Goal: Task Accomplishment & Management: Use online tool/utility

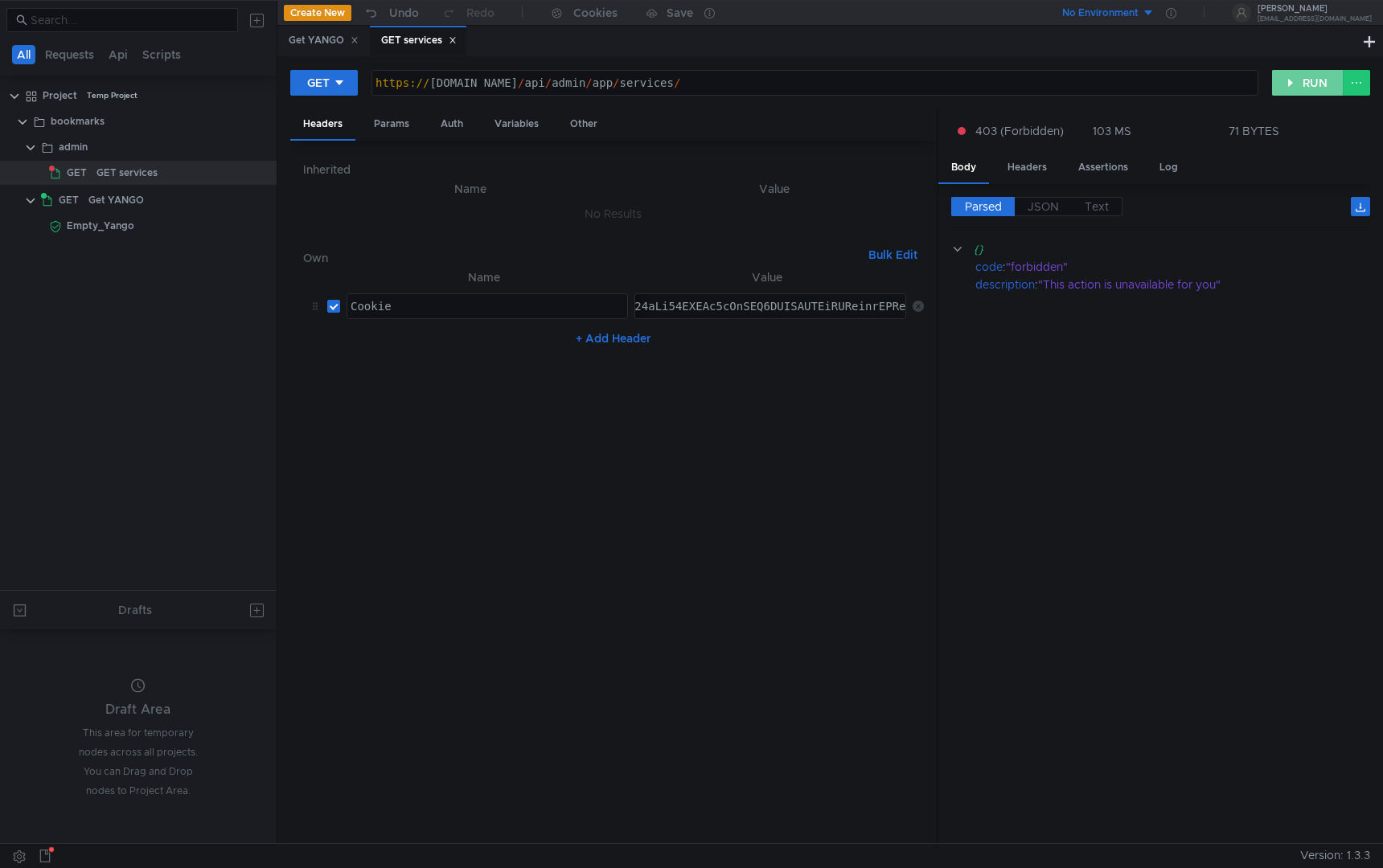
click at [1287, 77] on button "RUN" at bounding box center [1307, 82] width 71 height 26
click at [1309, 84] on button "RUN" at bounding box center [1307, 82] width 71 height 26
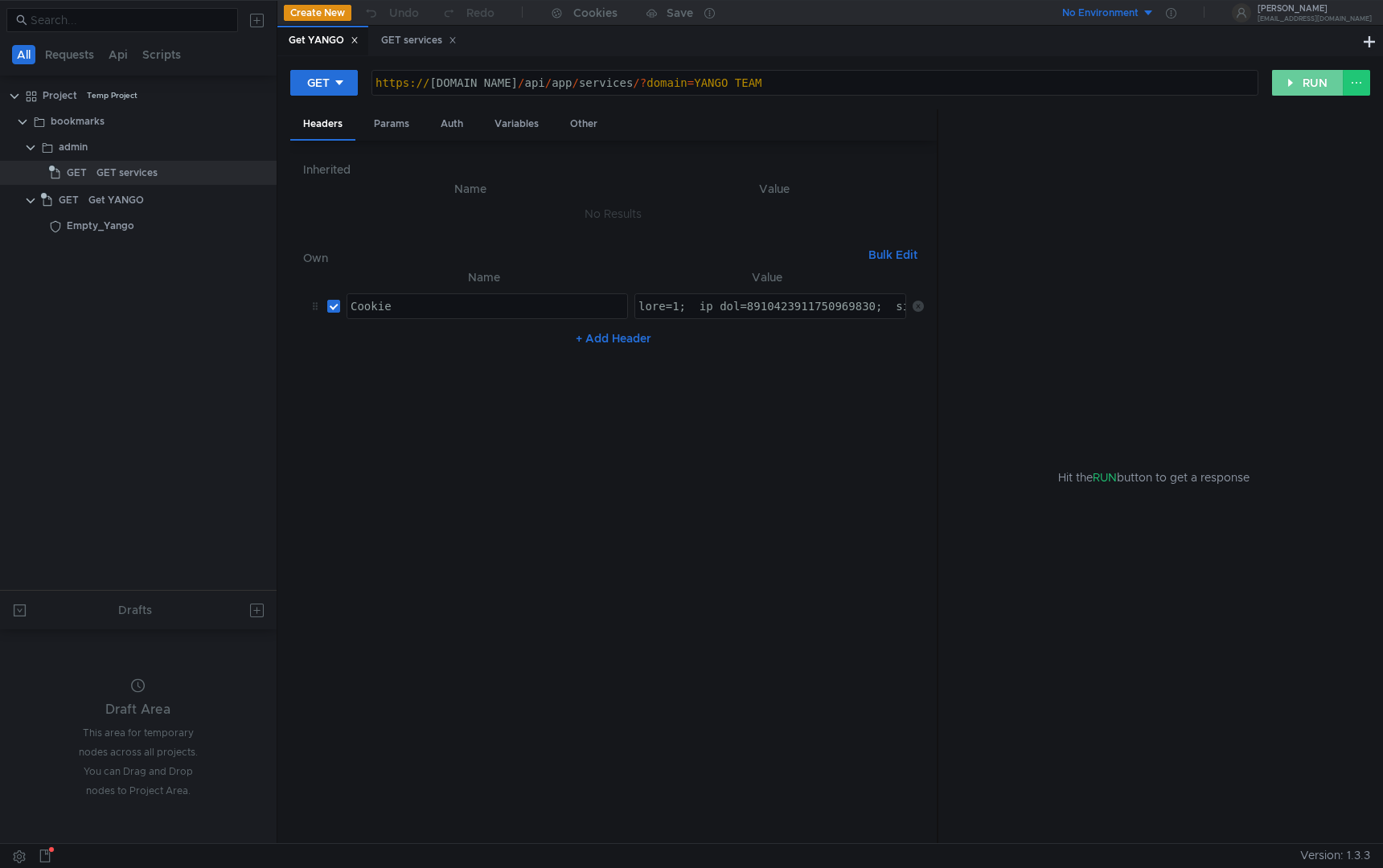
click at [1294, 82] on button "RUN" at bounding box center [1307, 82] width 71 height 26
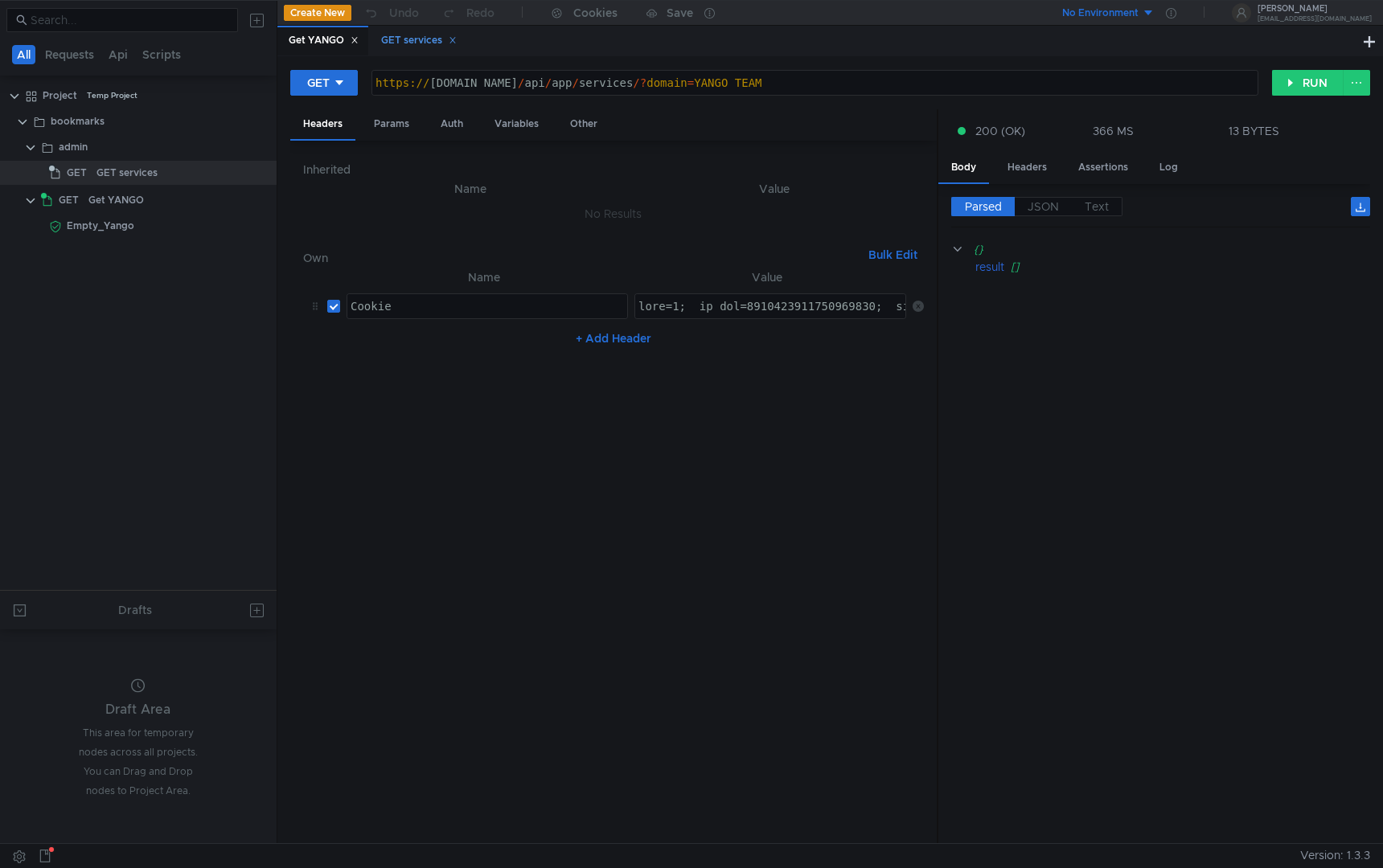
click at [405, 28] on div "GET services" at bounding box center [417, 40] width 96 height 30
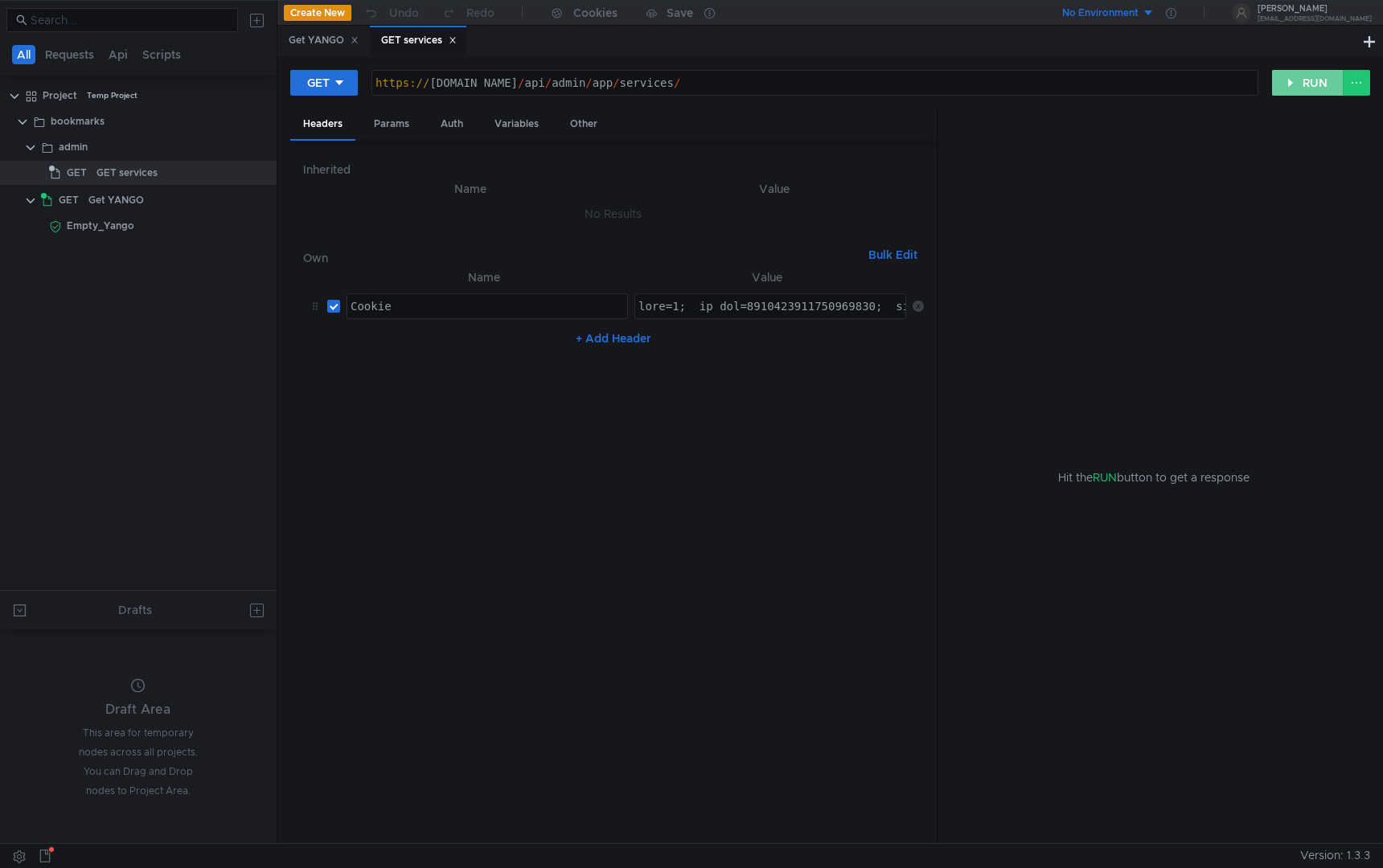
click at [1298, 87] on button "RUN" at bounding box center [1307, 82] width 71 height 26
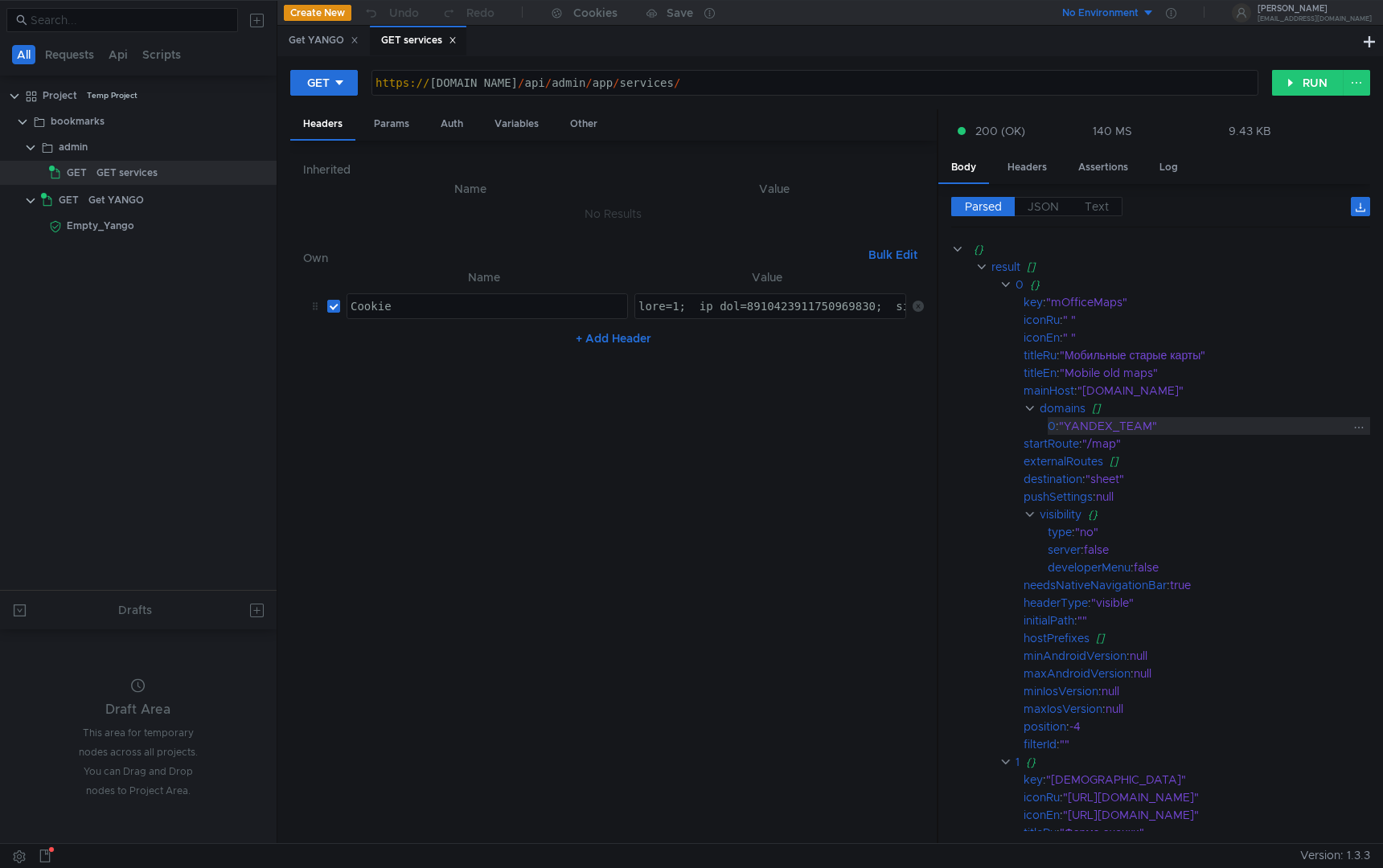
click at [1092, 428] on div ""YANDEX_TEAM"" at bounding box center [1204, 426] width 289 height 18
click at [1091, 428] on div ""YANDEX_TEAM"" at bounding box center [1204, 426] width 289 height 18
click at [549, 395] on nz-table "Name Value Cookie ההההההההההההההההההההההההההההההההההההההההההההההההההההההההההההה…" at bounding box center [614, 549] width 621 height 564
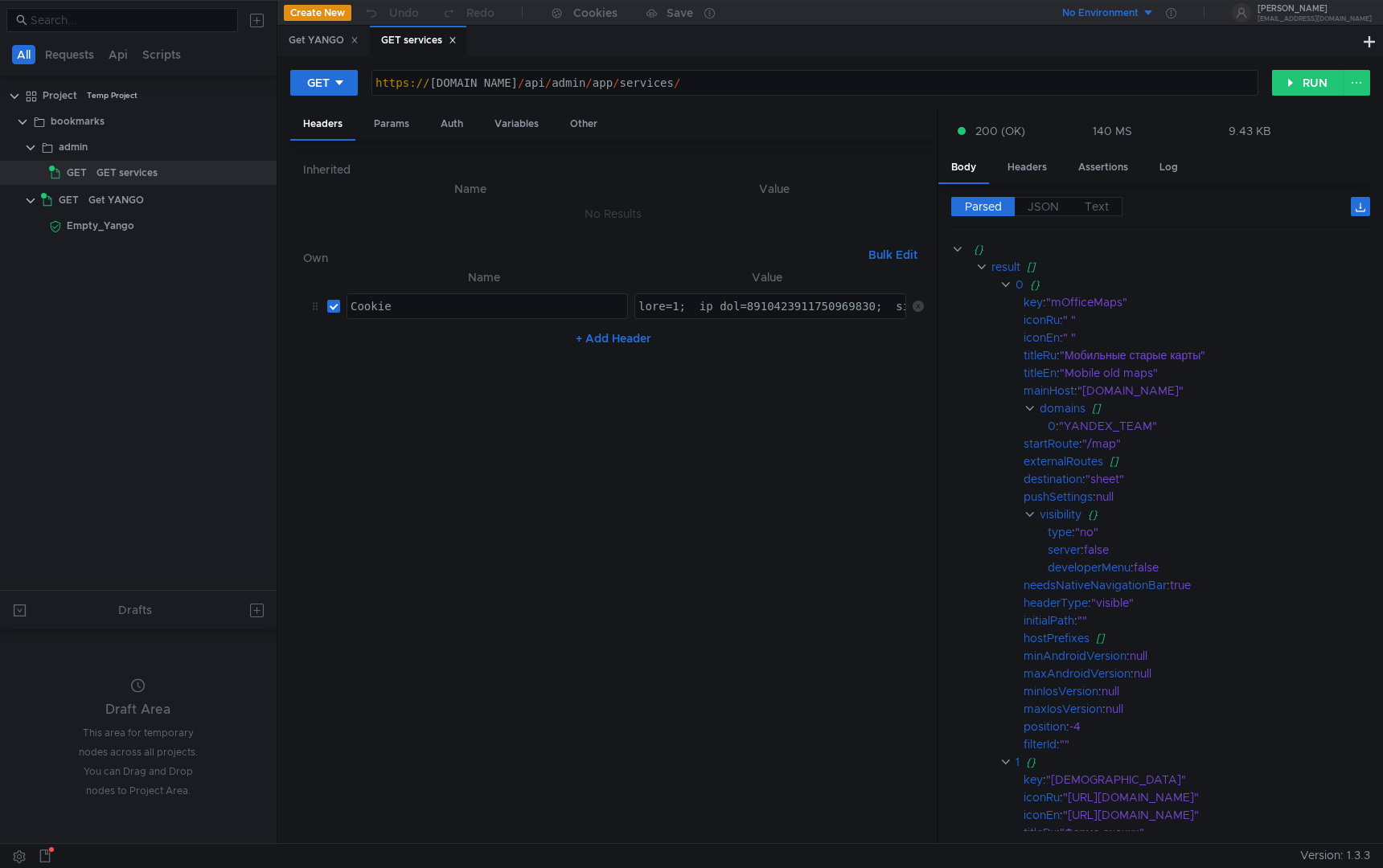
click at [640, 475] on nz-table "Name Value Cookie ההההההההההההההההההההההההההההההההההההההההההההההההההההההההההההה…" at bounding box center [614, 549] width 621 height 564
click at [156, 150] on div "admin" at bounding box center [145, 147] width 172 height 24
click at [257, 142] on icon at bounding box center [260, 146] width 11 height 11
click at [437, 186] on app-tour-anchor "Request" at bounding box center [428, 187] width 43 height 20
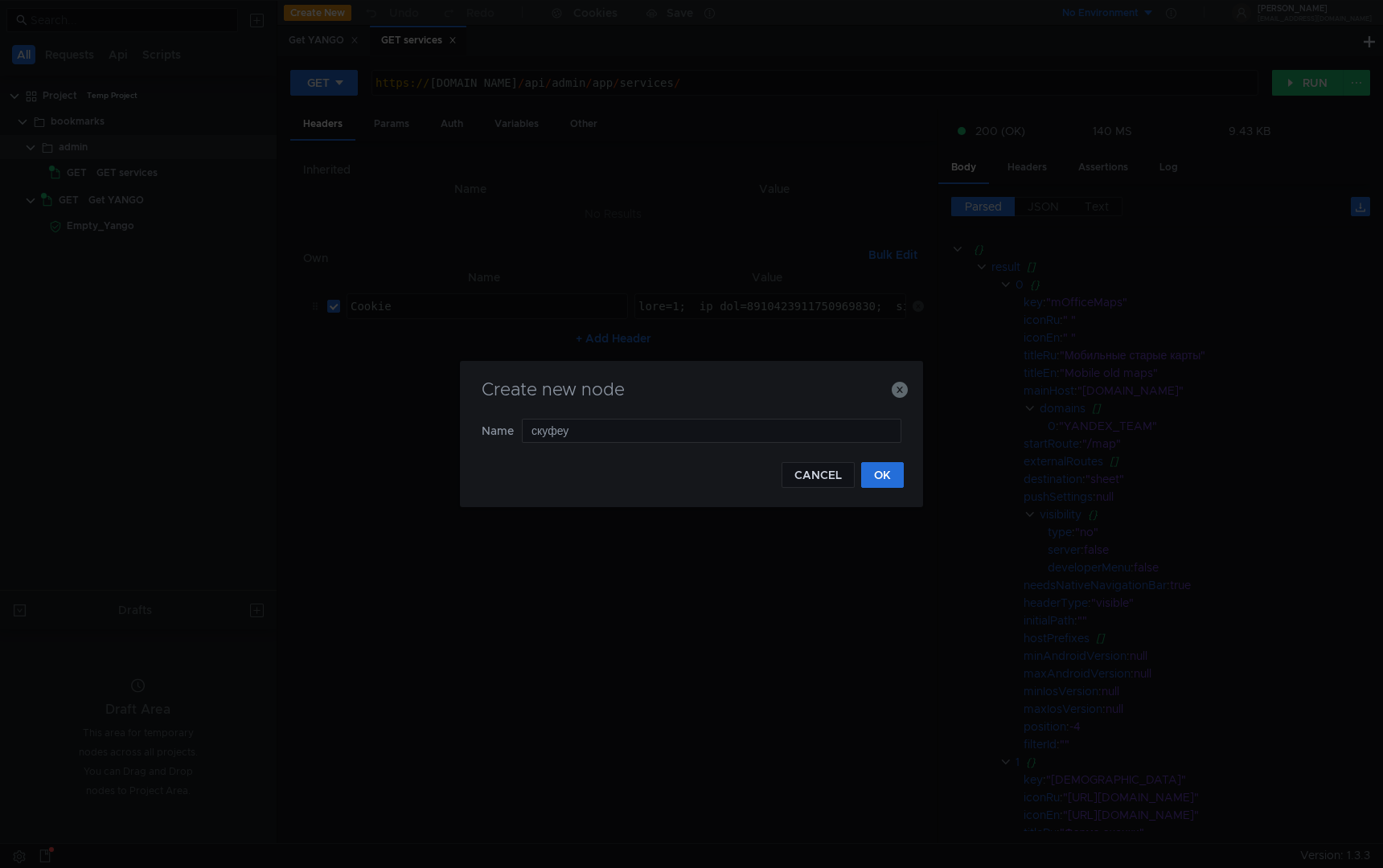
type input "скуфе"
type input "C"
type input "POST service"
click at [897, 479] on button "OK" at bounding box center [882, 475] width 43 height 26
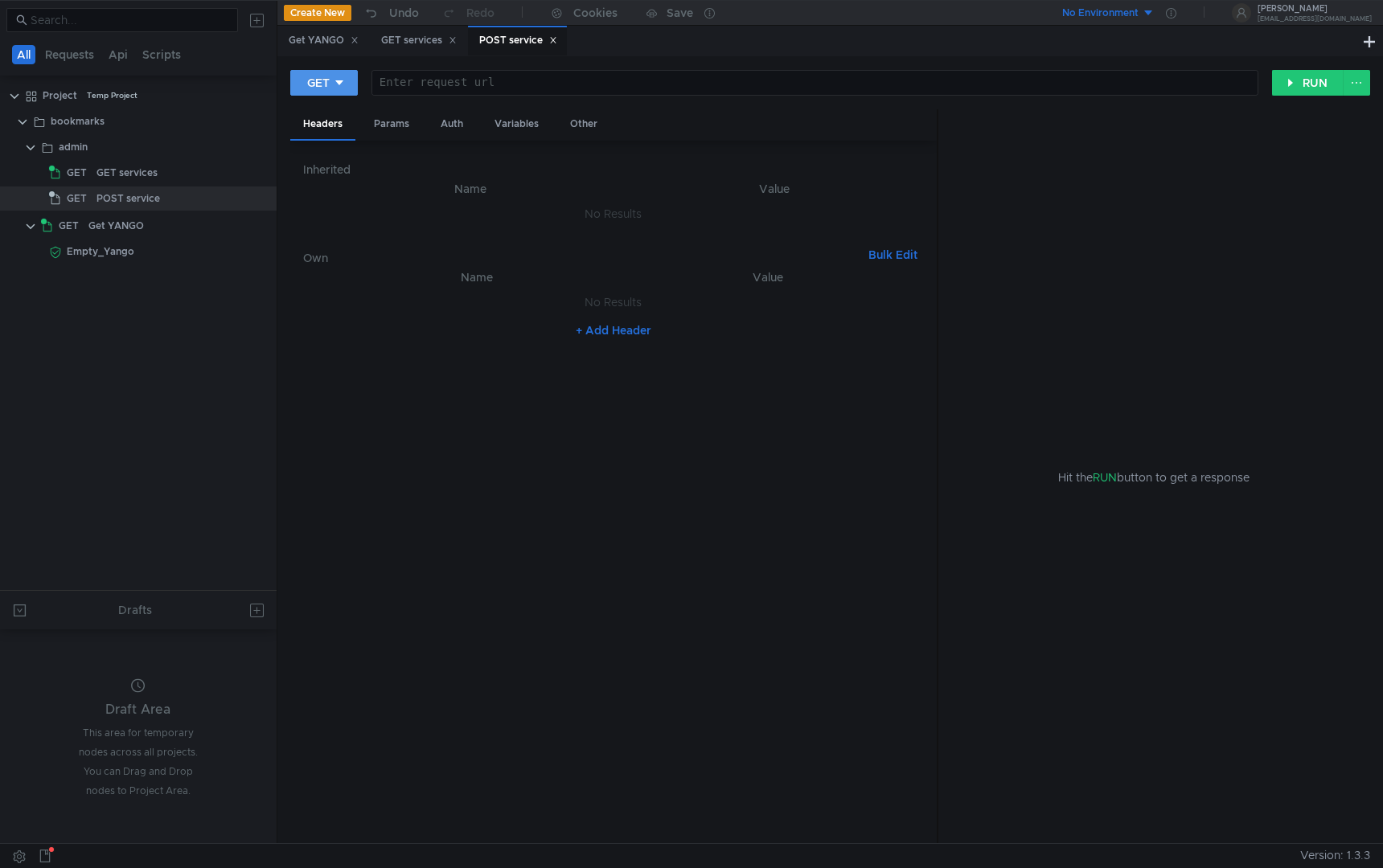
click at [311, 92] on button "GET" at bounding box center [323, 82] width 67 height 26
click at [343, 137] on li "POST" at bounding box center [325, 142] width 70 height 26
click at [398, 135] on div "Params" at bounding box center [392, 124] width 61 height 30
click at [333, 122] on div "Headers" at bounding box center [322, 124] width 65 height 30
click at [468, 126] on div "Body" at bounding box center [453, 124] width 51 height 30
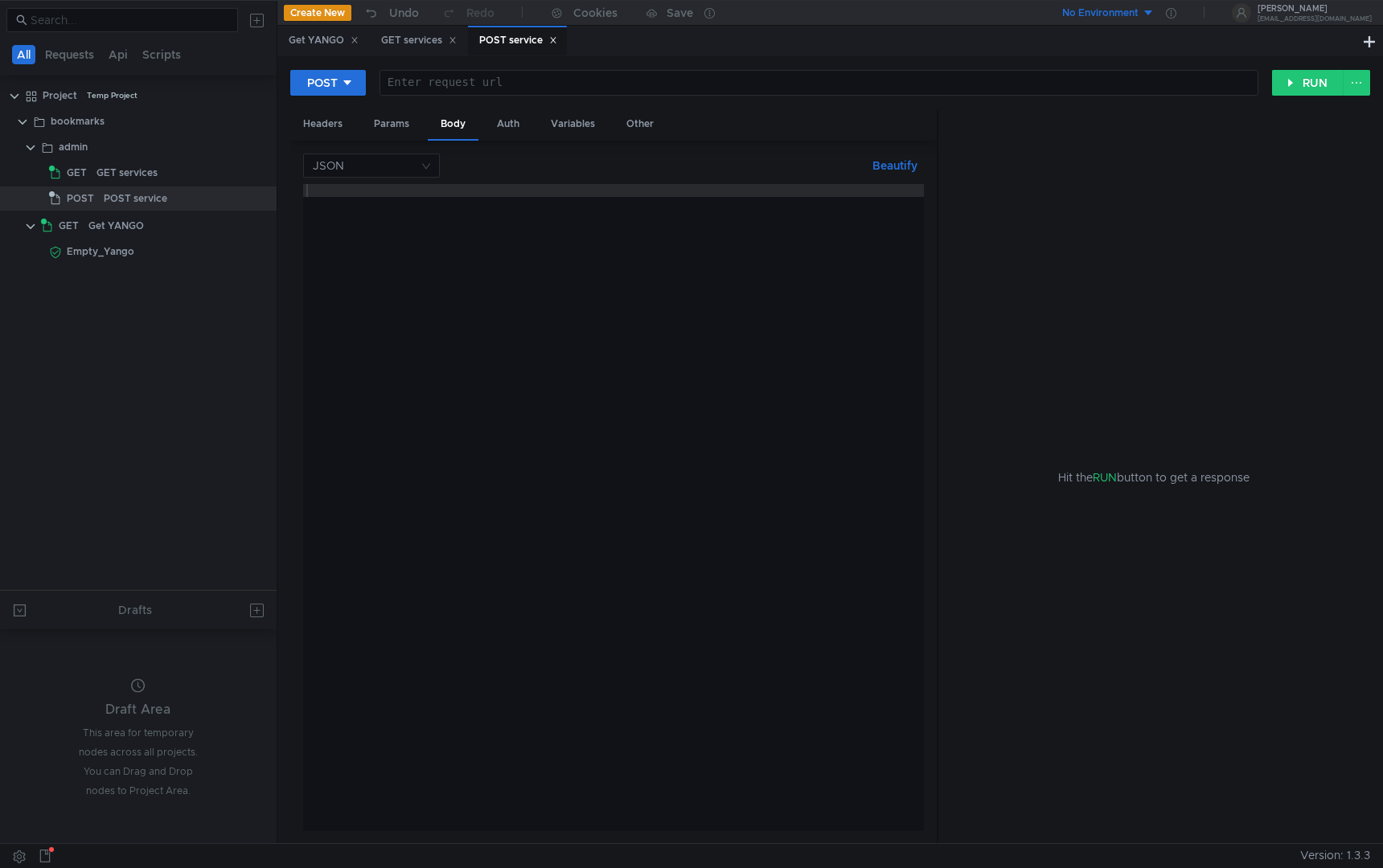
click at [441, 205] on div at bounding box center [614, 521] width 621 height 673
click at [333, 123] on div "Headers" at bounding box center [322, 124] width 65 height 30
click at [398, 82] on div at bounding box center [819, 95] width 877 height 38
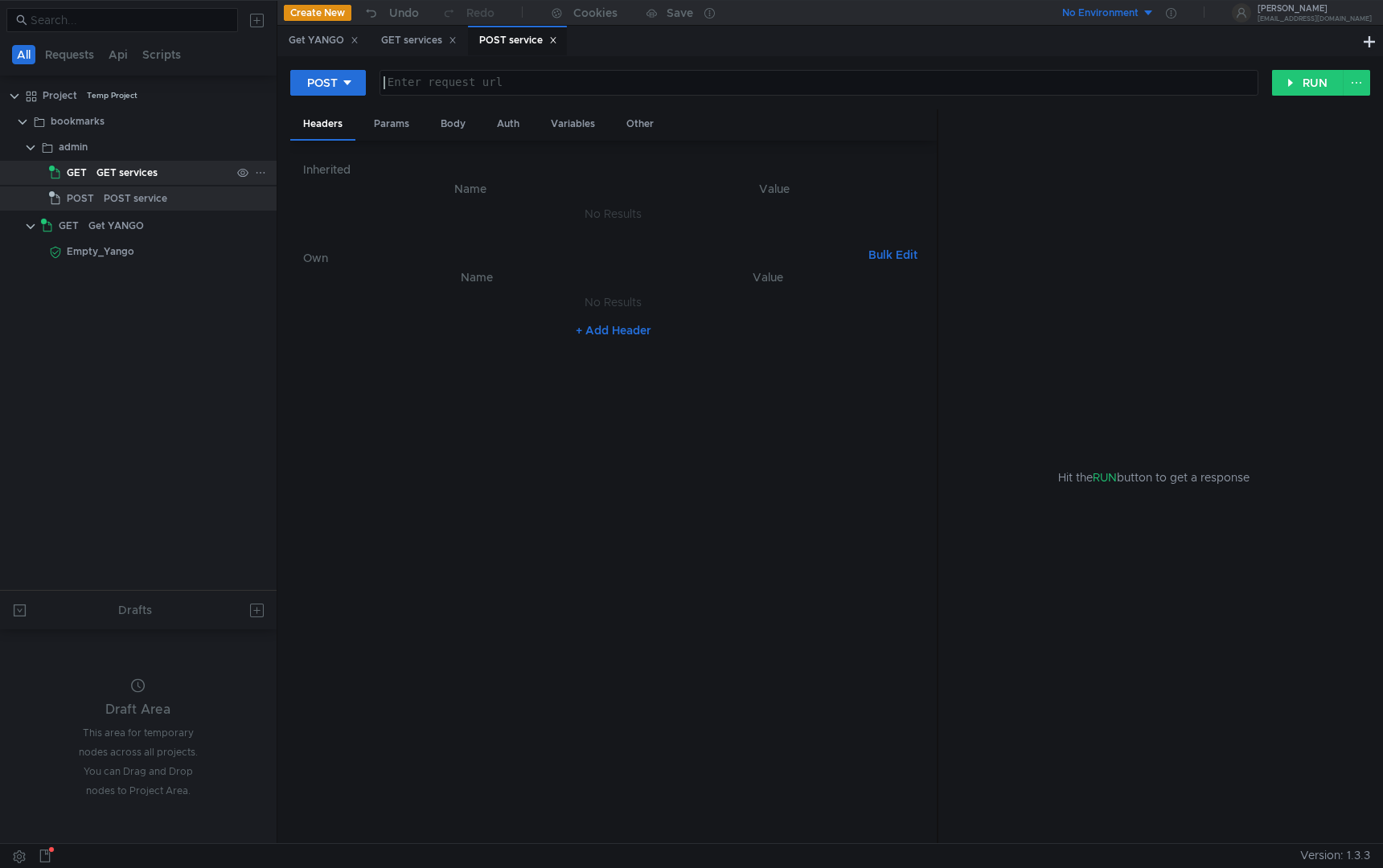
click at [199, 179] on div "GET services" at bounding box center [163, 173] width 134 height 24
click at [423, 41] on div "GET services" at bounding box center [418, 41] width 76 height 17
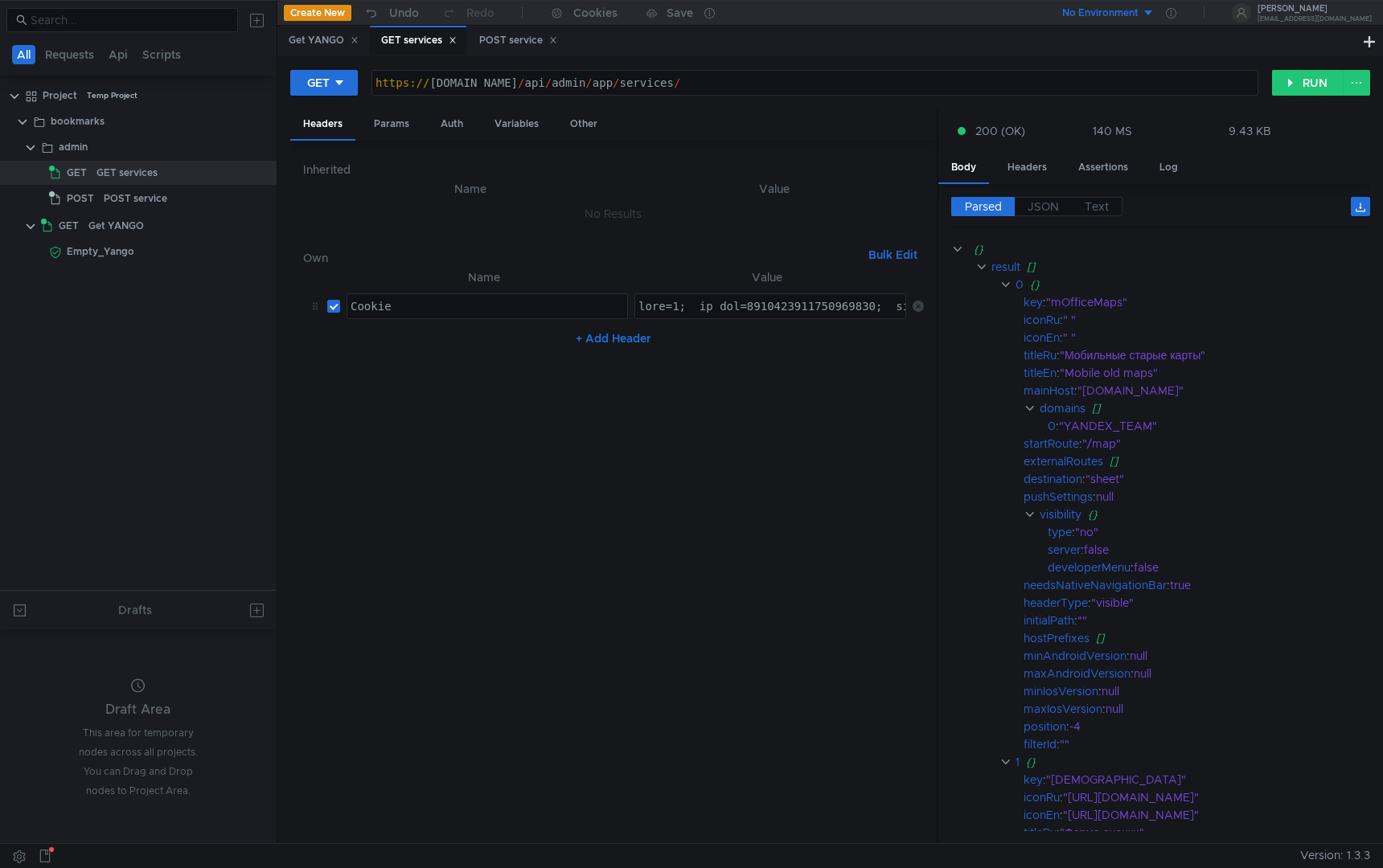
type textarea "[URL][DOMAIN_NAME]"
click at [533, 84] on div "https:// [DOMAIN_NAME] / api / admin / app / services /" at bounding box center [814, 95] width 885 height 38
click at [525, 39] on div "POST service" at bounding box center [519, 41] width 78 height 17
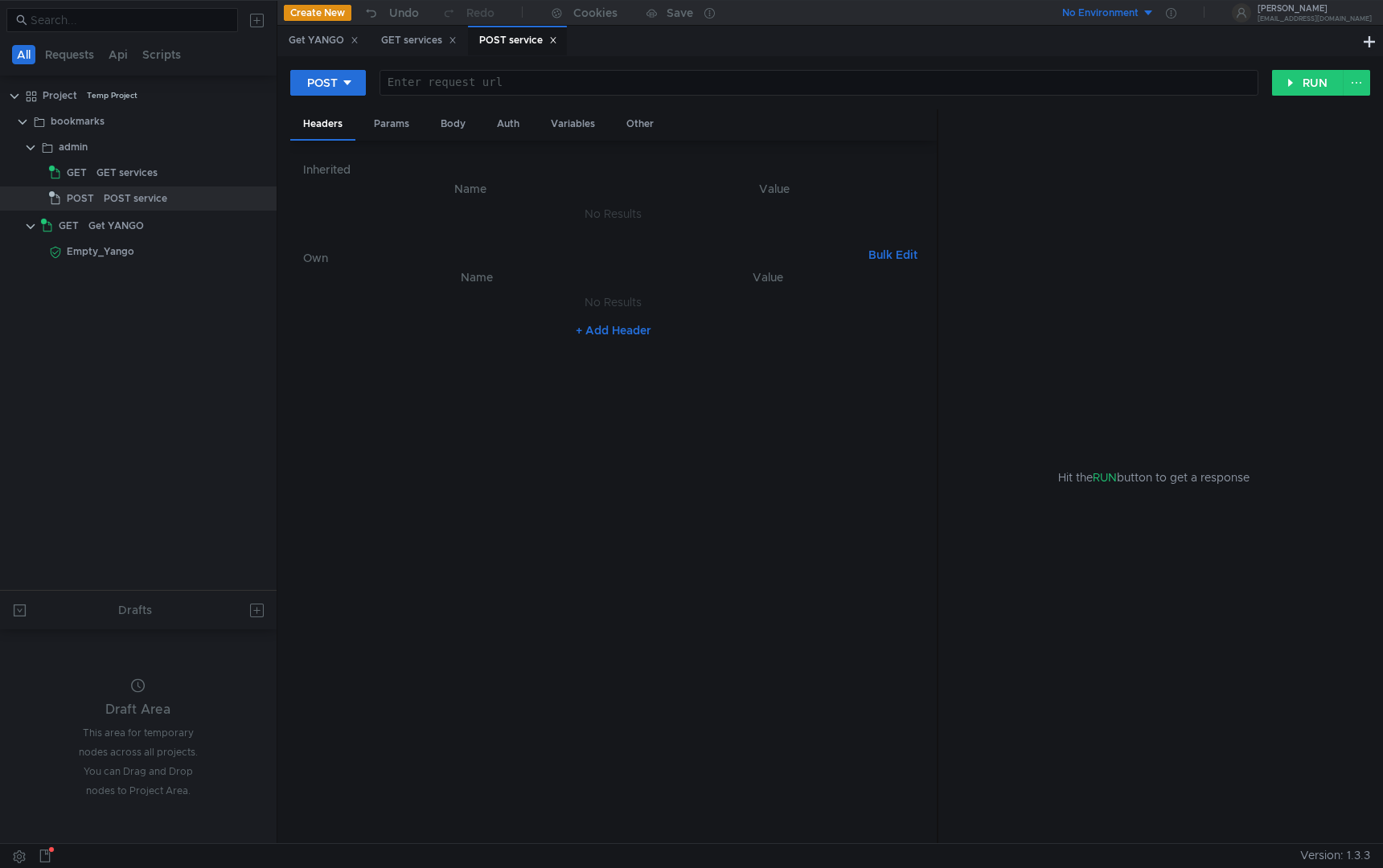
click at [505, 79] on div at bounding box center [819, 95] width 877 height 38
paste textarea "[URL][DOMAIN_NAME]"
type textarea "[URL][DOMAIN_NAME]"
click at [1290, 89] on button "RUN" at bounding box center [1307, 82] width 71 height 26
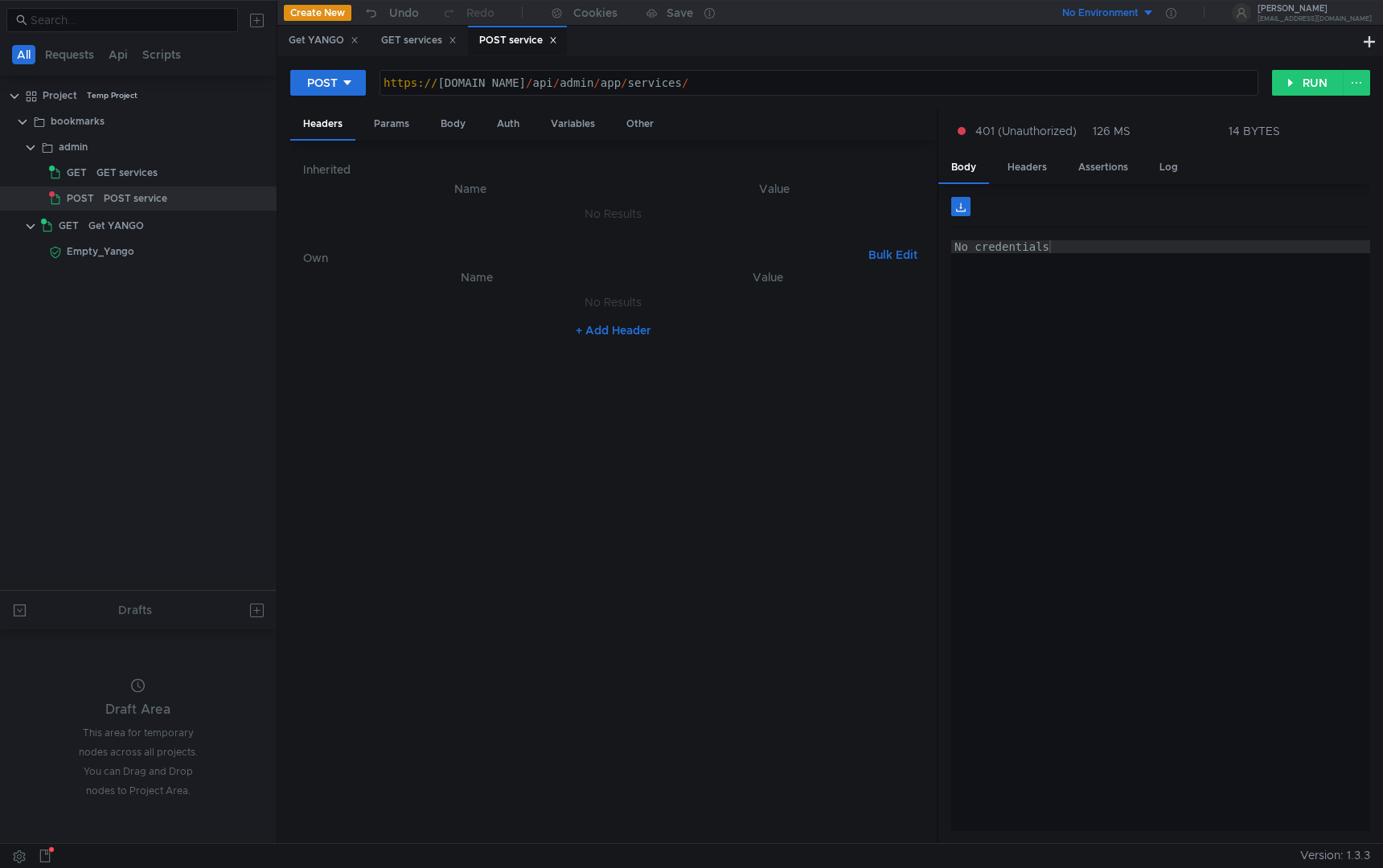
type textarea "No credentials"
click at [1047, 249] on div "No credentials" at bounding box center [1160, 548] width 419 height 616
click at [413, 40] on div "GET services" at bounding box center [418, 41] width 76 height 17
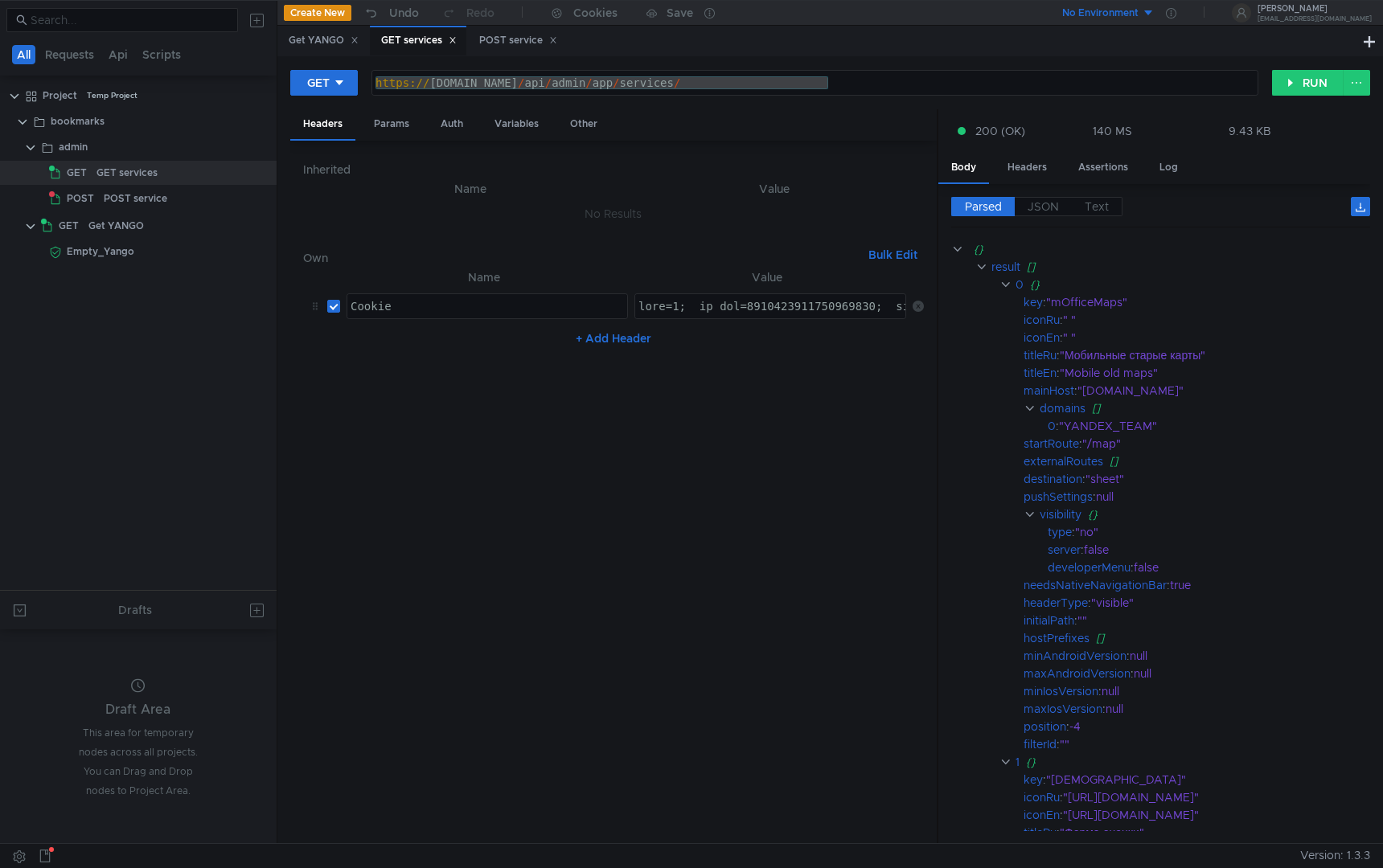
type textarea "gdpr=0; _ym_uid=1748967989323944134; _ym_d=1748967989; uxs_uid=443a7e50-4201-11…"
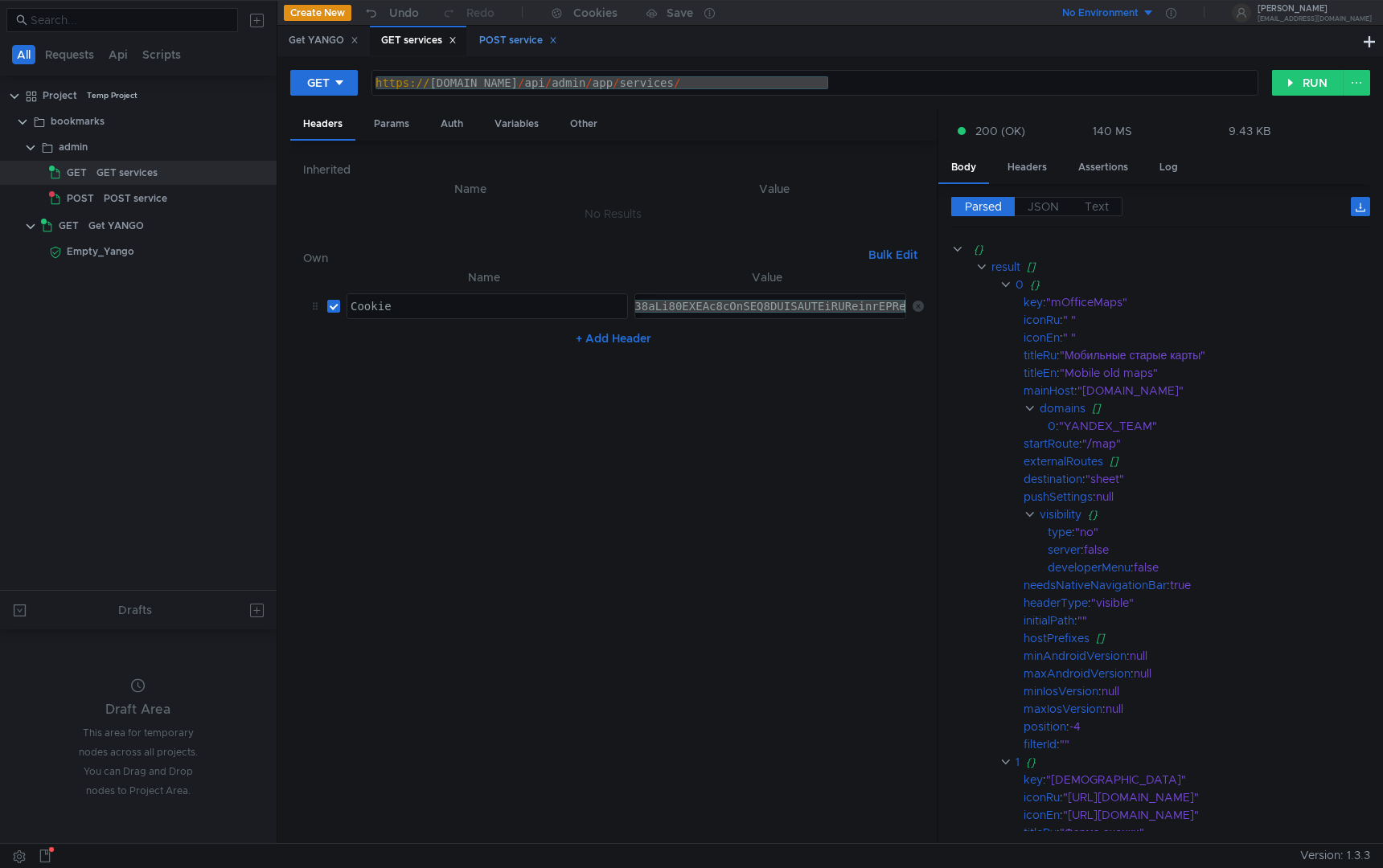
click at [502, 37] on div "POST service" at bounding box center [519, 41] width 78 height 17
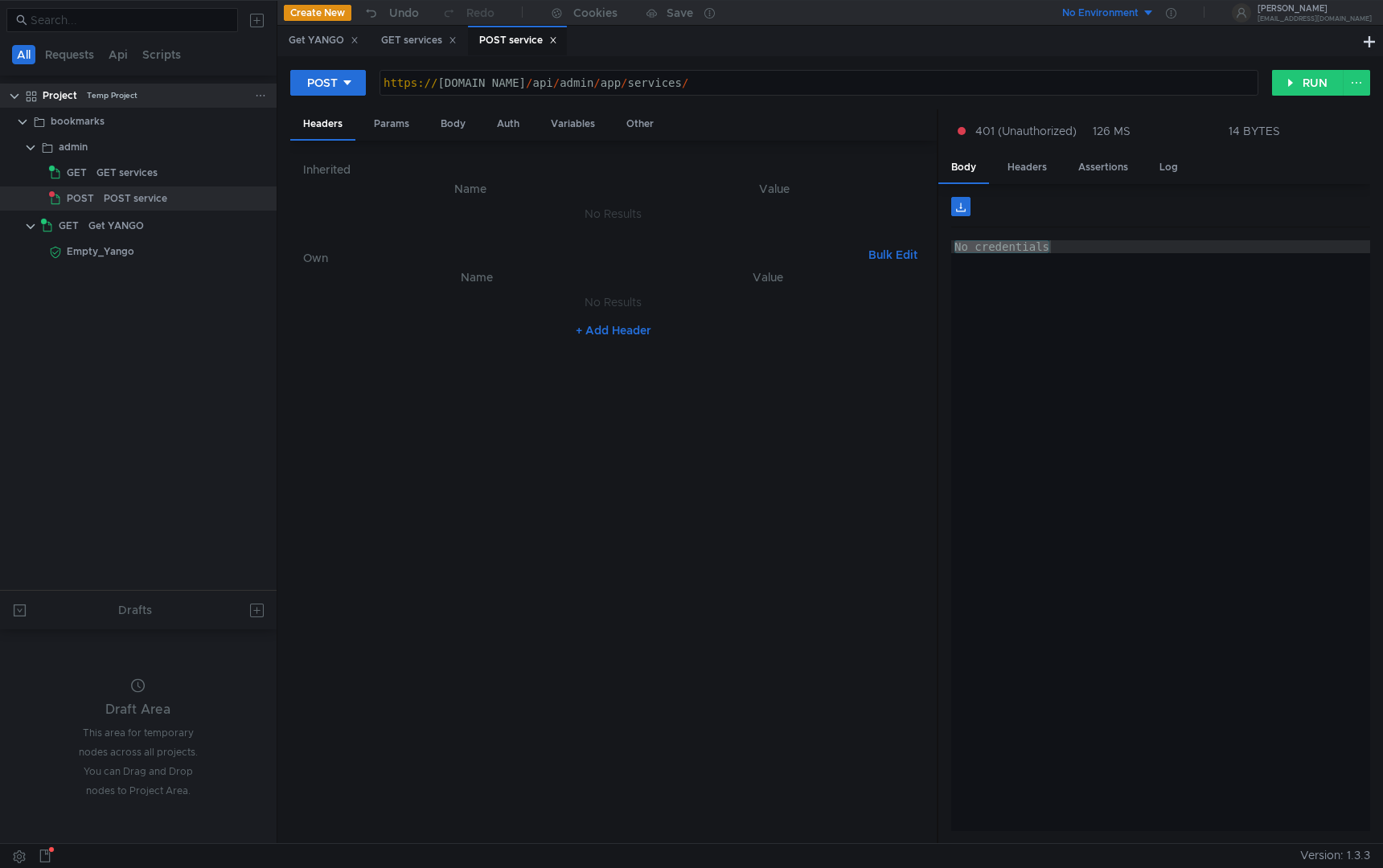
click at [119, 94] on div "Temp Project" at bounding box center [112, 95] width 51 height 24
click at [112, 116] on div "bookmarks" at bounding box center [141, 122] width 180 height 24
click at [155, 122] on div "bookmarks" at bounding box center [141, 122] width 180 height 24
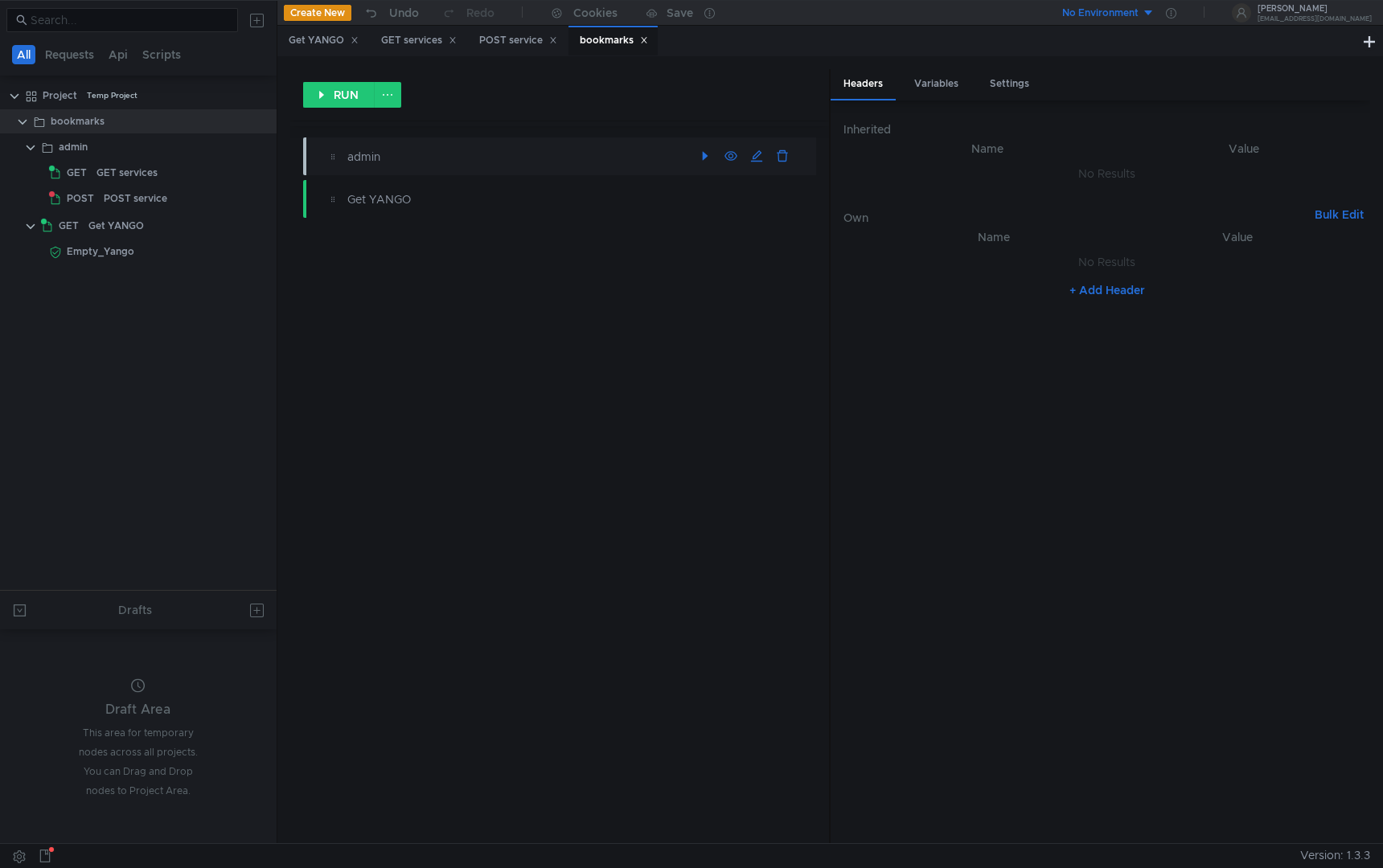
click at [525, 153] on div "admin" at bounding box center [520, 156] width 346 height 18
click at [517, 158] on div "admin" at bounding box center [520, 156] width 346 height 18
click at [155, 170] on div "GET services" at bounding box center [127, 173] width 61 height 24
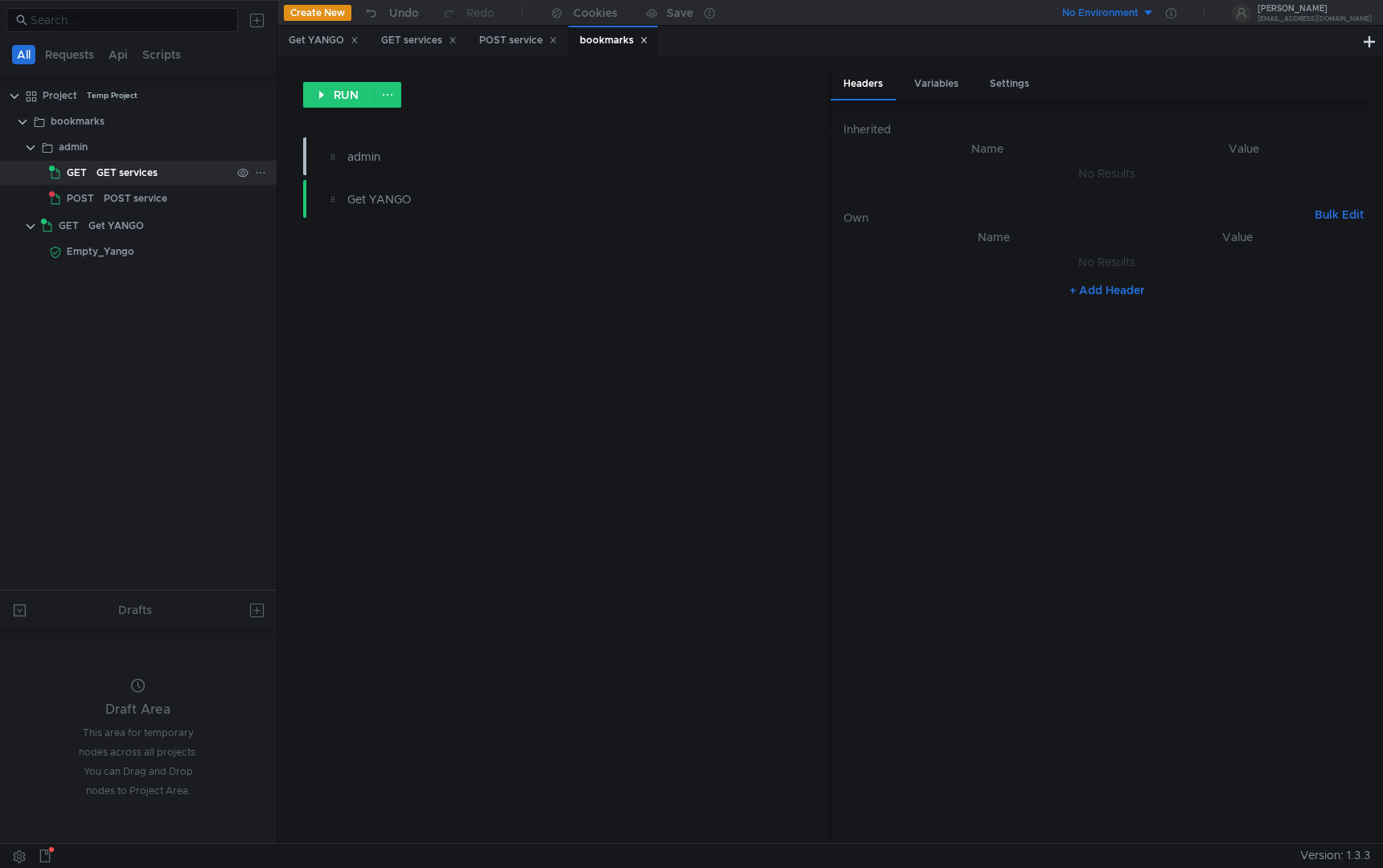
click at [155, 170] on div "GET services" at bounding box center [127, 173] width 61 height 24
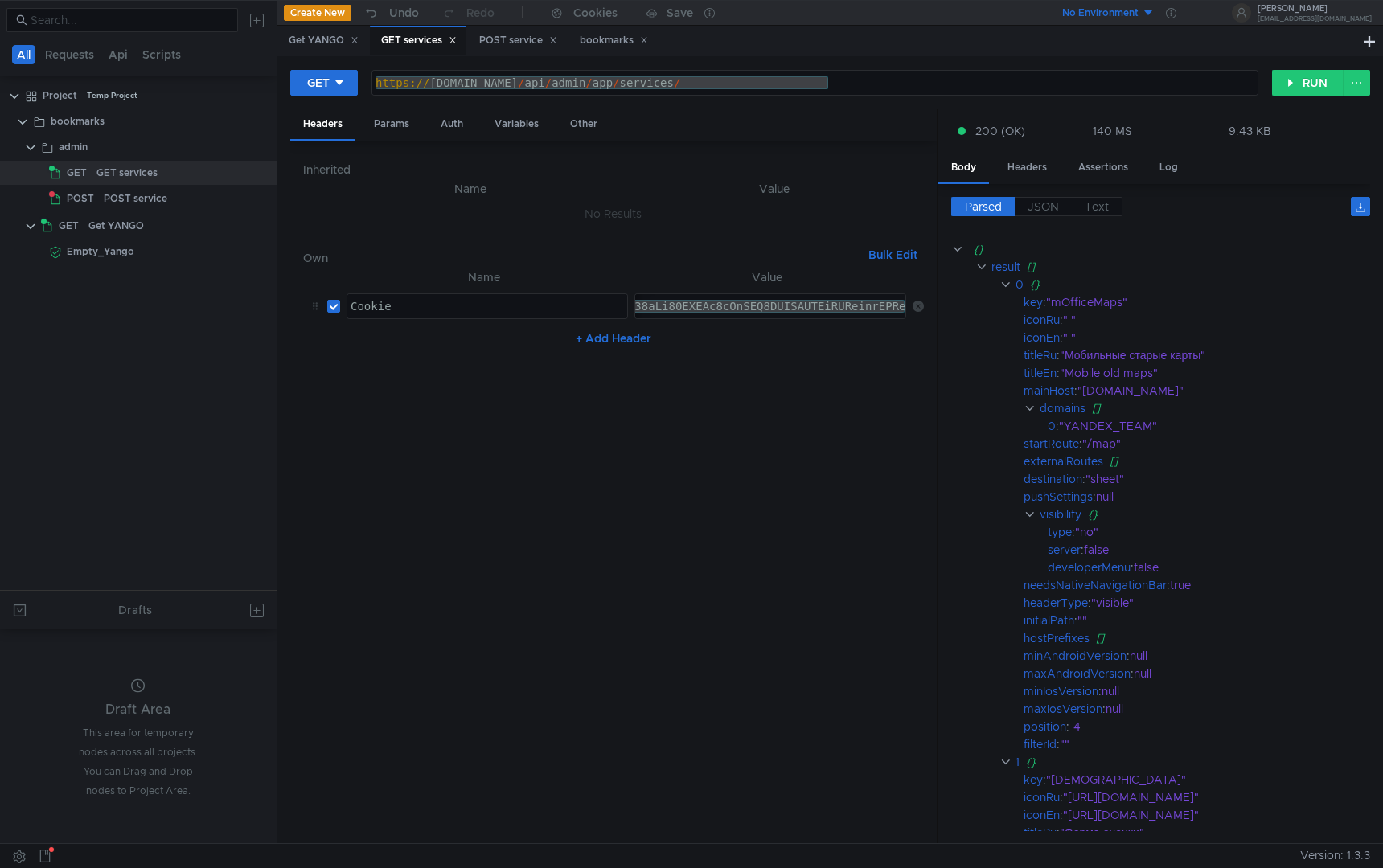
click at [557, 383] on nz-table "Name Value Cookie ההההההההההההההההההההההההההההההההההההההההההההההההההההההההההההה…" at bounding box center [614, 549] width 621 height 564
click at [514, 128] on div "Variables" at bounding box center [517, 124] width 70 height 30
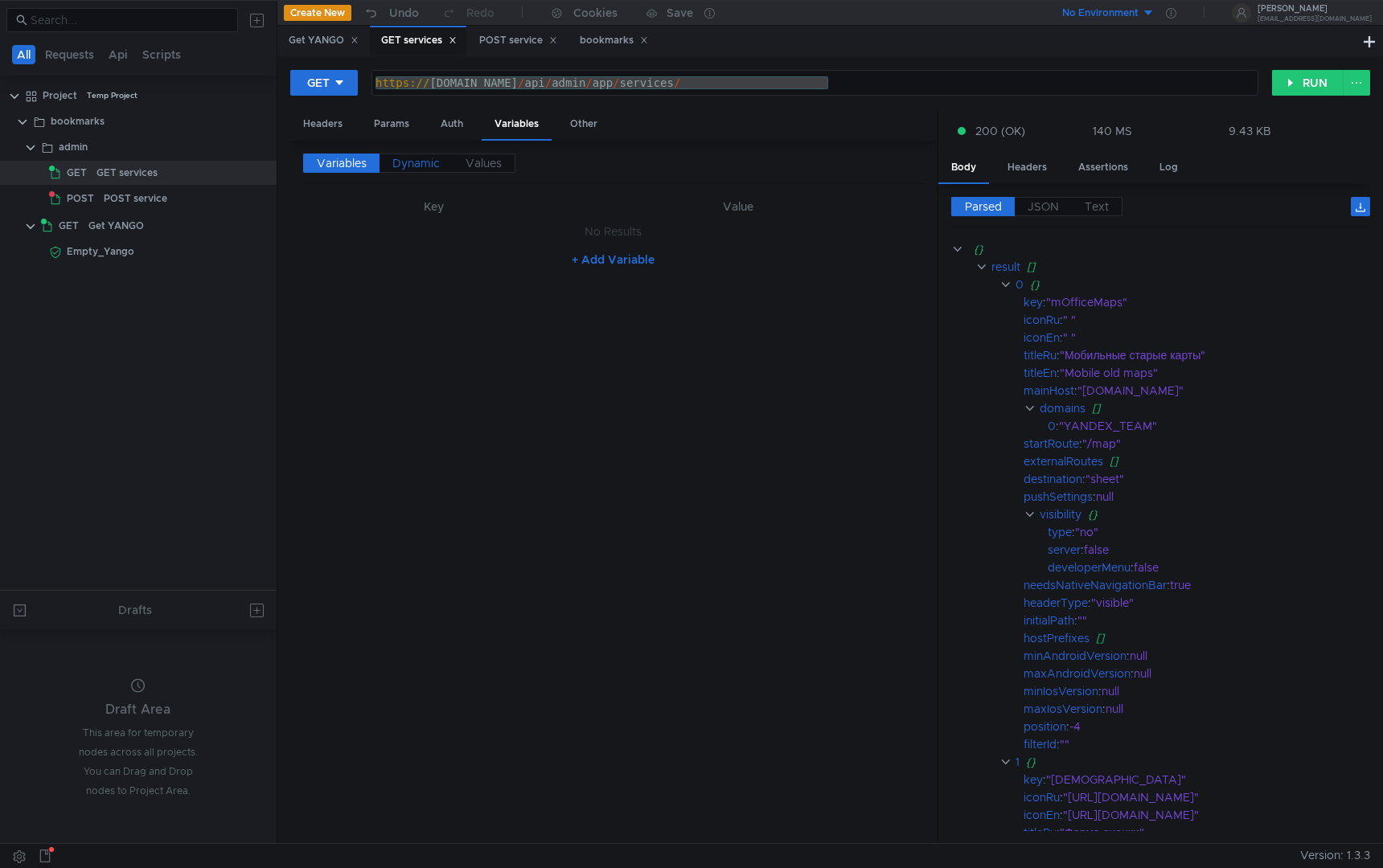
click at [413, 163] on span "Dynamic" at bounding box center [417, 162] width 48 height 14
click at [485, 163] on span "Values" at bounding box center [484, 162] width 37 height 14
click at [99, 117] on div "bookmarks" at bounding box center [77, 122] width 54 height 24
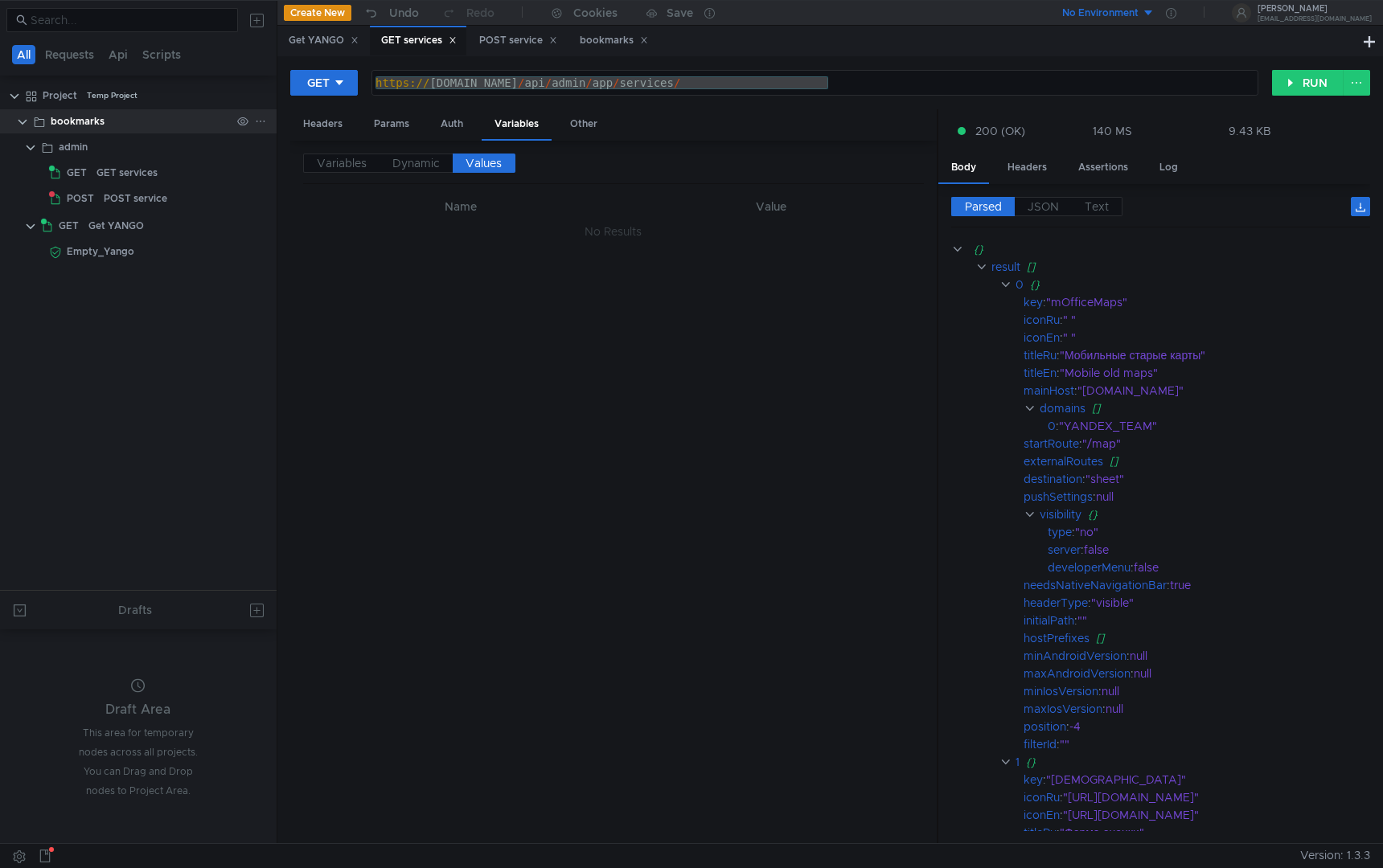
click at [99, 117] on div "bookmarks" at bounding box center [77, 122] width 54 height 24
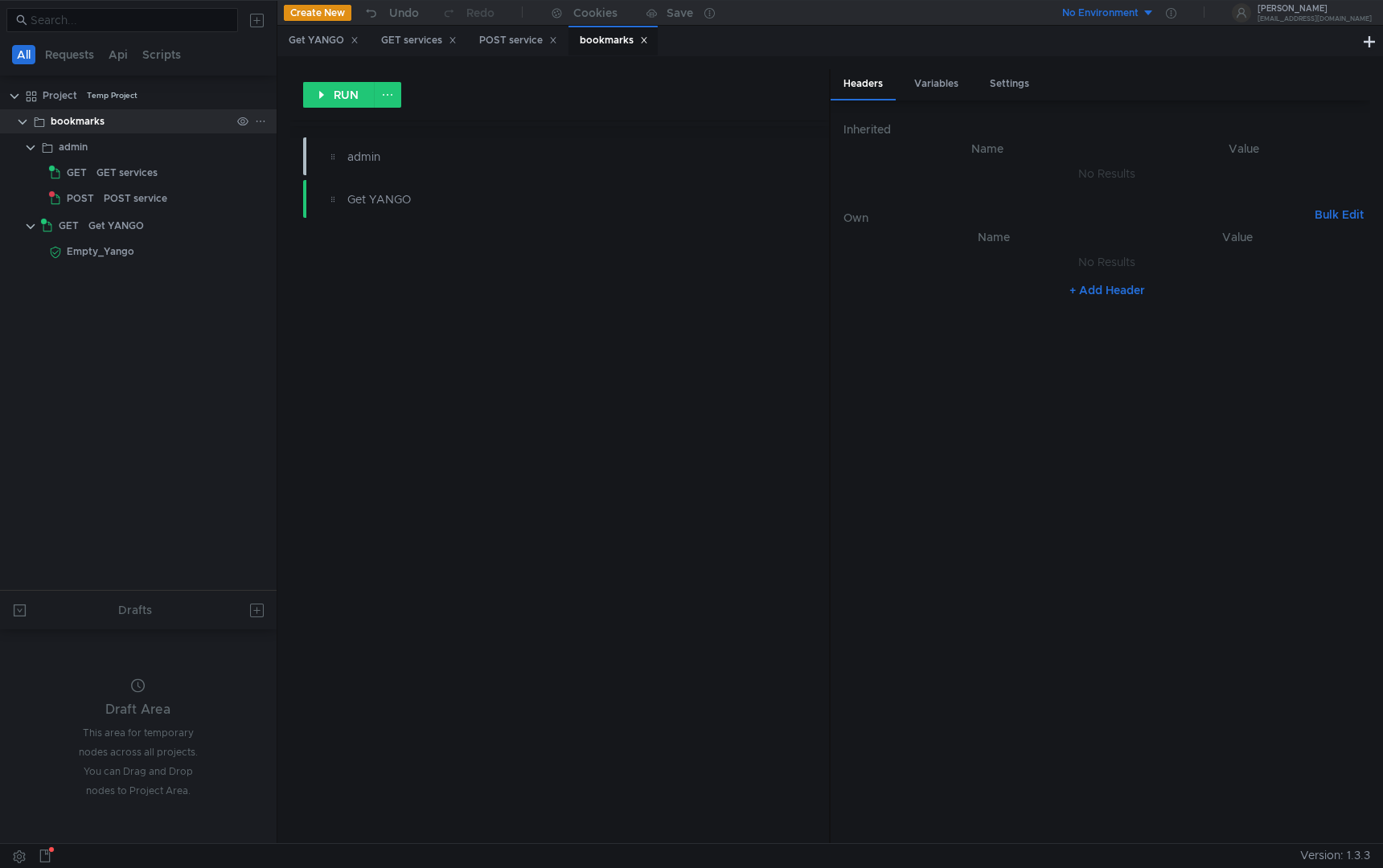
click at [99, 117] on div "bookmarks" at bounding box center [77, 122] width 54 height 24
click at [940, 83] on div "Variables" at bounding box center [936, 83] width 70 height 30
click at [955, 124] on span "Values" at bounding box center [950, 122] width 37 height 14
click at [876, 126] on span "Variables" at bounding box center [881, 122] width 50 height 14
click at [1108, 218] on button "+ Add Variable" at bounding box center [1107, 219] width 109 height 26
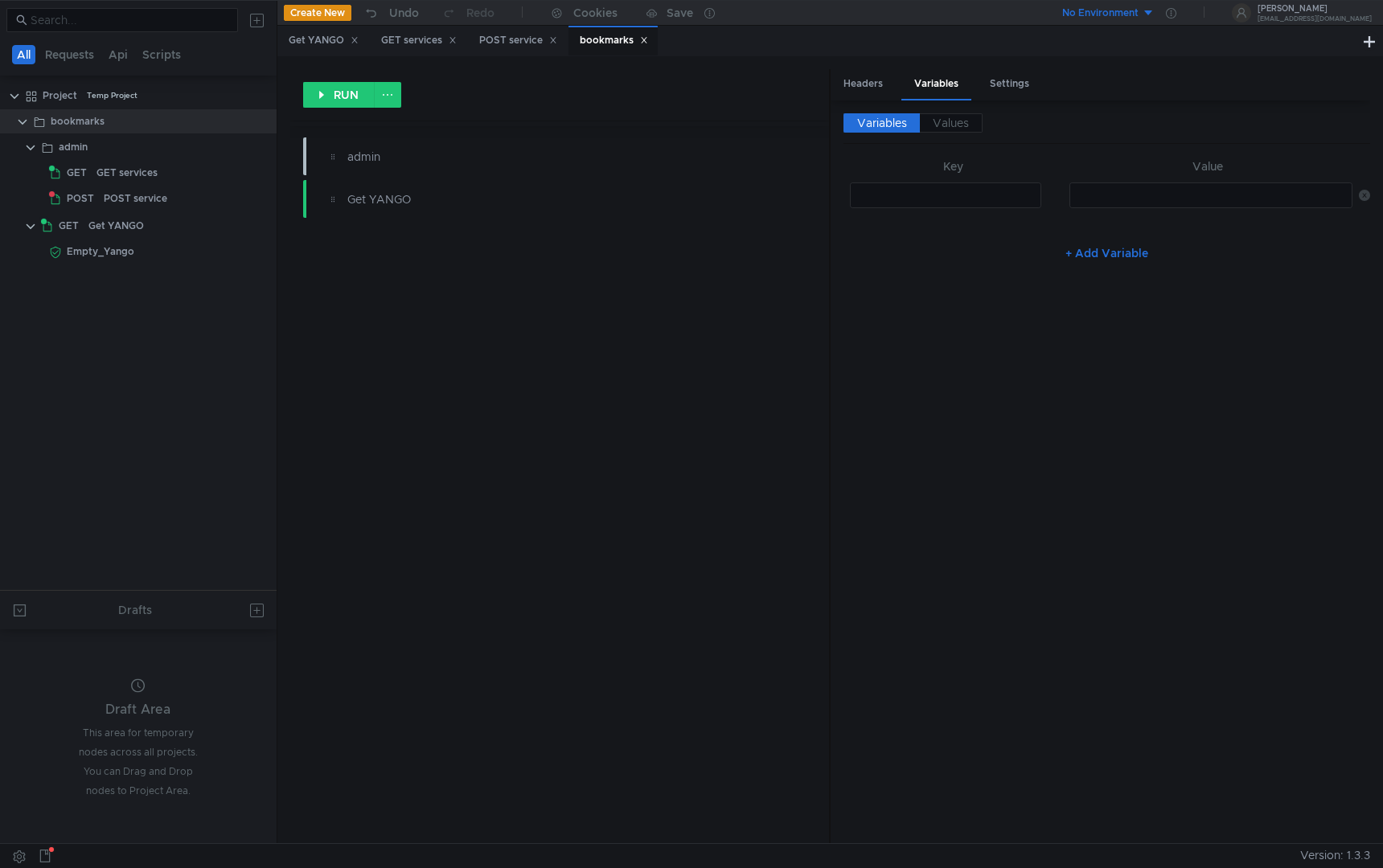
click at [1124, 193] on div at bounding box center [1210, 207] width 281 height 38
click at [1003, 193] on div at bounding box center [947, 207] width 193 height 38
type textarea "c"
type textarea "Cookie"
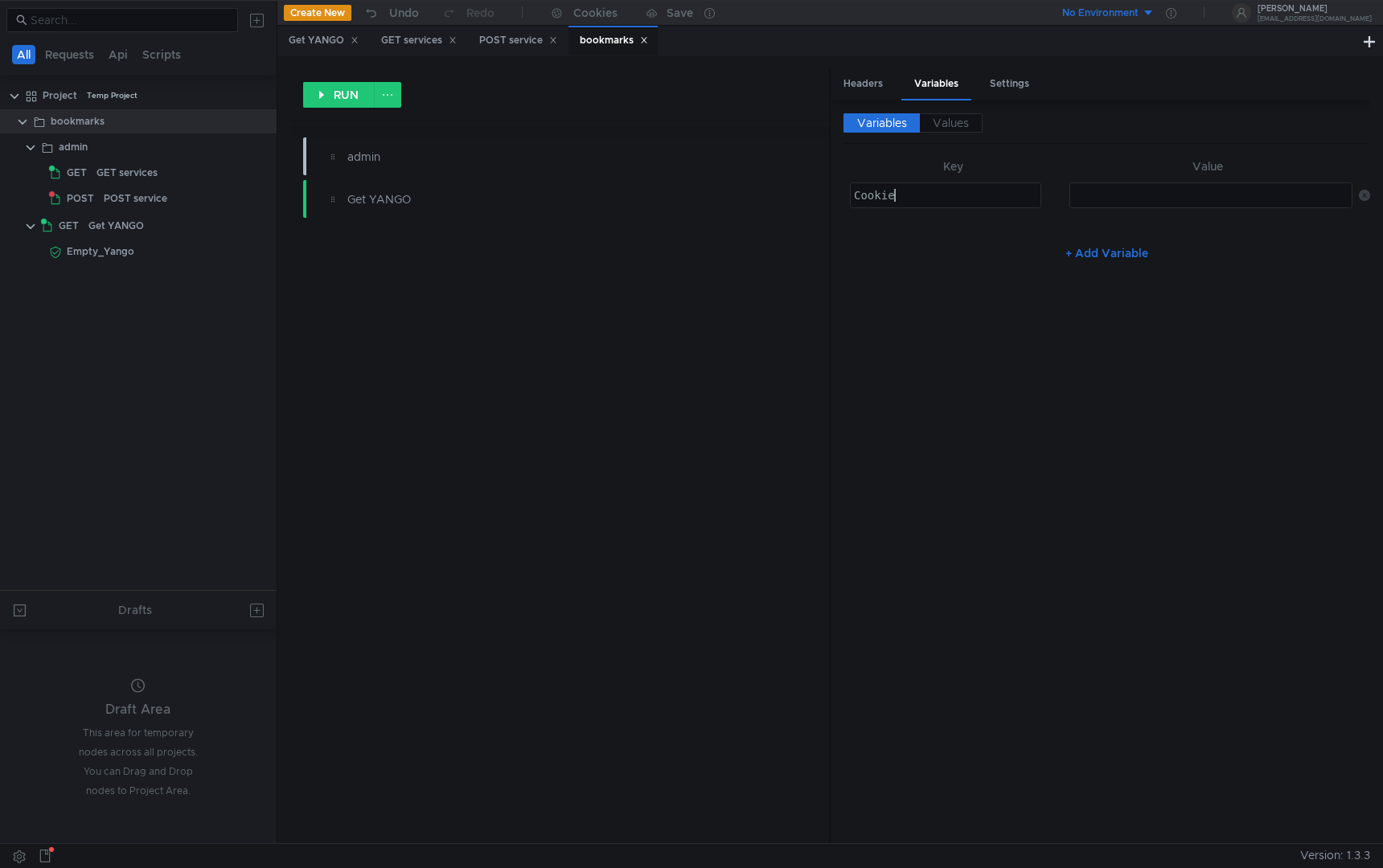
click at [1176, 190] on div at bounding box center [1210, 207] width 281 height 38
paste textarea
click at [1060, 337] on div "Variables Values Key Value Cookie Cookie הההההההההההההההההההההההההההההההההההההה…" at bounding box center [1106, 471] width 526 height 717
click at [957, 122] on span "Values" at bounding box center [950, 122] width 37 height 14
click at [878, 127] on span "Variables" at bounding box center [881, 122] width 50 height 14
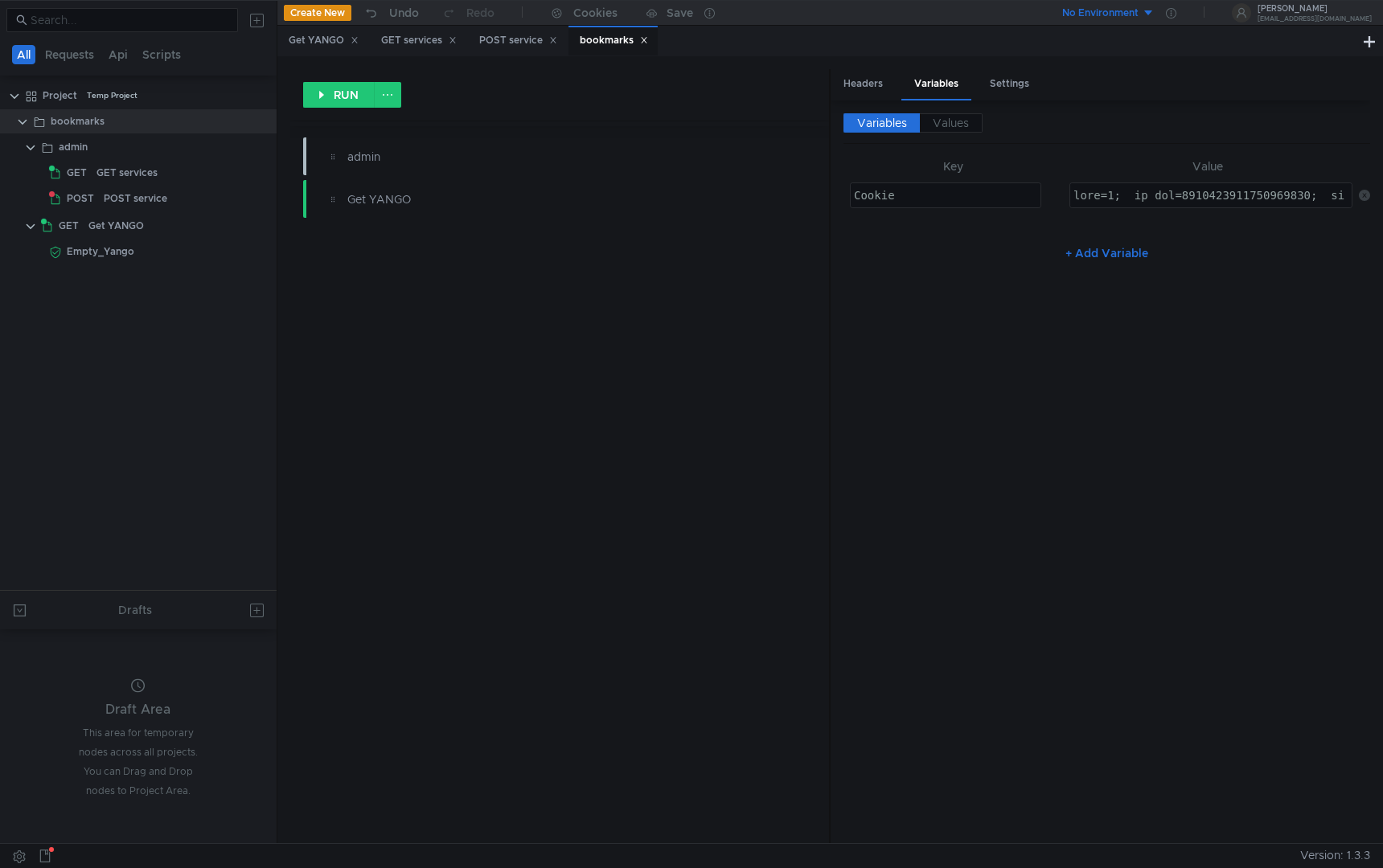
click at [1091, 304] on div "Variables Values Key Value Cookie ההההההההההההההההההההההההההההההההההההההההההההה…" at bounding box center [1106, 471] width 526 height 717
click at [941, 128] on span "Values" at bounding box center [950, 122] width 37 height 14
click at [1096, 185] on nz-embed-empty "No Results" at bounding box center [1106, 191] width 57 height 14
click at [881, 87] on div "Headers" at bounding box center [863, 83] width 65 height 30
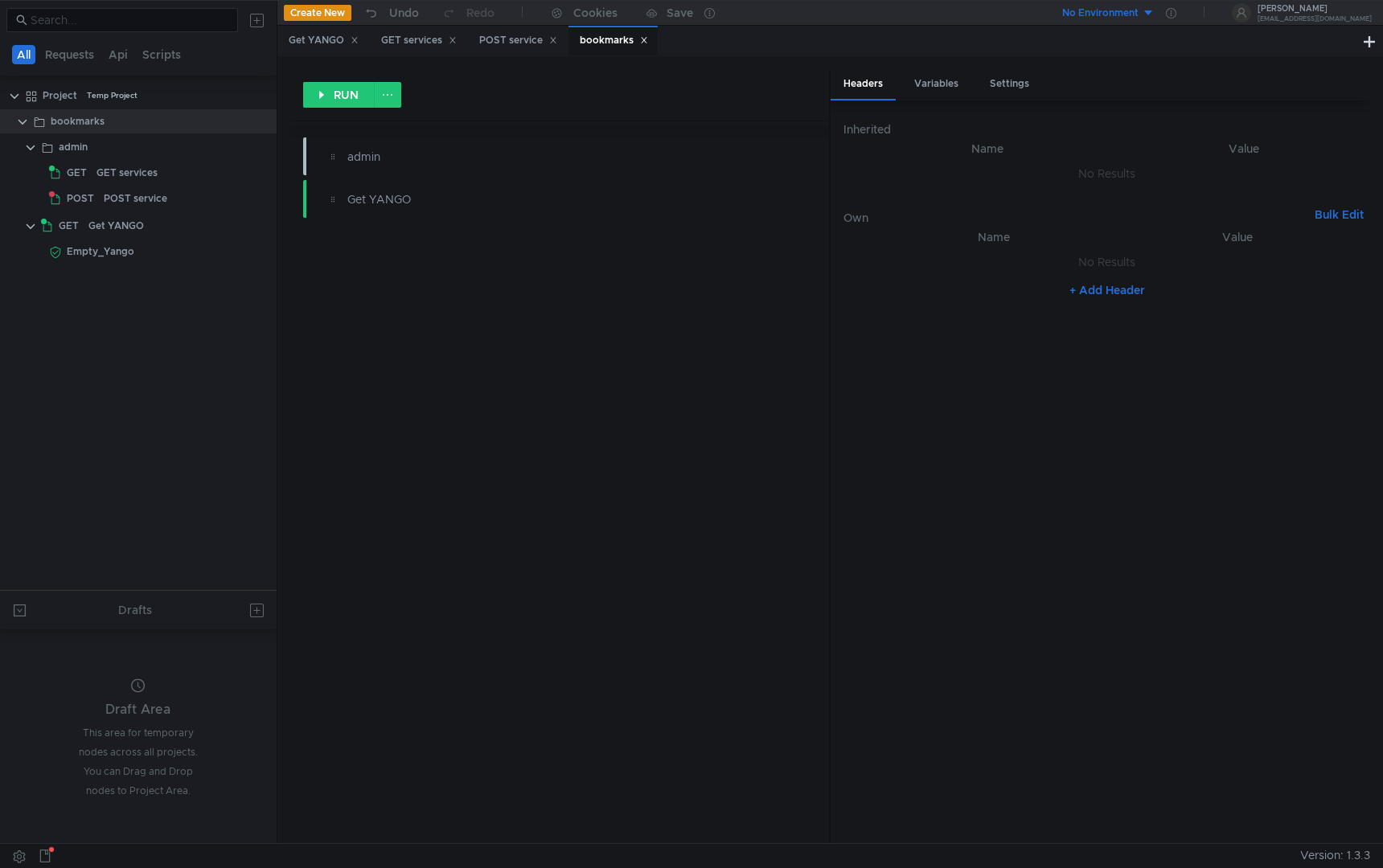
click at [1093, 292] on button "+ Add Header" at bounding box center [1107, 290] width 88 height 20
click at [955, 265] on div at bounding box center [1003, 278] width 232 height 38
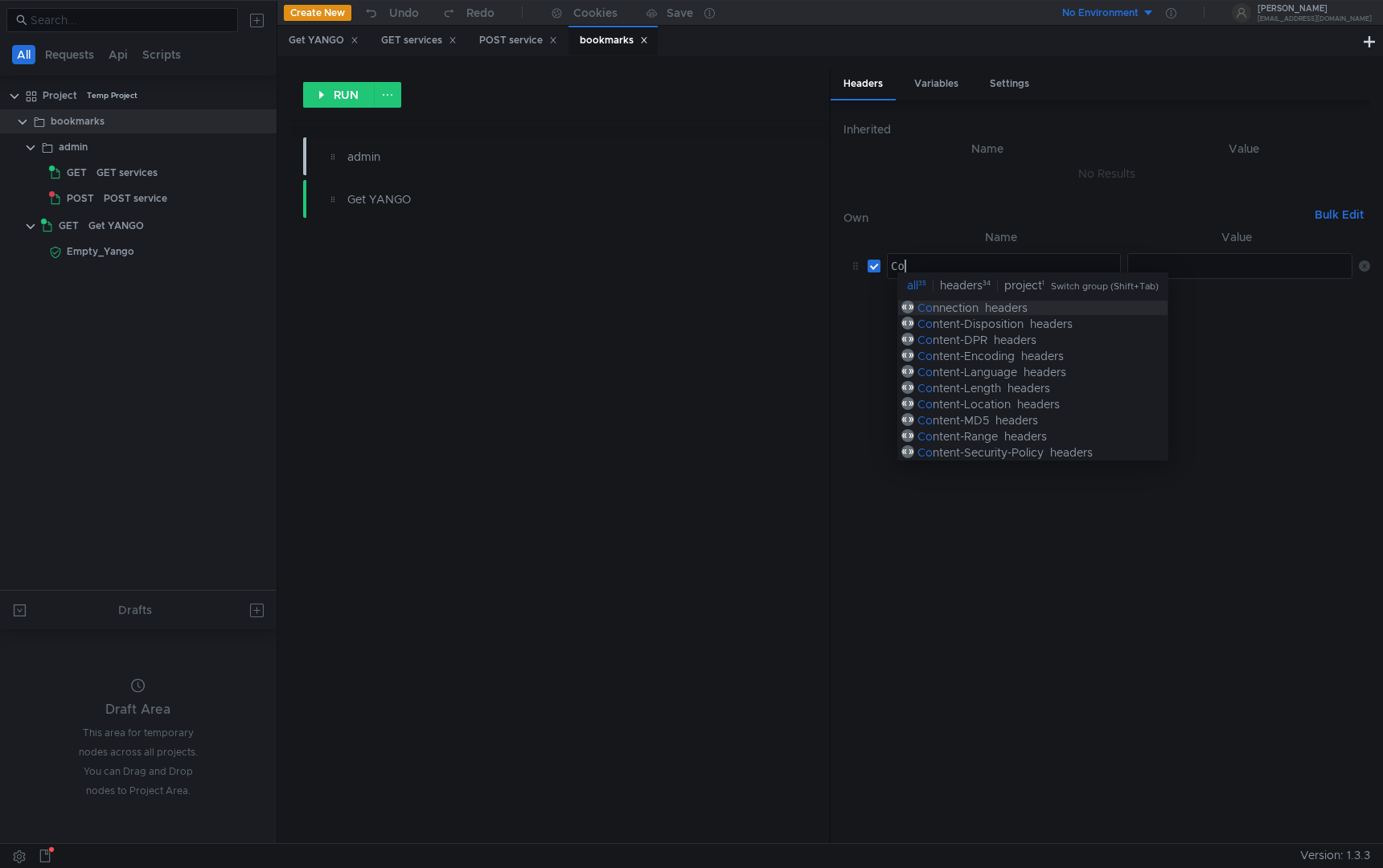
scroll to position [0, 1]
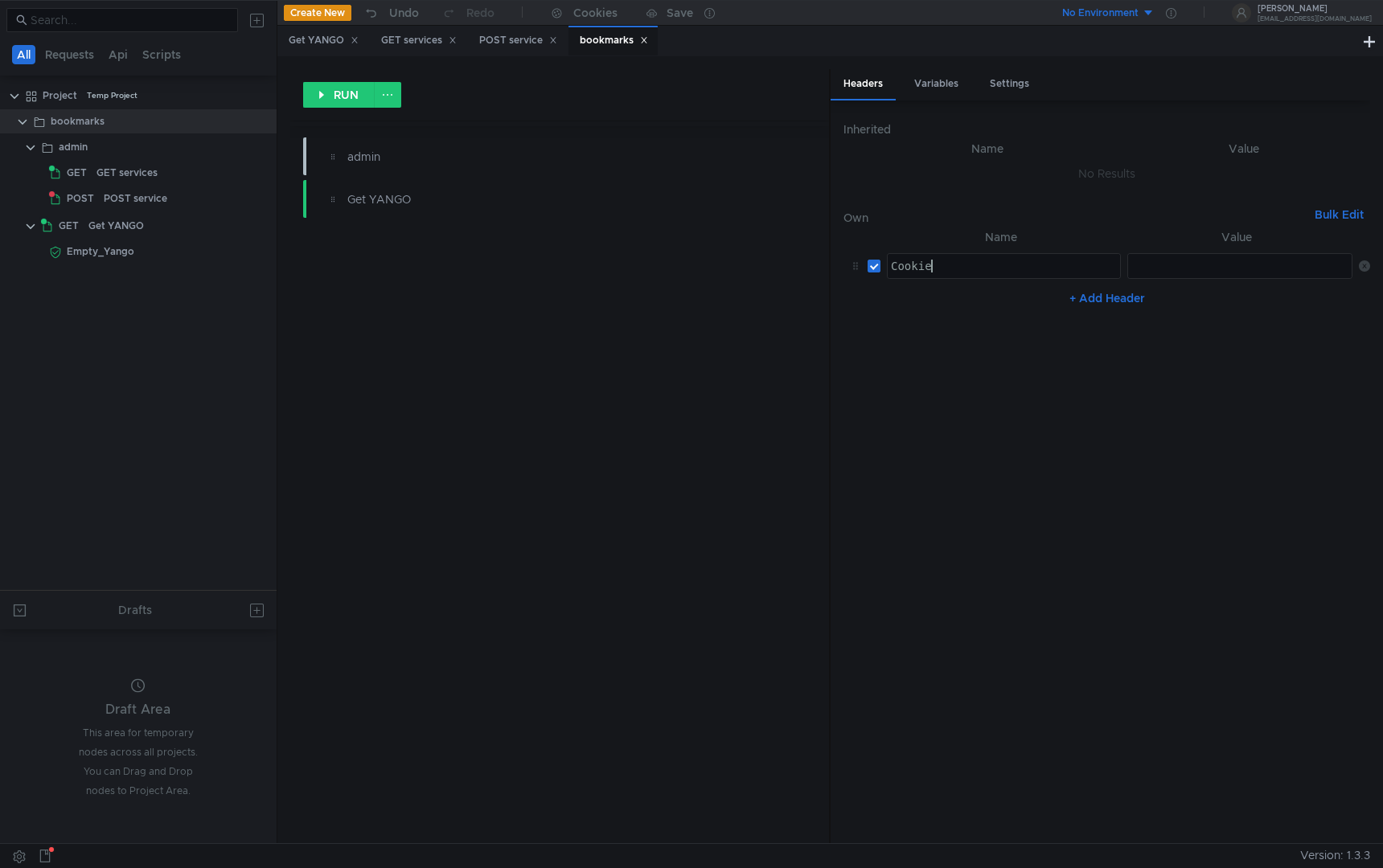
type textarea "Cookie"
click at [1222, 259] on div at bounding box center [1241, 278] width 226 height 38
paste textarea
click at [1142, 389] on nz-table "Name Value Cookie Cookie הההההההההההההההההההההההההההההההההההההההההההההההההההההה…" at bounding box center [1106, 529] width 526 height 602
click at [757, 356] on div "RUN admin Get YANGO" at bounding box center [559, 456] width 540 height 774
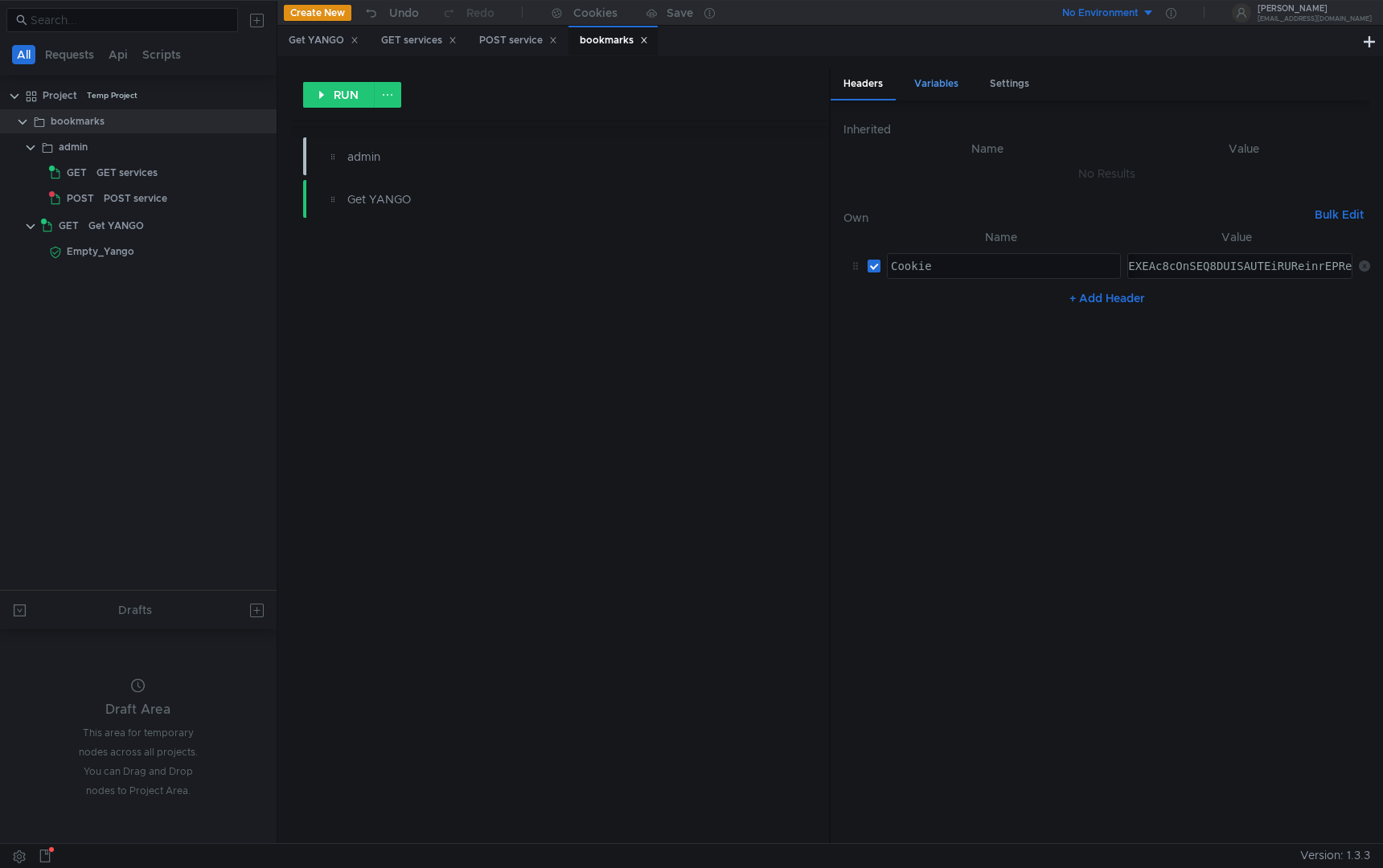
click at [938, 86] on div "Variables" at bounding box center [936, 83] width 70 height 30
click at [881, 124] on span "Variables" at bounding box center [881, 122] width 50 height 14
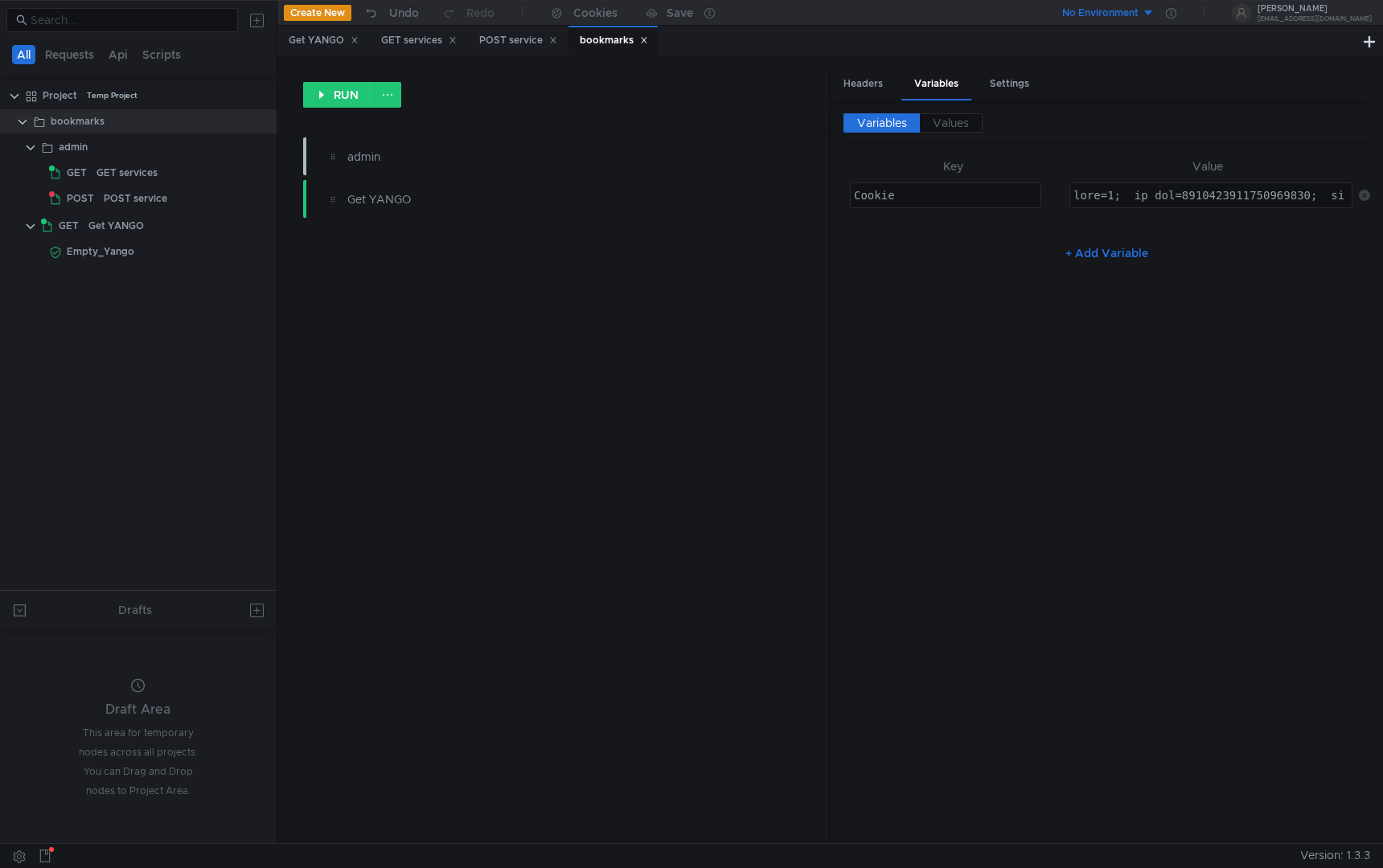
click at [1362, 195] on icon at bounding box center [1363, 195] width 11 height 11
click at [874, 73] on div "Headers" at bounding box center [863, 83] width 65 height 30
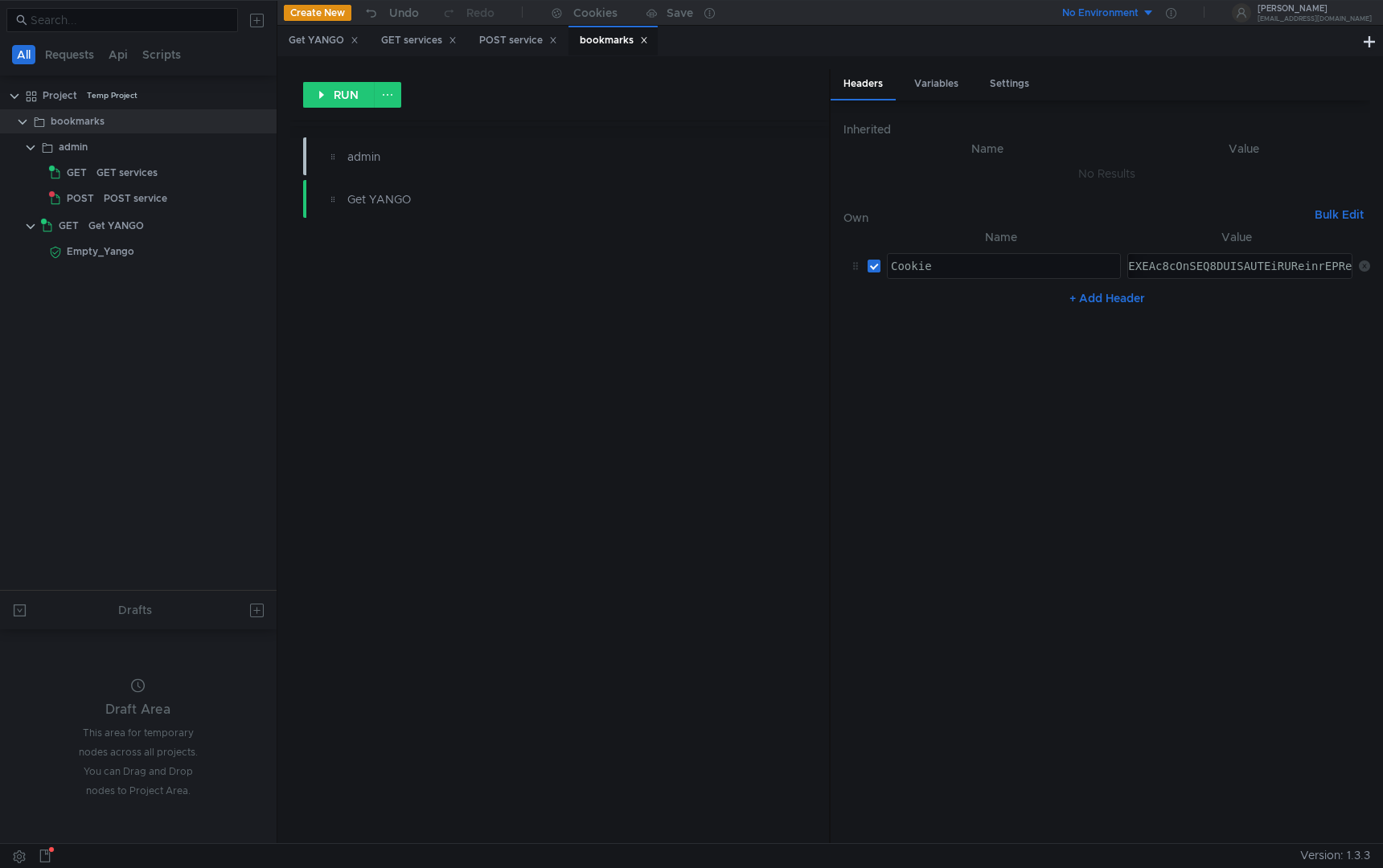
click at [696, 229] on div "admin Get YANGO" at bounding box center [559, 180] width 540 height 111
click at [646, 39] on icon at bounding box center [643, 40] width 6 height 6
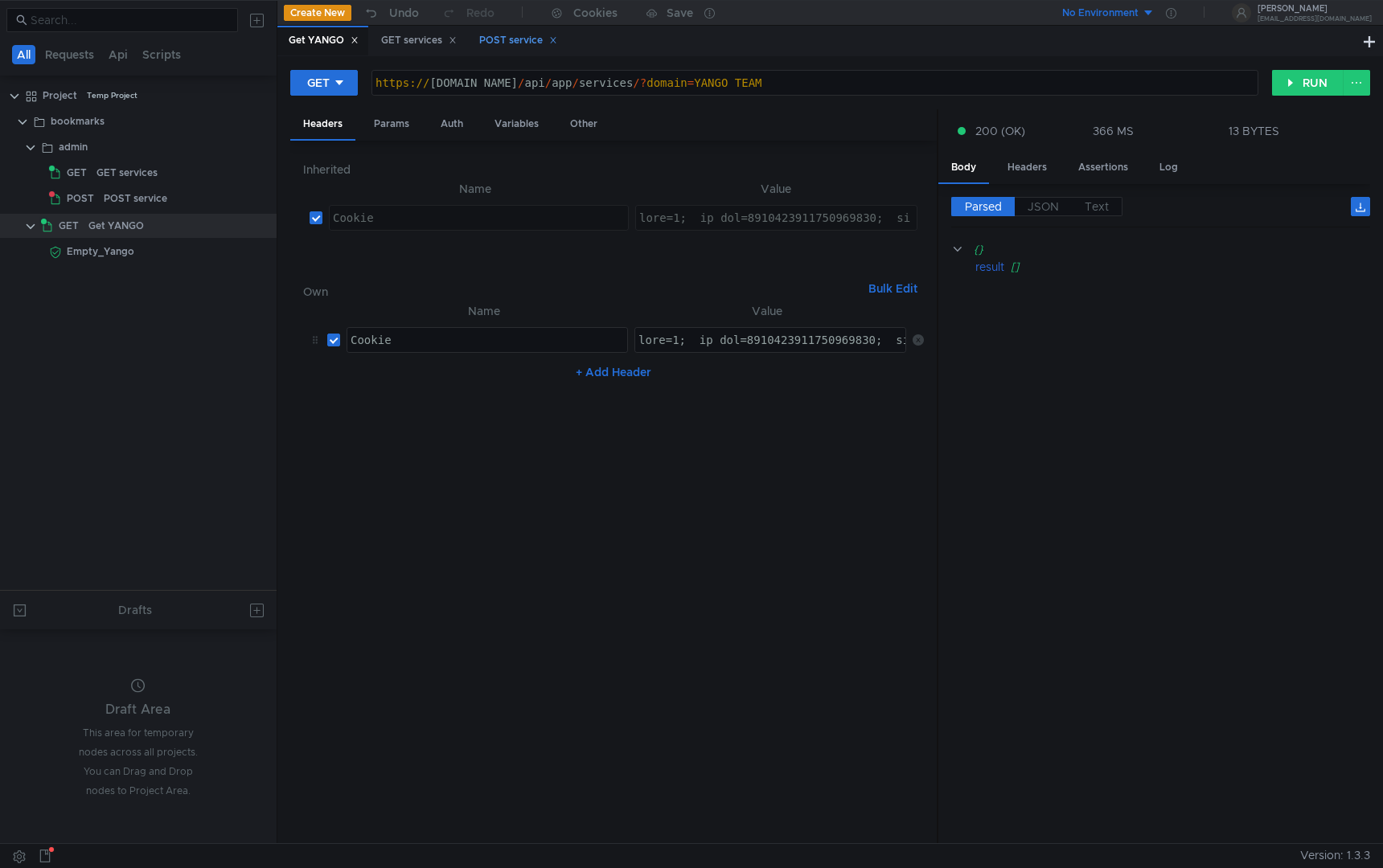
click at [515, 48] on div "POST service" at bounding box center [519, 41] width 78 height 17
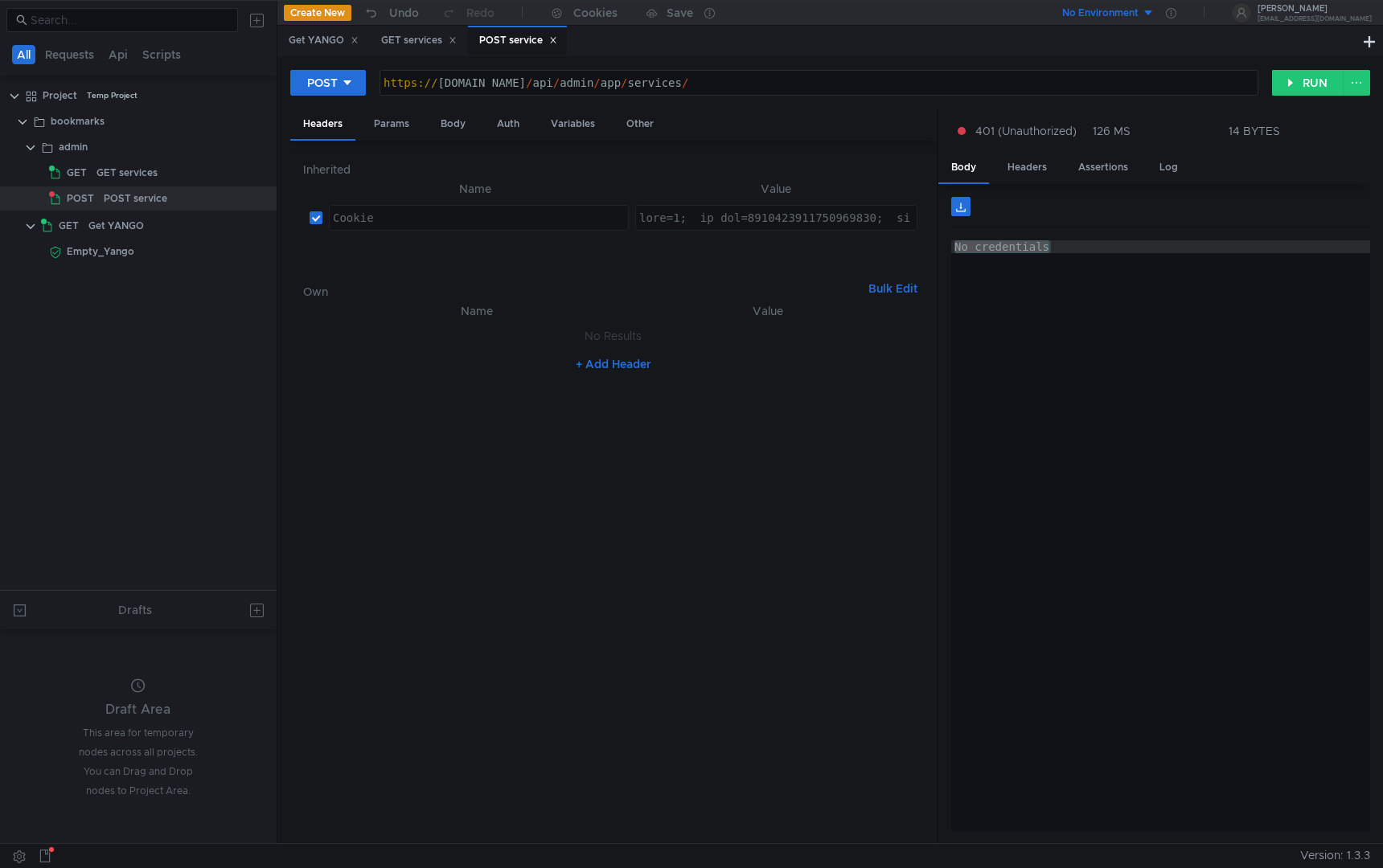
click at [1329, 67] on div "POST [URL][DOMAIN_NAME] https:// [DOMAIN_NAME] / api / admin / app / services /…" at bounding box center [830, 450] width 1105 height 787
click at [1314, 78] on button "RUN" at bounding box center [1307, 82] width 71 height 26
type textarea "{"code":"bad_request","description":"server received unexpected content"}"
click at [1163, 287] on div "{"code":"bad_request","description":"server received unexpected content"}" at bounding box center [1160, 562] width 419 height 643
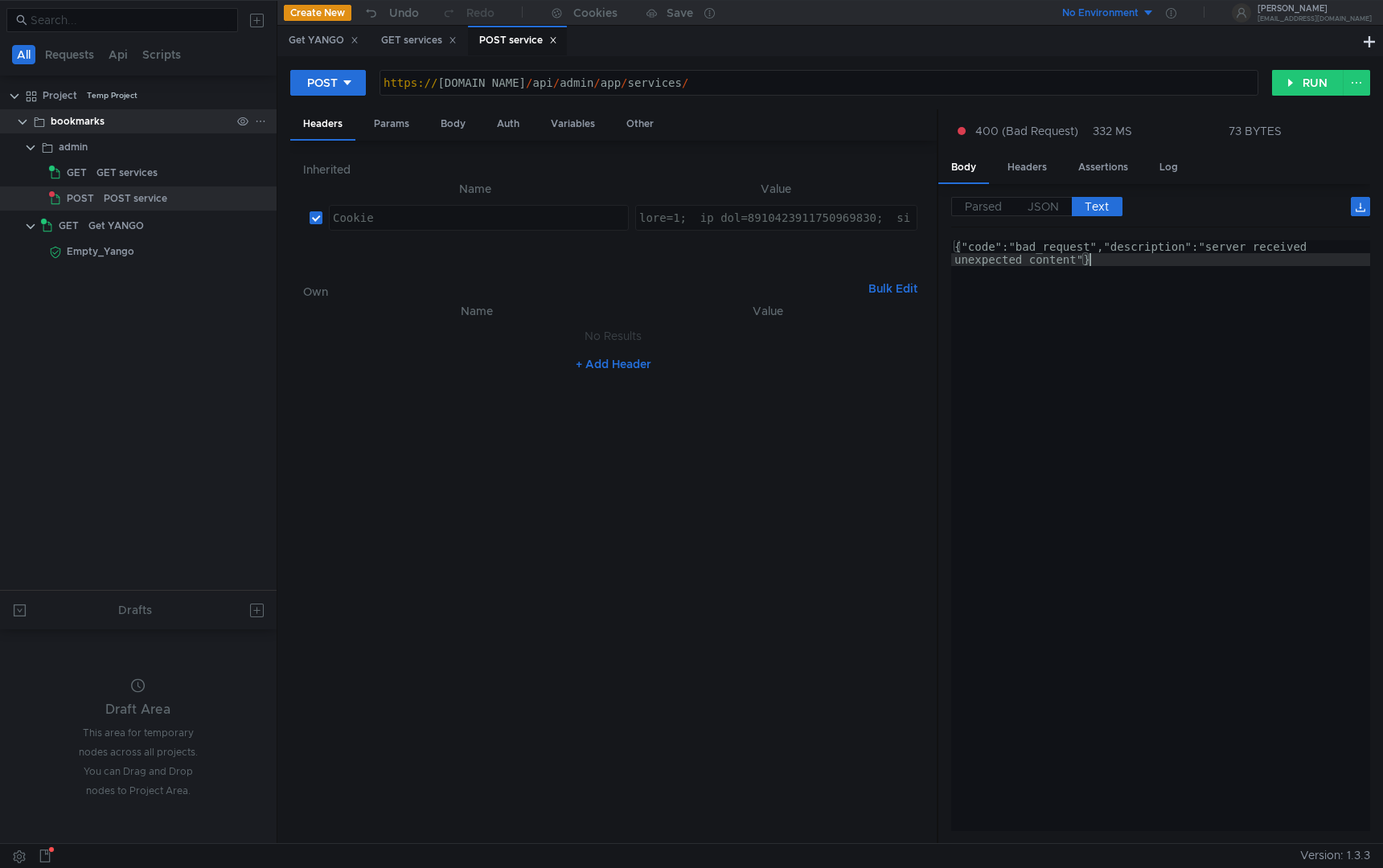
click at [122, 123] on div "bookmarks" at bounding box center [141, 122] width 180 height 24
click at [116, 126] on div "bookmarks" at bounding box center [141, 122] width 180 height 24
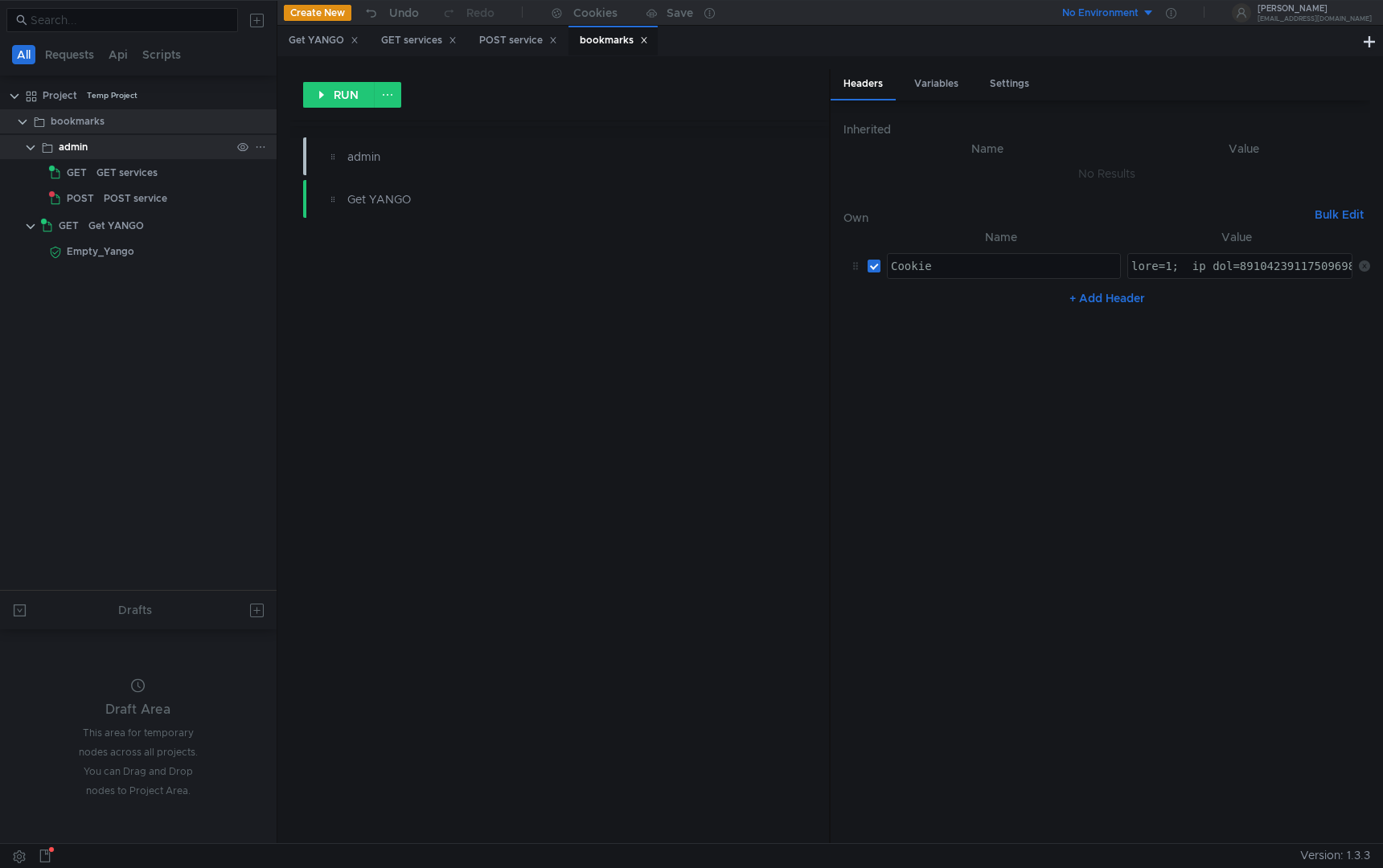
click at [118, 141] on div "admin" at bounding box center [145, 147] width 172 height 24
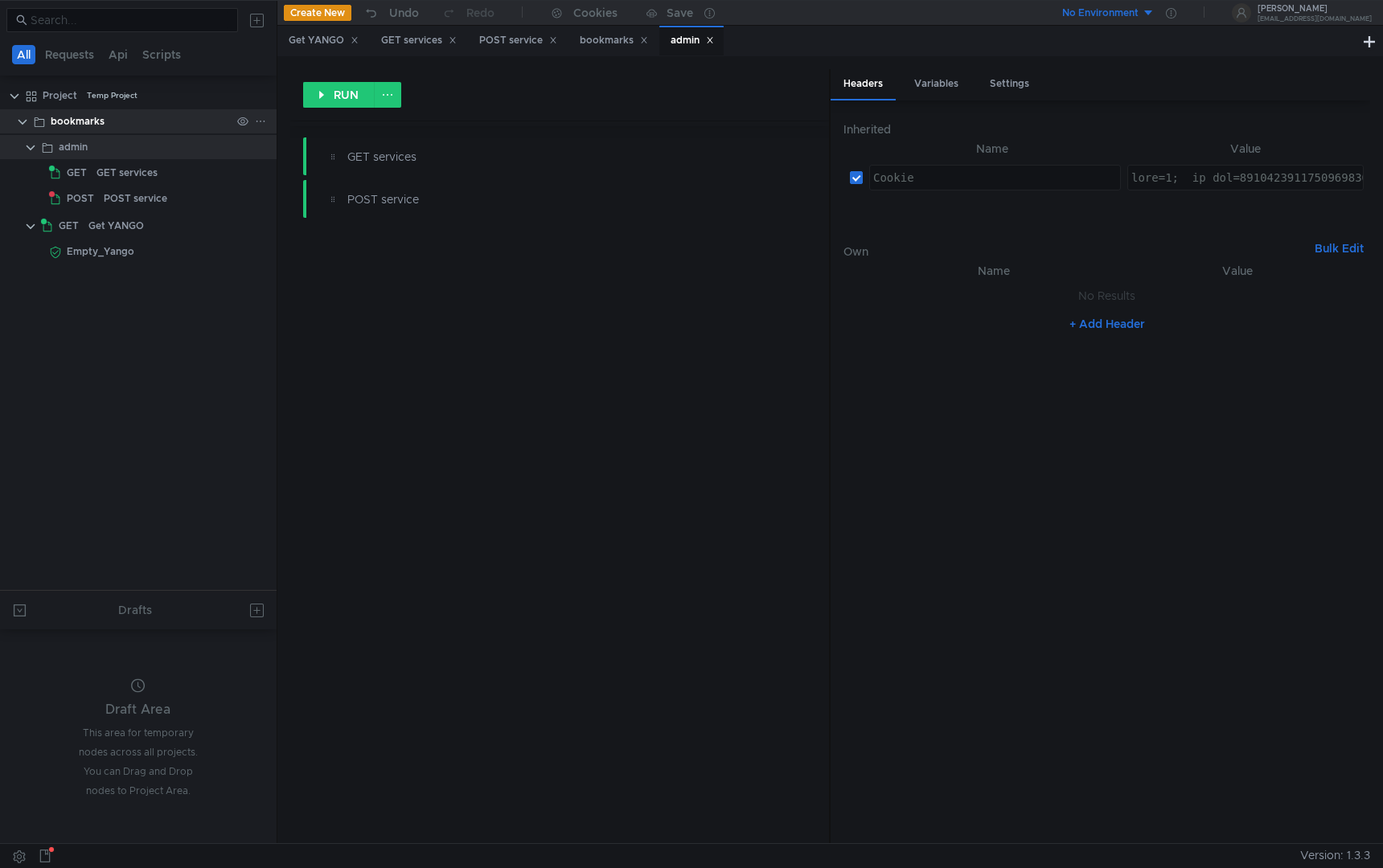
click at [113, 127] on div "bookmarks" at bounding box center [141, 122] width 180 height 24
click at [149, 145] on div "admin" at bounding box center [145, 147] width 172 height 24
click at [118, 120] on div "bookmarks" at bounding box center [141, 122] width 180 height 24
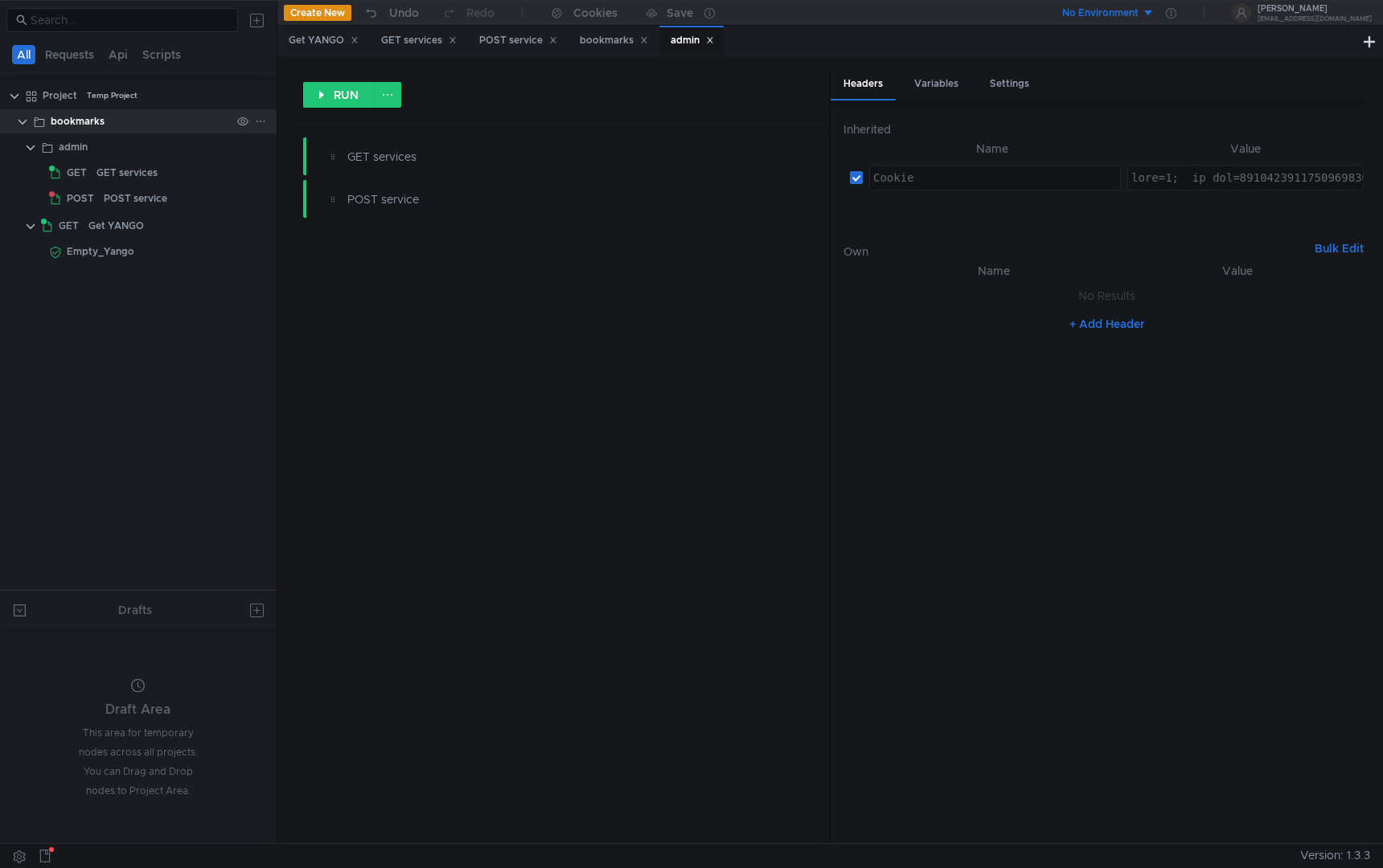
click at [118, 120] on div "bookmarks" at bounding box center [141, 122] width 180 height 24
click at [874, 264] on input "checkbox" at bounding box center [873, 265] width 13 height 13
checkbox input "false"
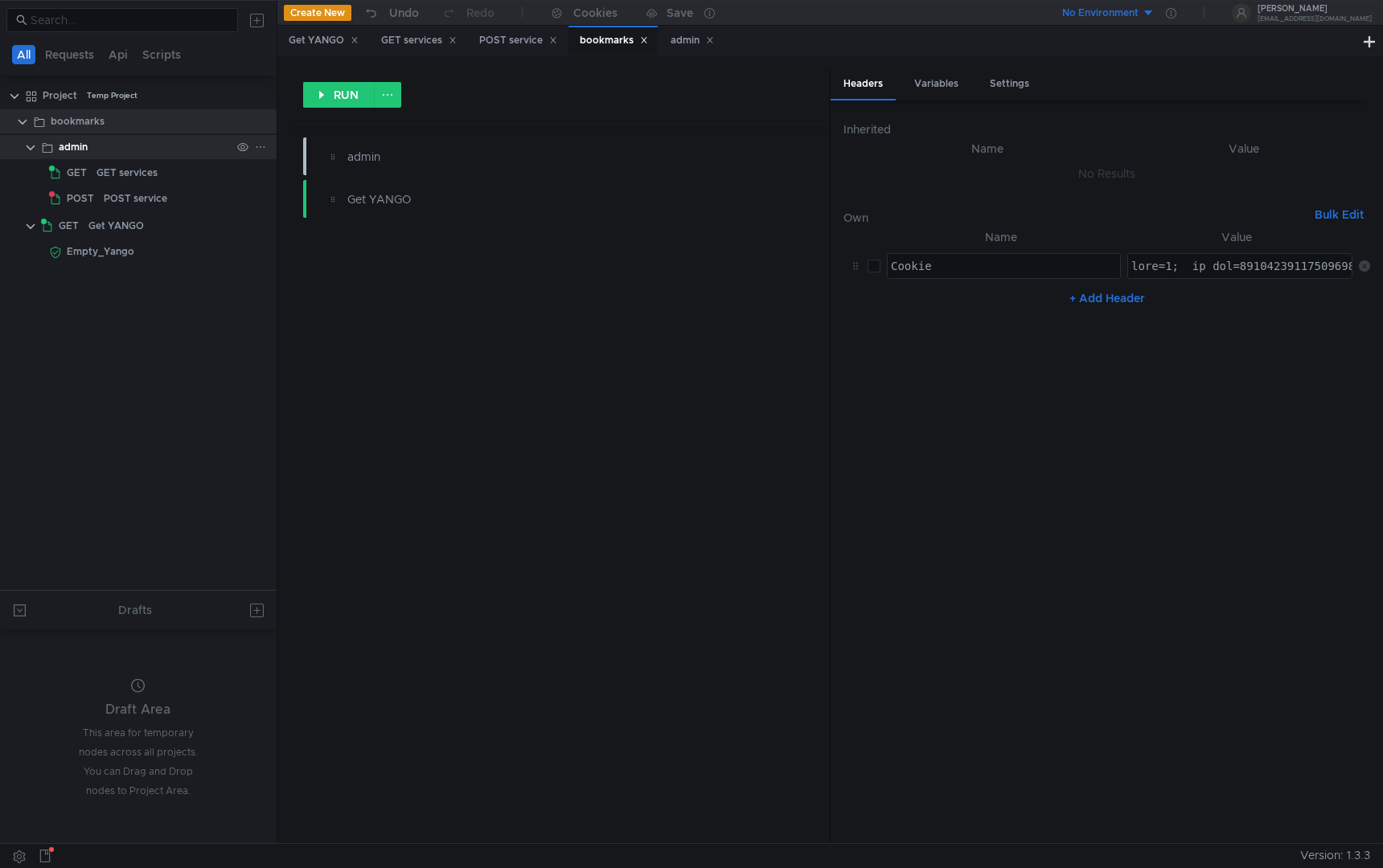
click at [120, 146] on div "admin" at bounding box center [145, 147] width 172 height 24
click at [120, 119] on div "bookmarks" at bounding box center [141, 122] width 180 height 24
type textarea "gdpr=0; _ym_uid=1748967989323944134; _ym_d=1748967989; uxs_uid=443a7e50-4201-11…"
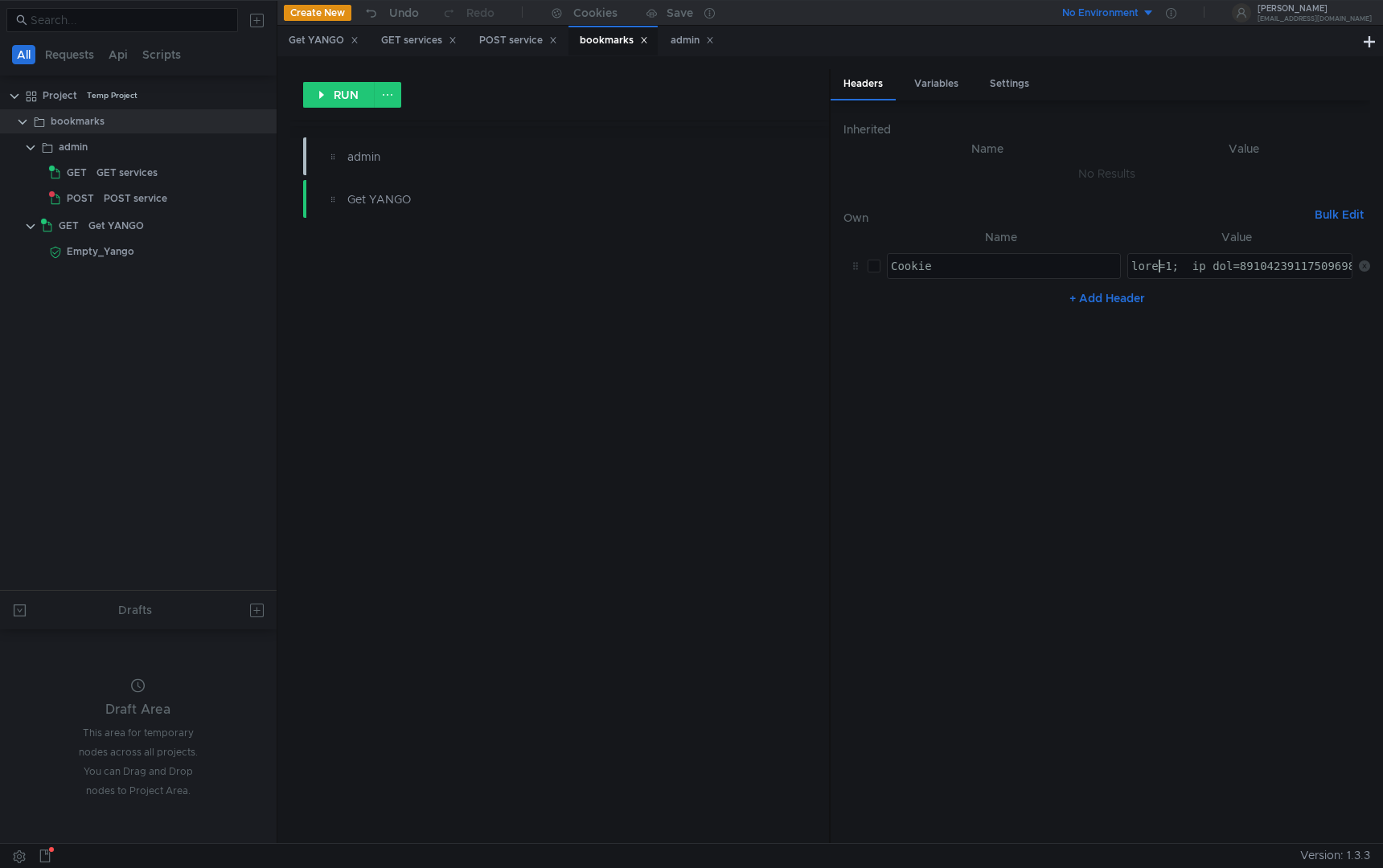
click at [122, 137] on div "admin" at bounding box center [145, 147] width 172 height 24
click at [122, 138] on div "admin" at bounding box center [145, 147] width 172 height 24
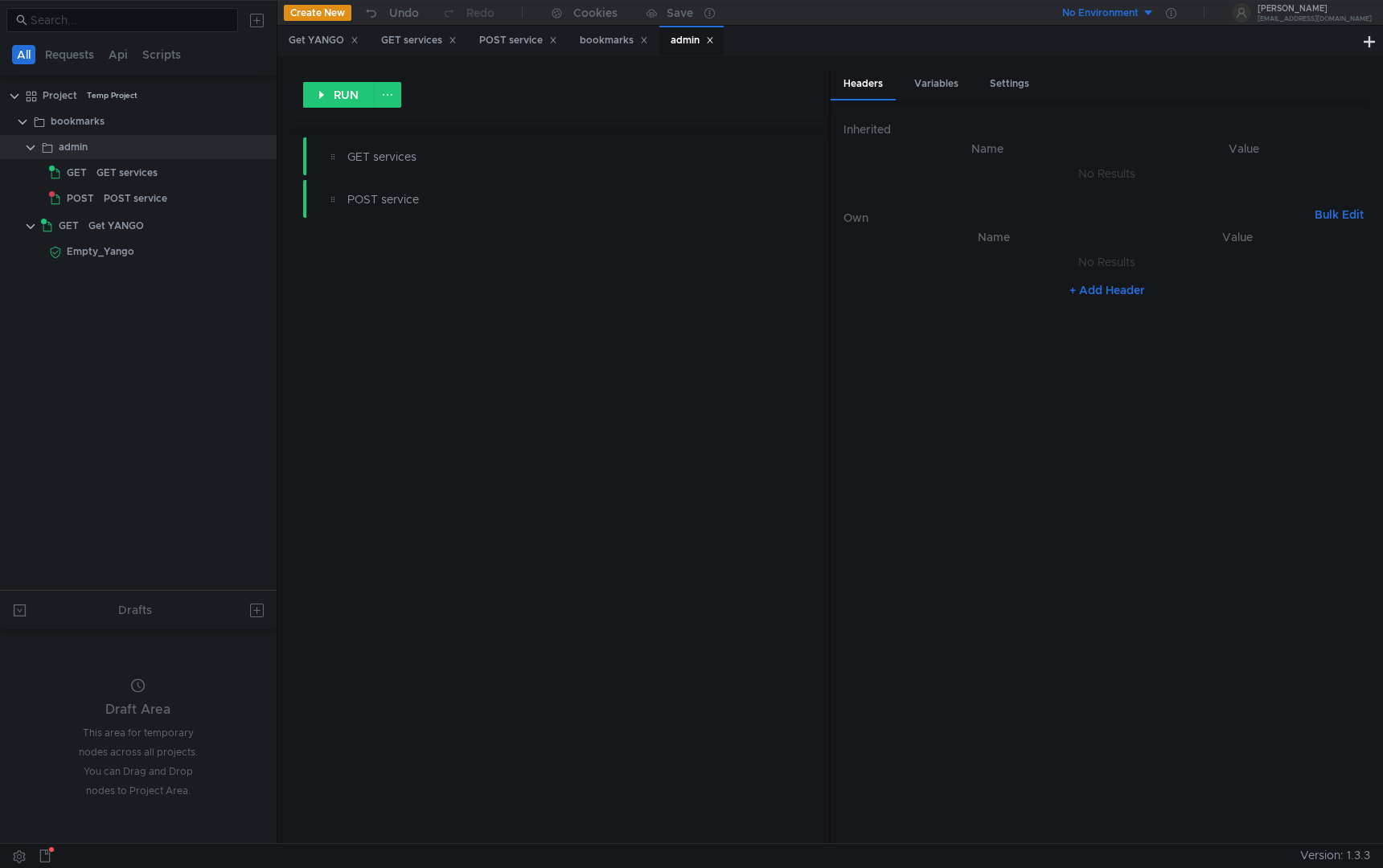
click at [1114, 291] on button "+ Add Header" at bounding box center [1107, 290] width 88 height 20
click at [980, 275] on div at bounding box center [1003, 278] width 232 height 38
type textarea "Cookie"
click at [1210, 259] on div at bounding box center [1241, 278] width 226 height 38
paste textarea
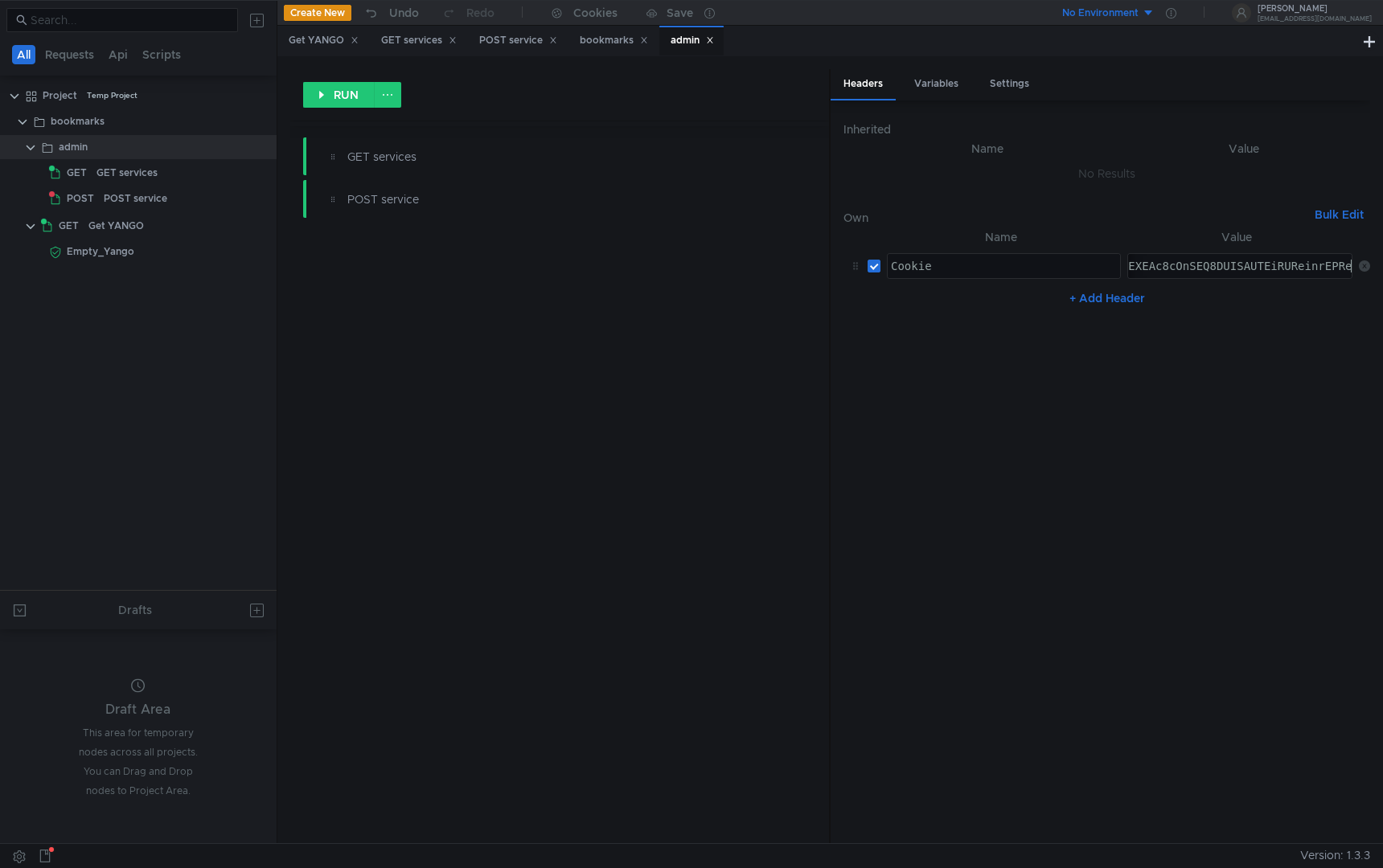
click at [350, 325] on div "RUN GET services POST service" at bounding box center [559, 456] width 540 height 774
click at [128, 125] on div "bookmarks" at bounding box center [141, 122] width 180 height 24
click at [1363, 264] on icon at bounding box center [1363, 265] width 11 height 11
click at [122, 147] on div "admin" at bounding box center [145, 147] width 172 height 24
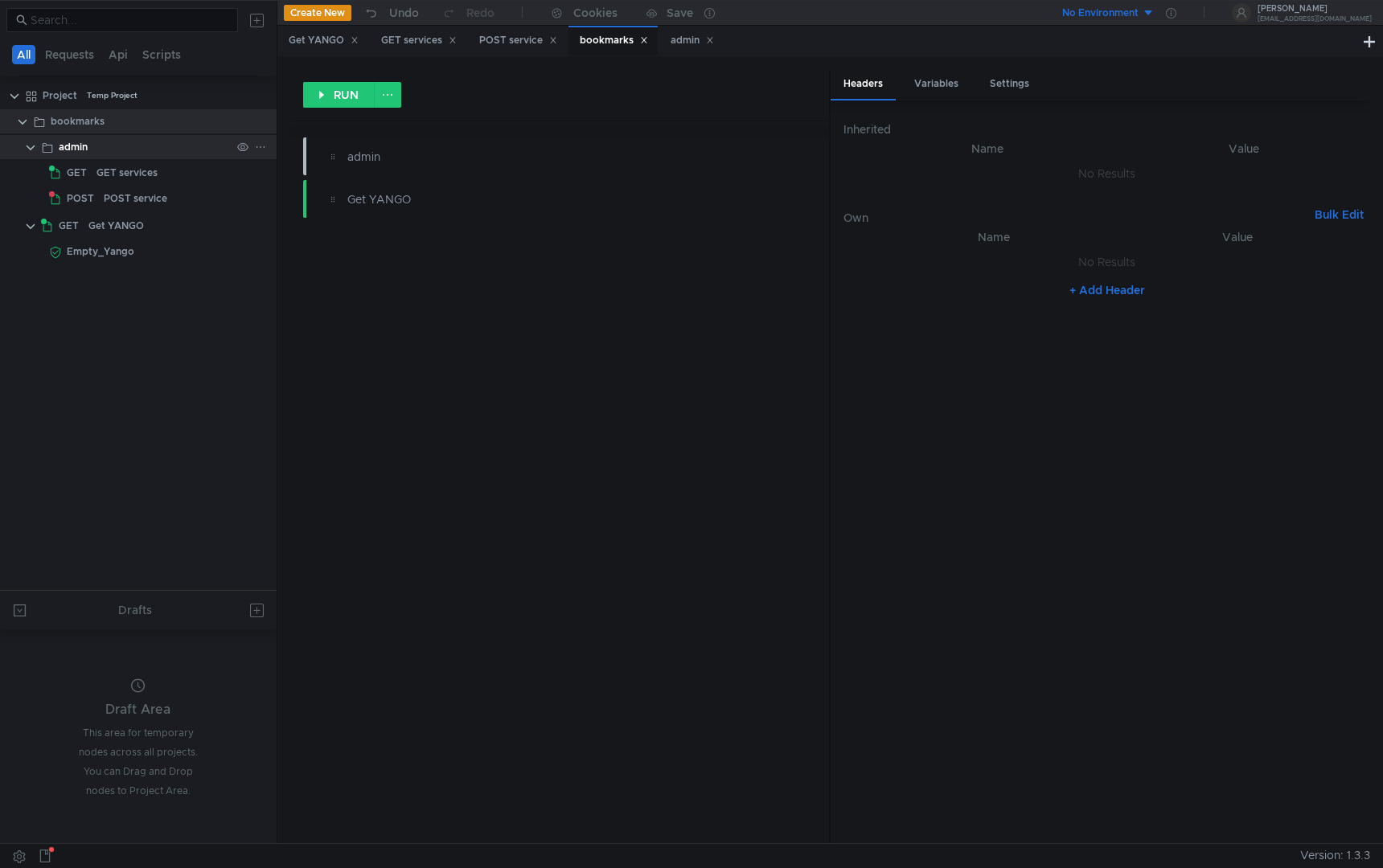
click at [122, 147] on div "admin" at bounding box center [145, 147] width 172 height 24
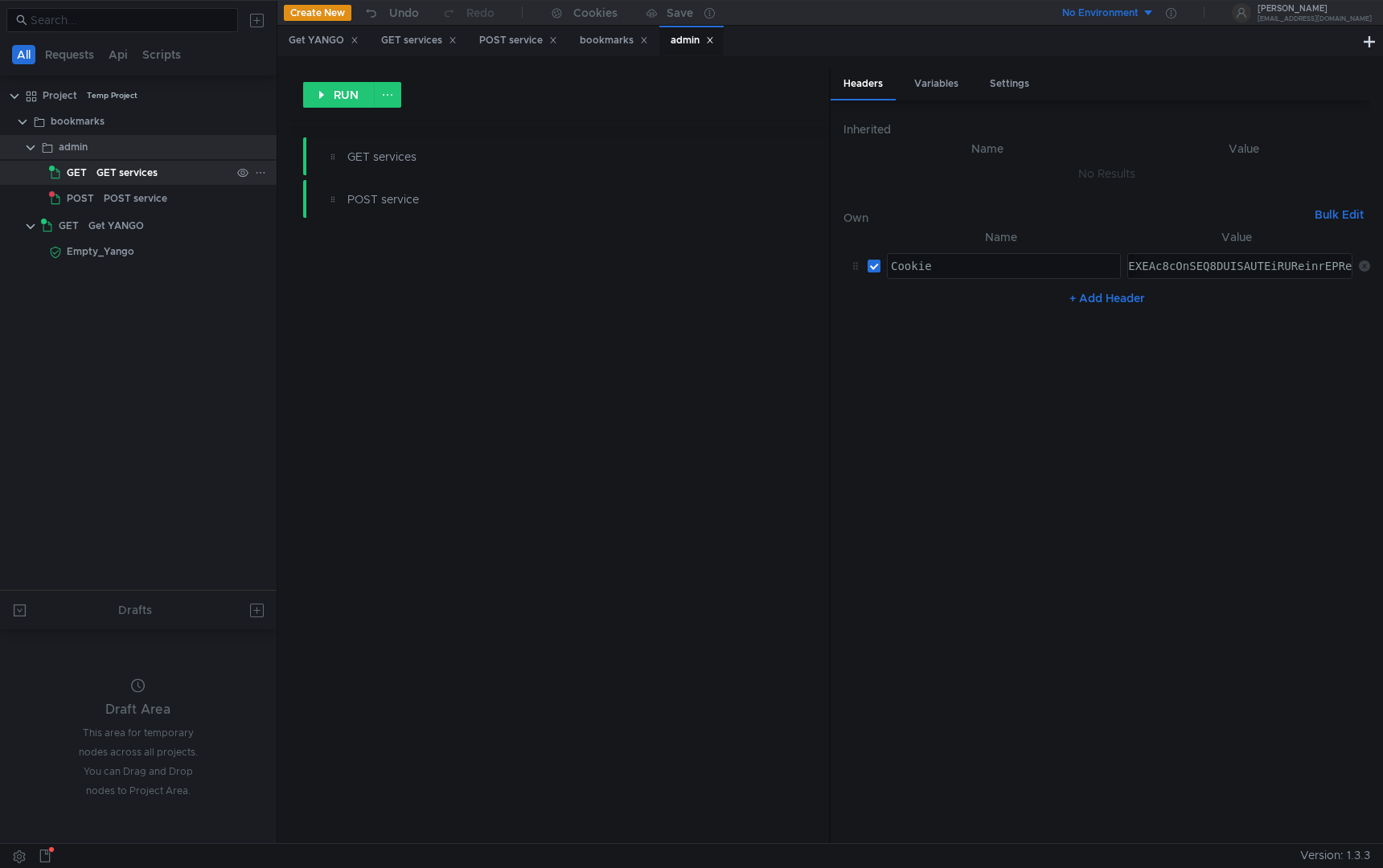
click at [157, 180] on div "GET services" at bounding box center [163, 173] width 134 height 24
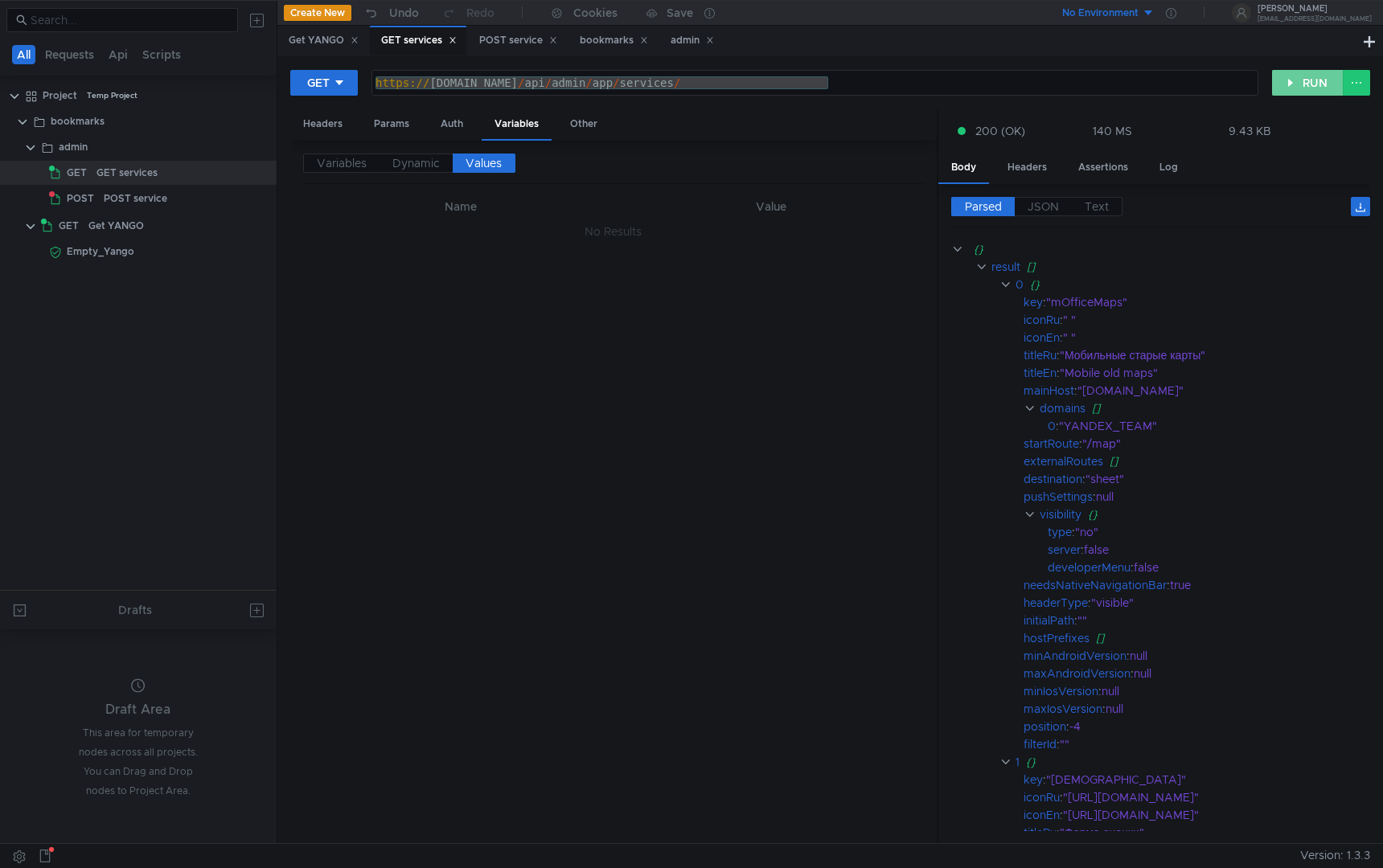
click at [1298, 73] on button "RUN" at bounding box center [1307, 82] width 71 height 26
click at [99, 200] on app-tree-icon "POST" at bounding box center [77, 198] width 54 height 24
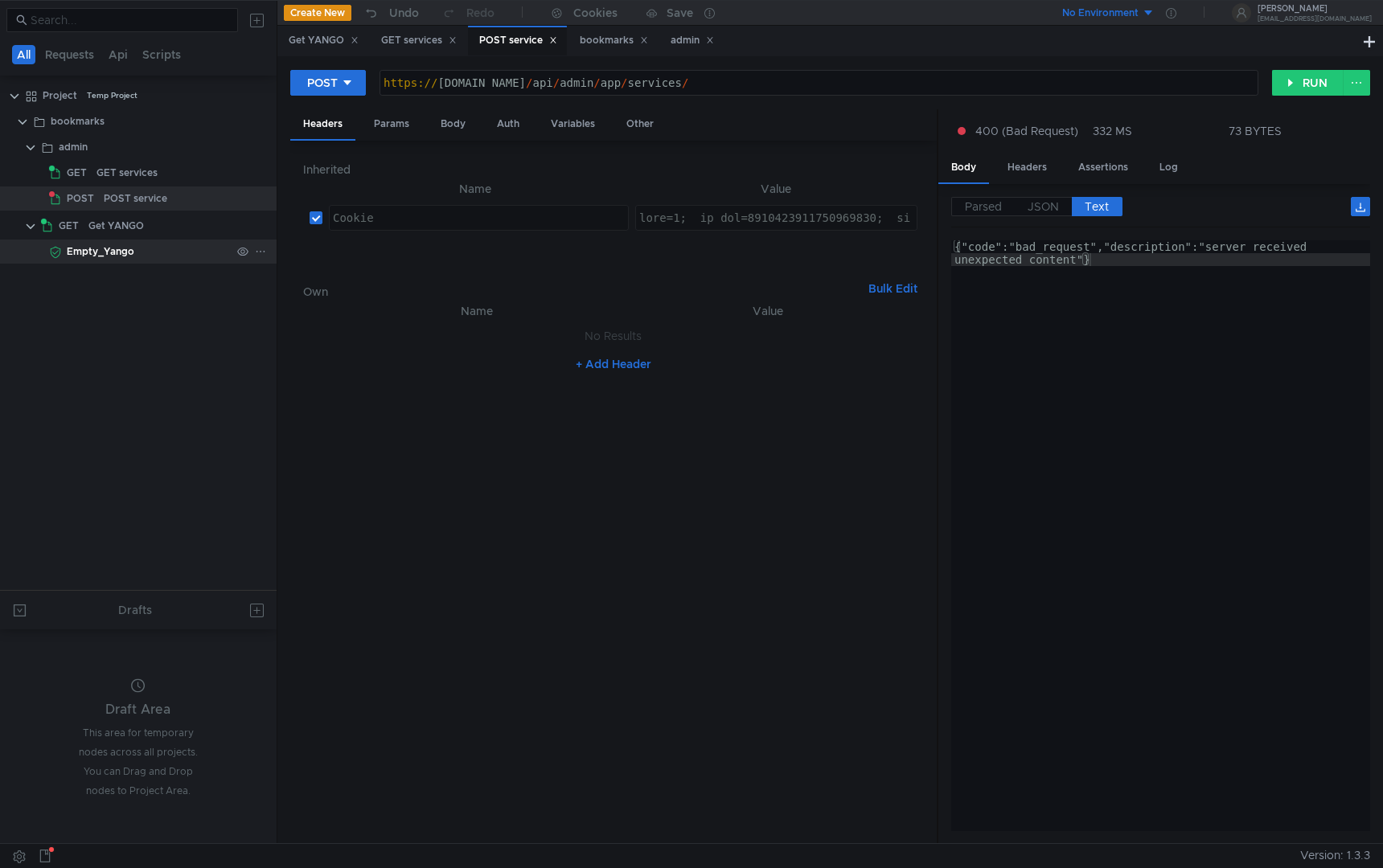
click at [96, 247] on div "Empty_Yango" at bounding box center [99, 252] width 67 height 24
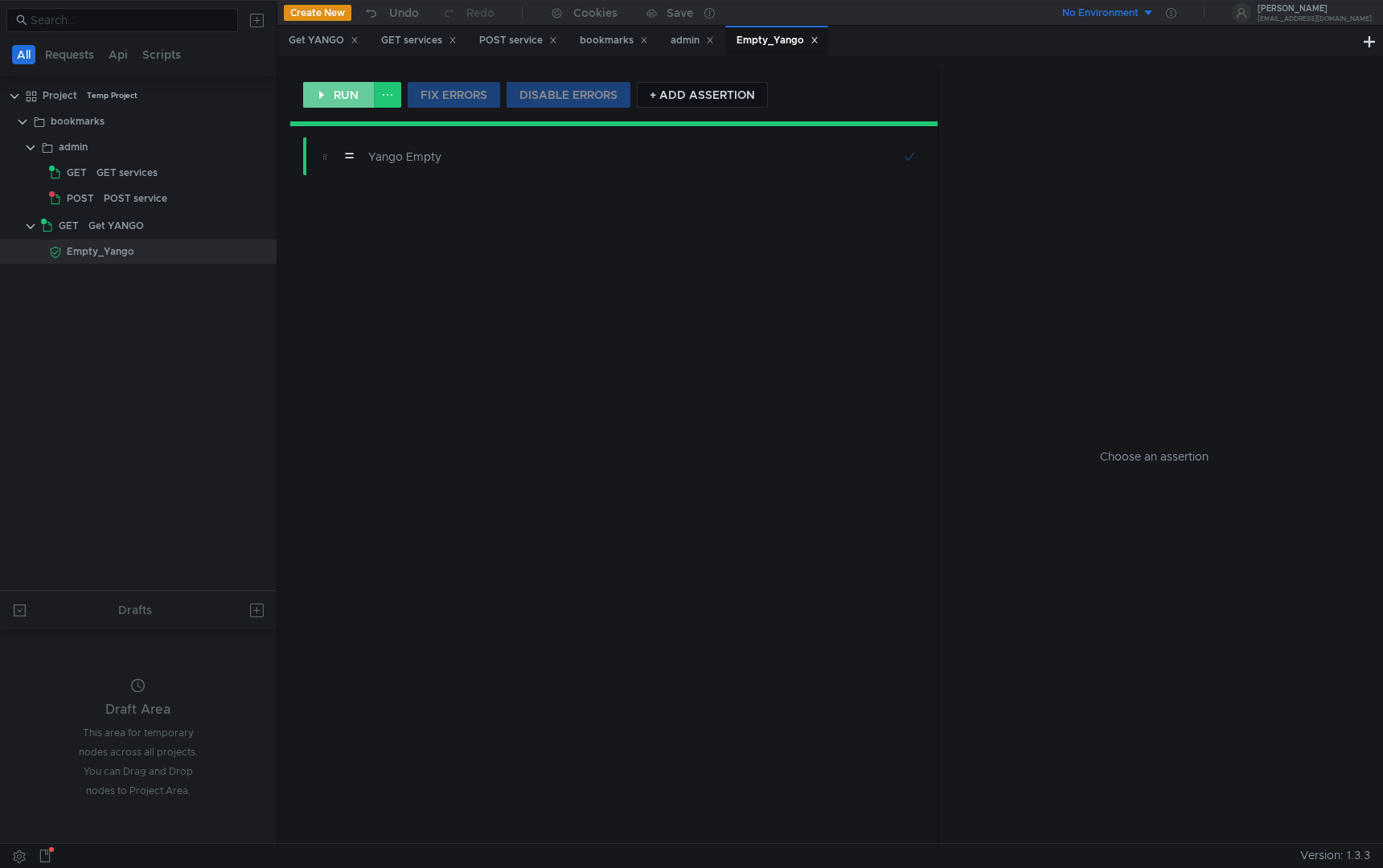
click at [350, 86] on button "RUN" at bounding box center [339, 94] width 71 height 26
click at [157, 173] on div "GET services" at bounding box center [163, 173] width 134 height 24
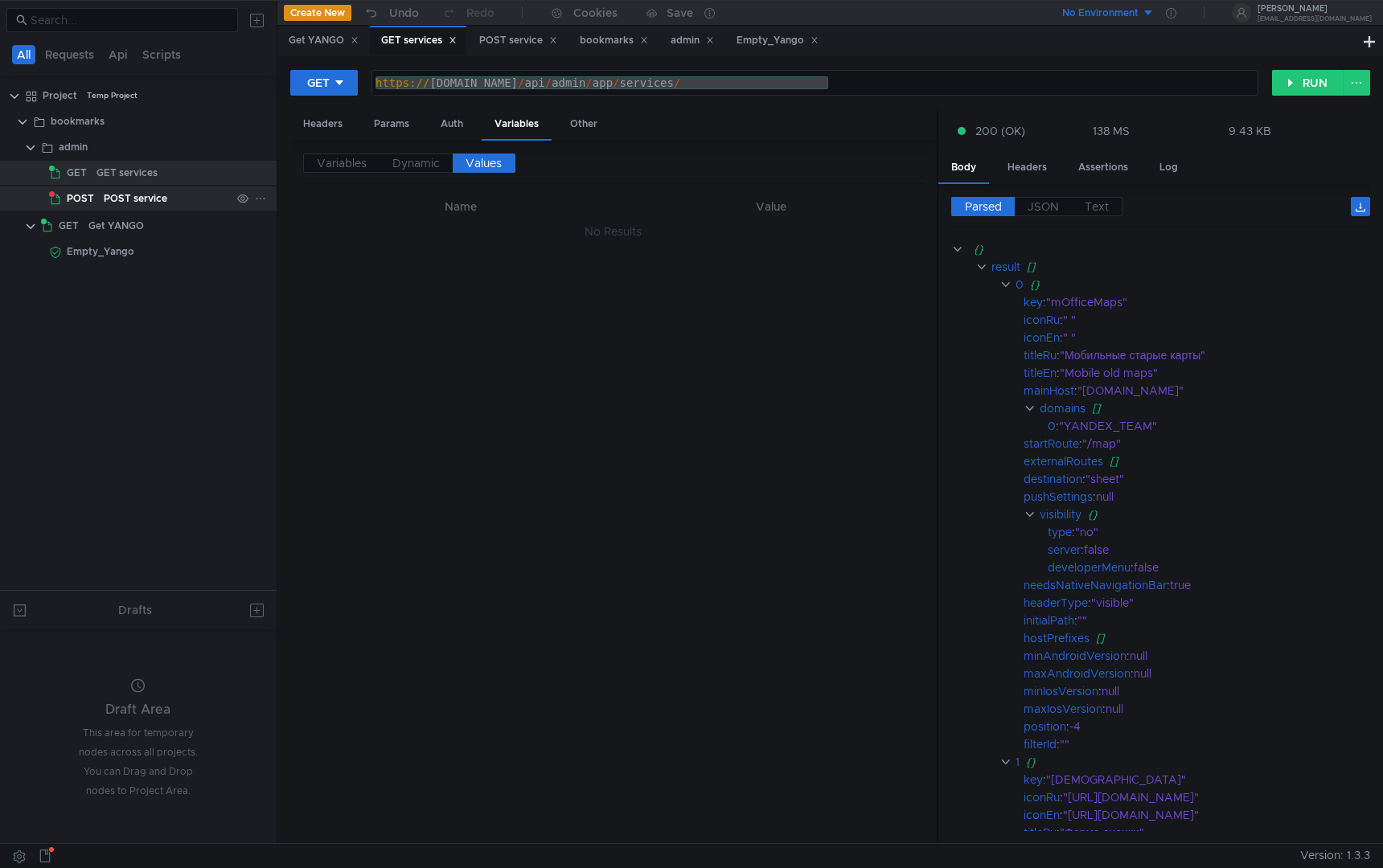
click at [168, 196] on div "POST service" at bounding box center [167, 198] width 127 height 24
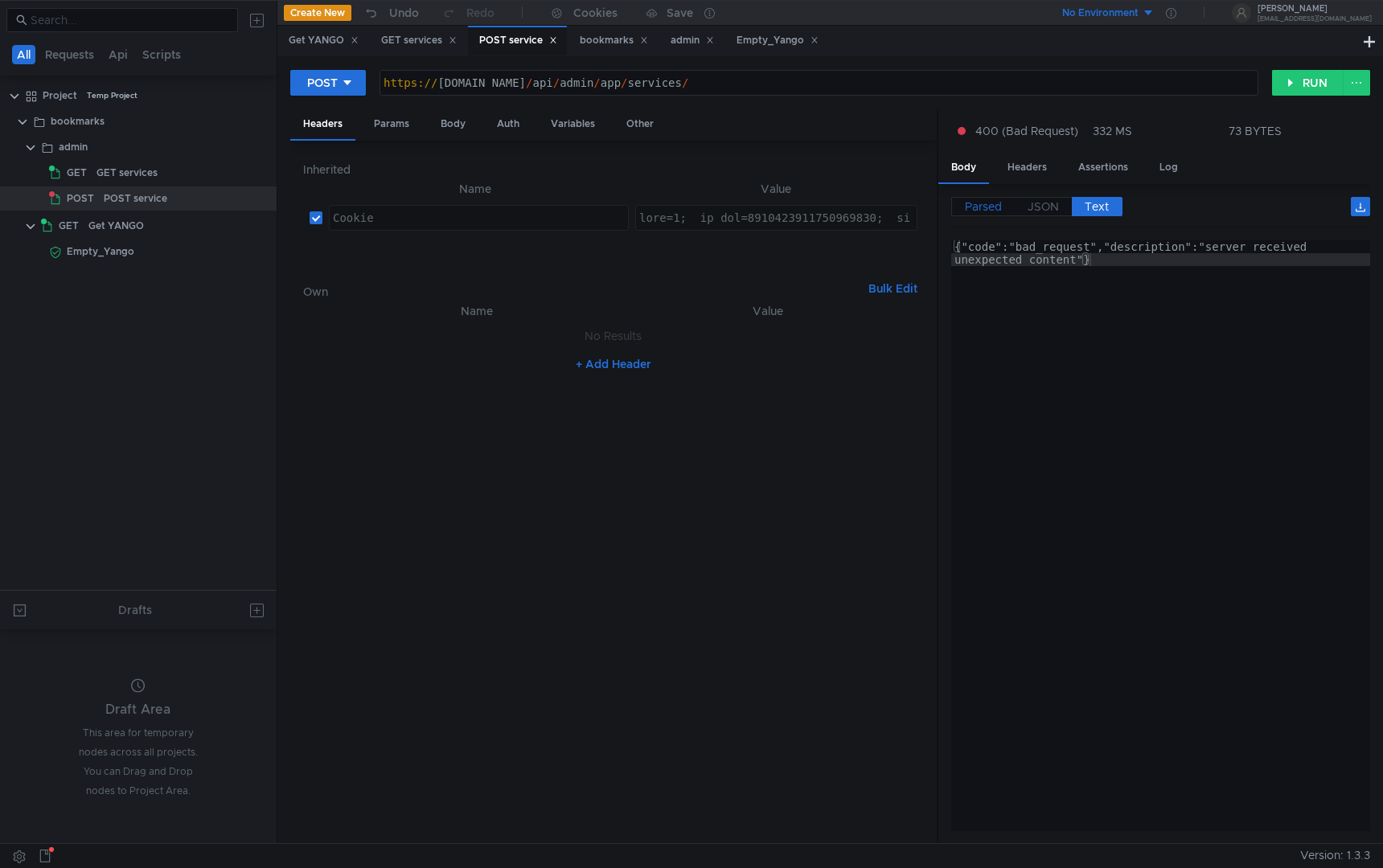
click at [972, 209] on span "Parsed" at bounding box center [983, 207] width 37 height 14
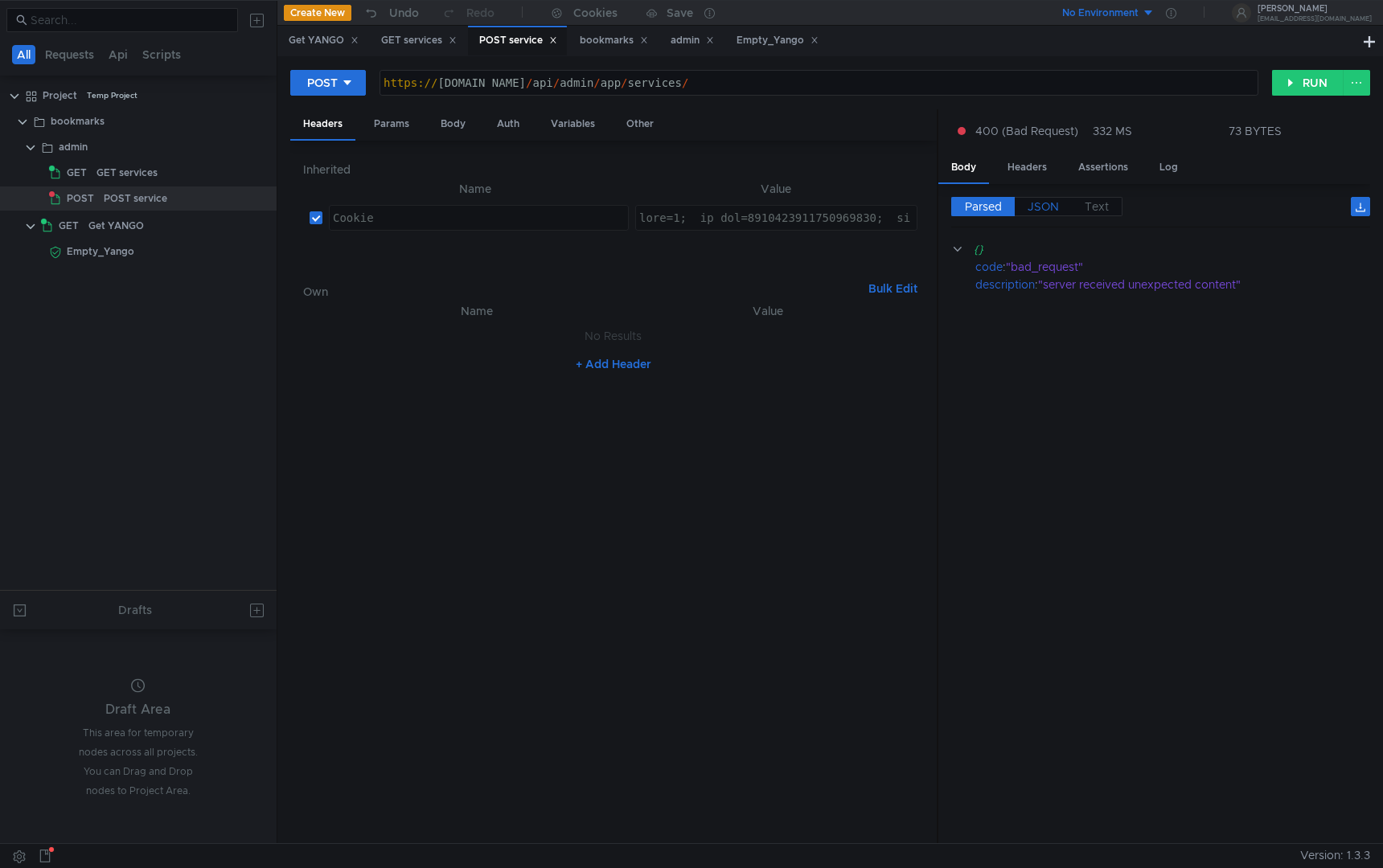
click at [1045, 208] on span "JSON" at bounding box center [1043, 207] width 31 height 14
click at [1045, 202] on span "JSON" at bounding box center [1043, 207] width 31 height 14
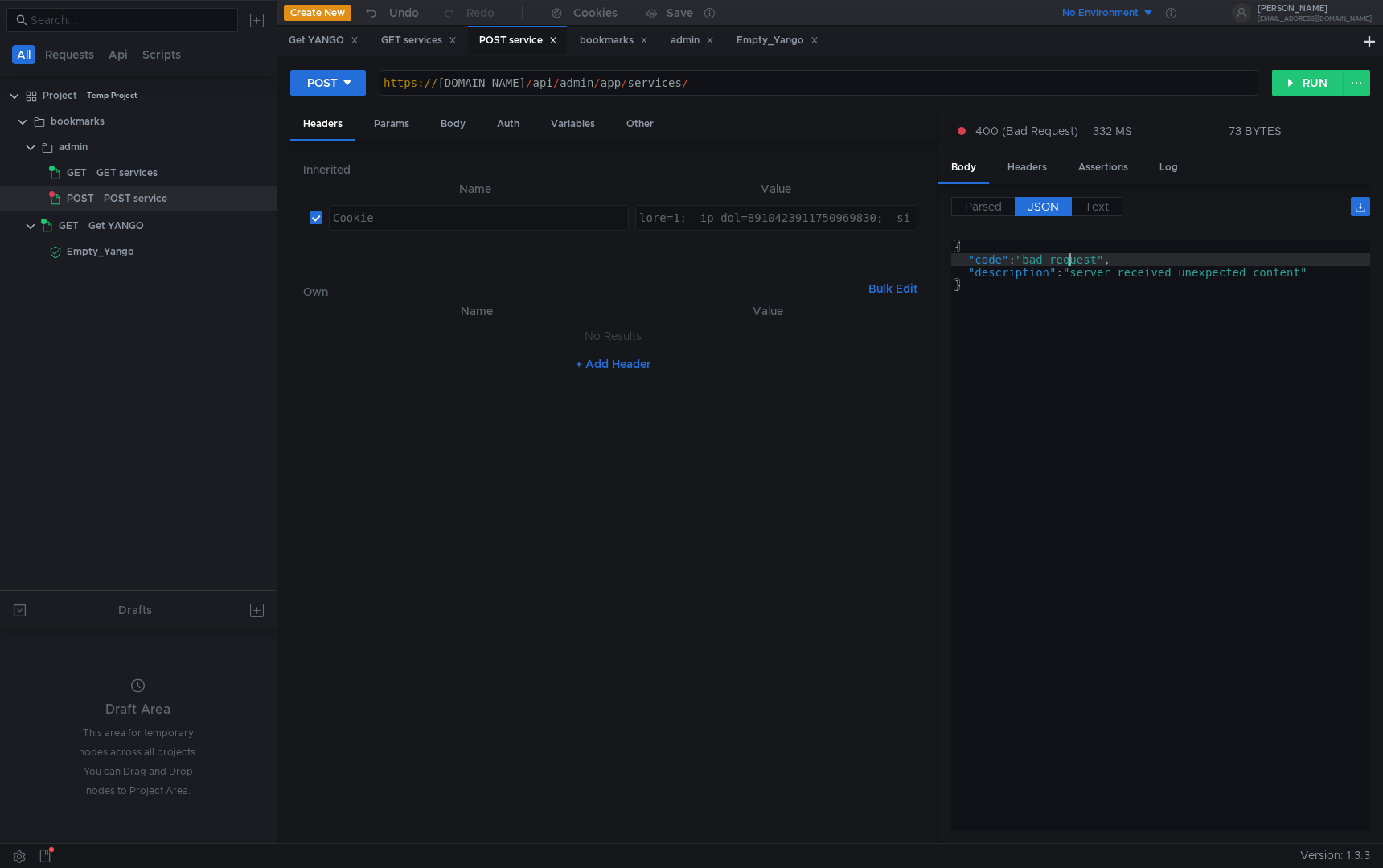
click at [1072, 260] on div "{ "code" : "bad_request" , "description" : "server received unexpected content"…" at bounding box center [1160, 548] width 419 height 616
click at [1086, 275] on div "{ "code" : "bad_request" , "description" : "server received unexpected content"…" at bounding box center [1160, 548] width 419 height 616
click at [1075, 333] on div "{ "code" : "bad_request" , "description" : "server received unexpected content"…" at bounding box center [1160, 548] width 419 height 616
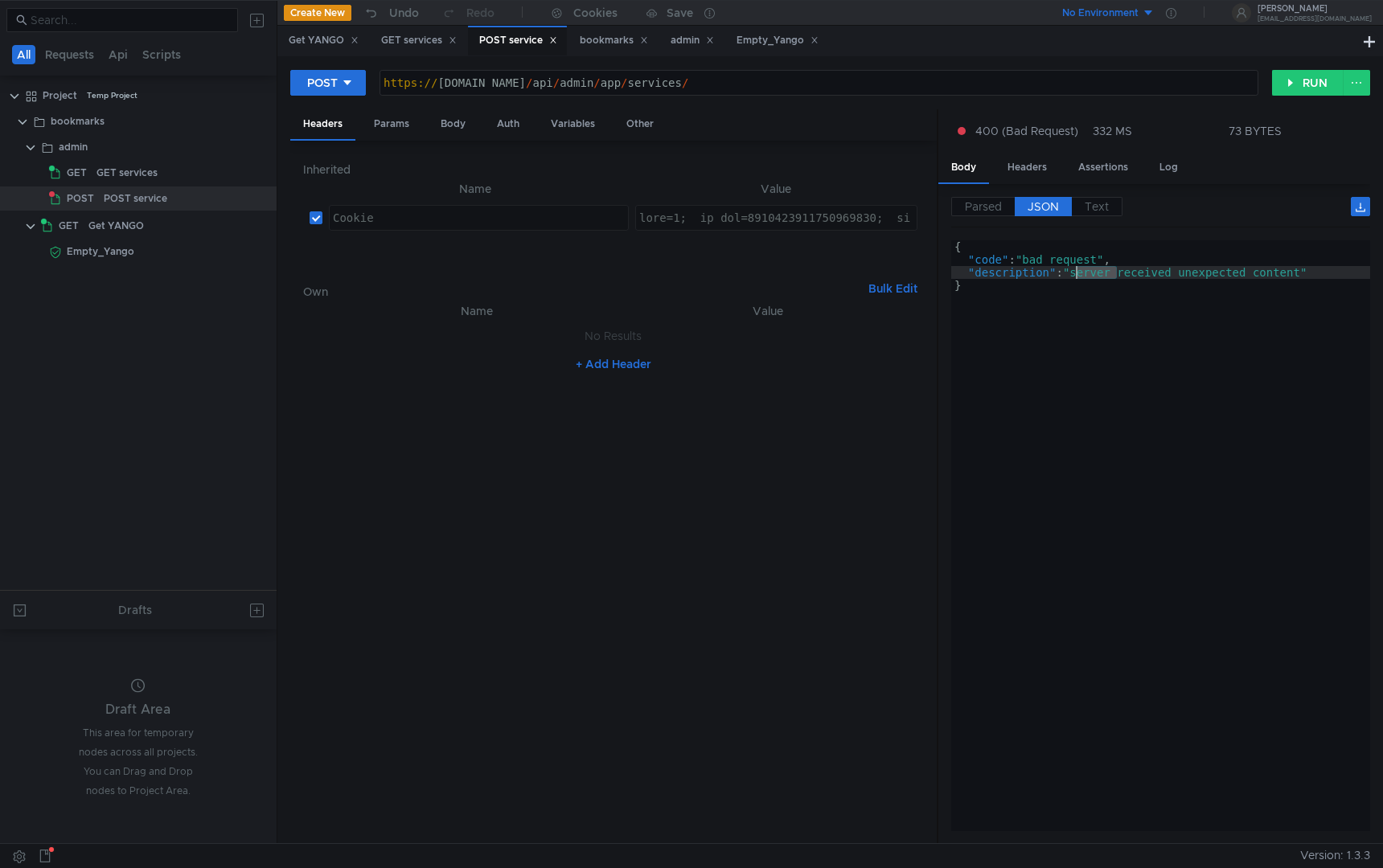
type textarea "}"
type textarea "Cookie"
click at [467, 215] on div "Cookie" at bounding box center [479, 230] width 298 height 38
click at [394, 118] on div "Params" at bounding box center [392, 124] width 61 height 30
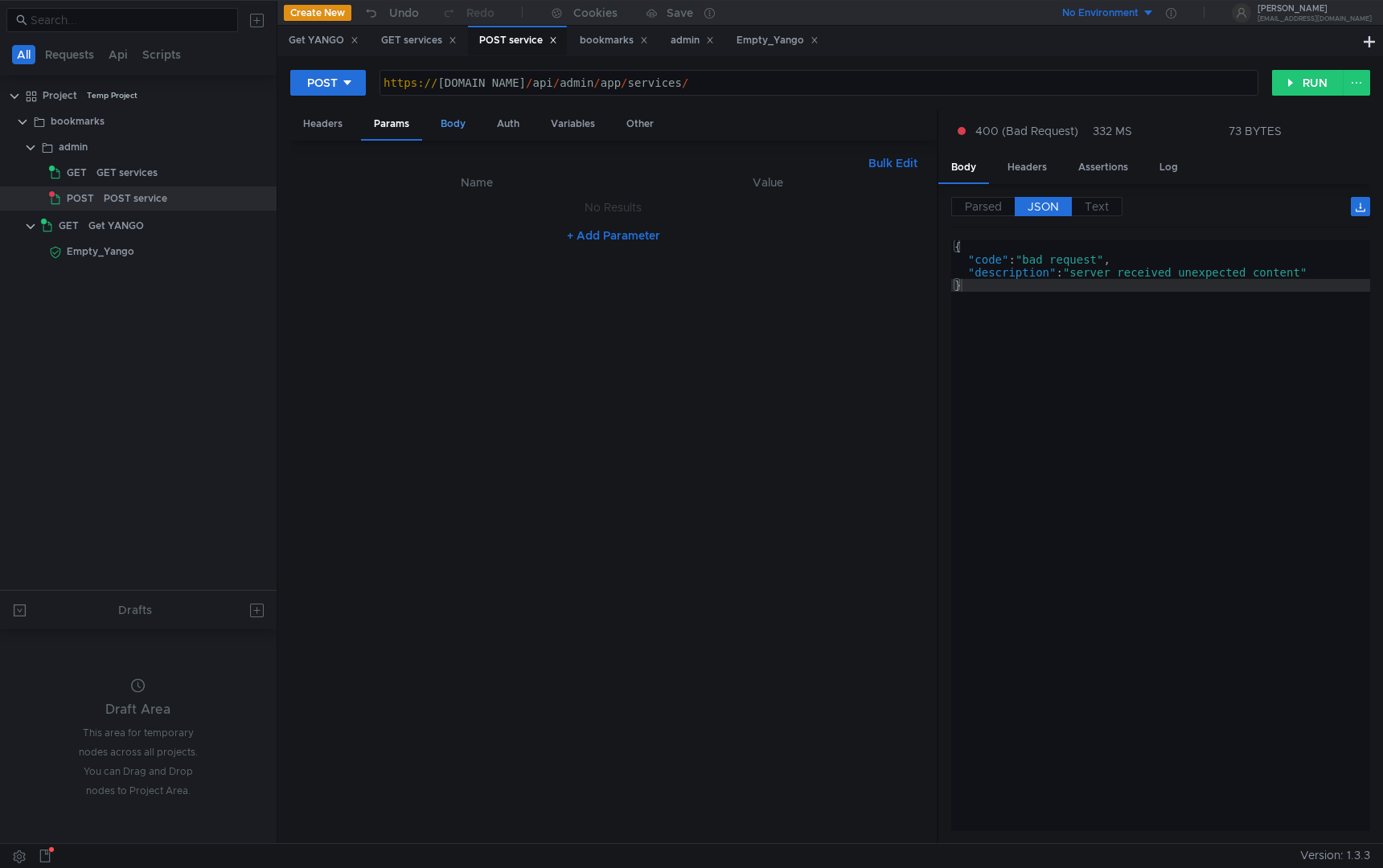
click at [467, 133] on div "Body" at bounding box center [453, 124] width 51 height 30
click at [502, 264] on div at bounding box center [614, 521] width 621 height 673
type textarea "{"
type textarea "k"
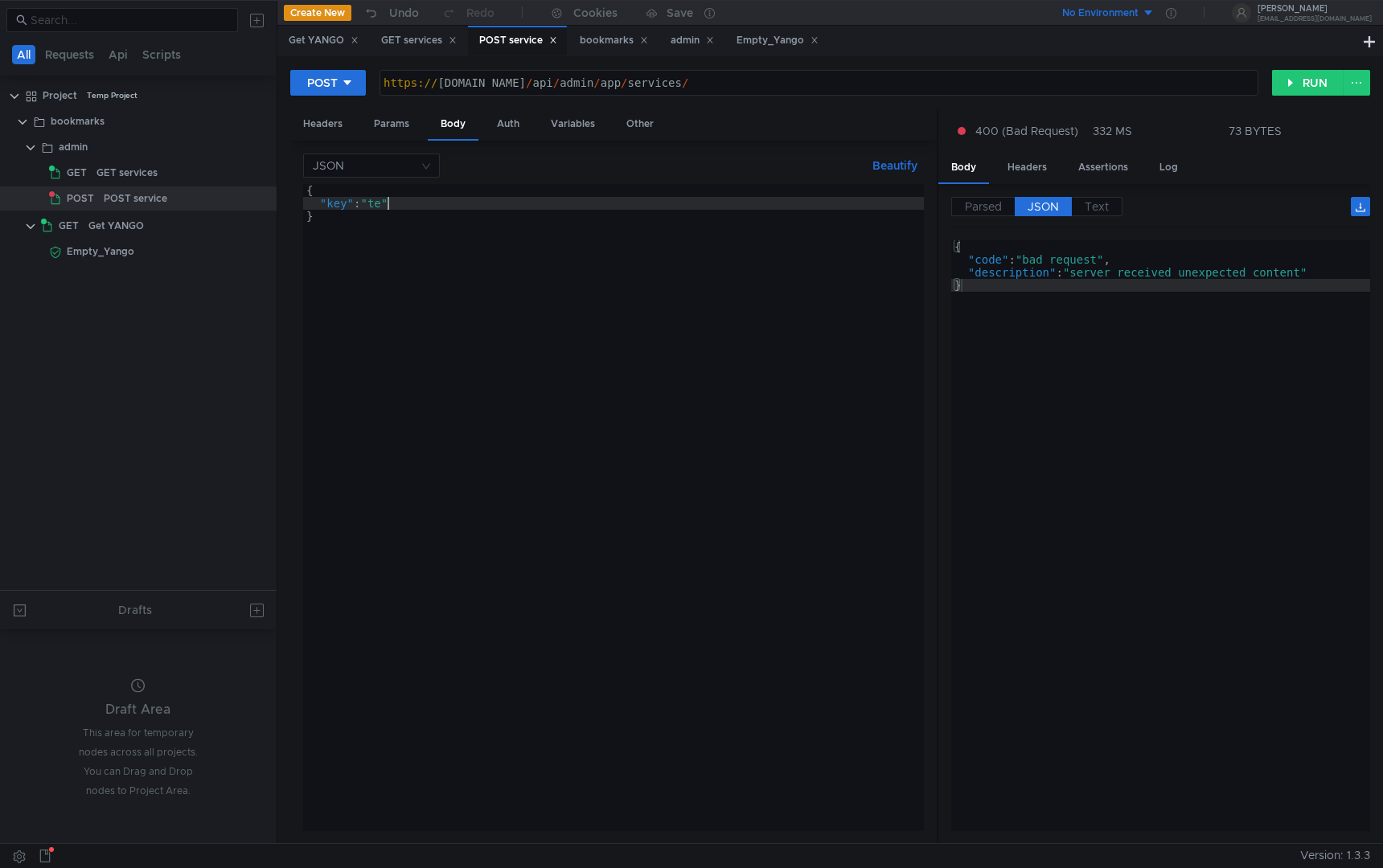
scroll to position [0, 6]
type textarea ""key": "test","
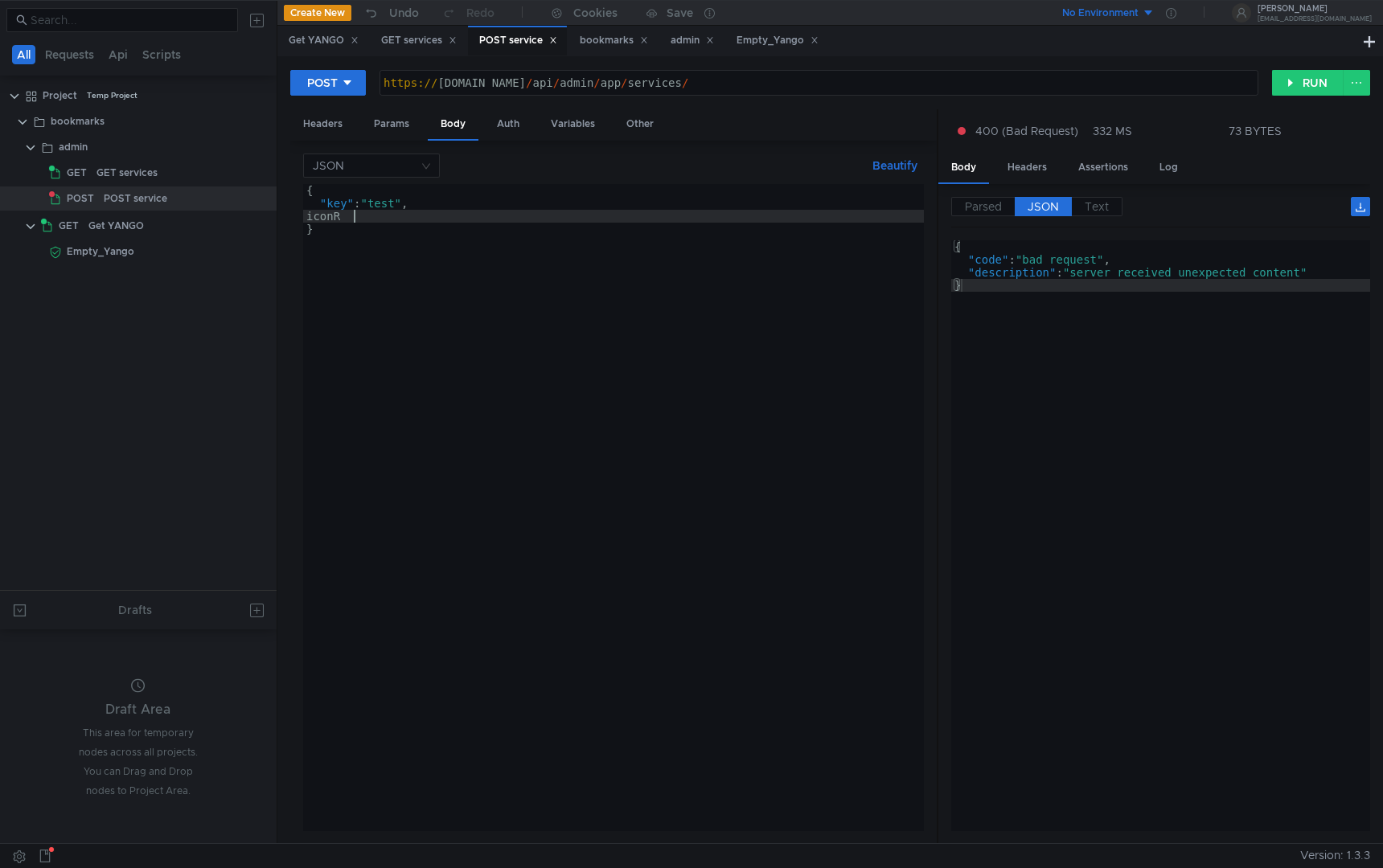
scroll to position [0, 3]
click at [344, 218] on div "{ "key" : "test" , iconRu }" at bounding box center [614, 521] width 621 height 673
type textarea ""iconRu": "test","
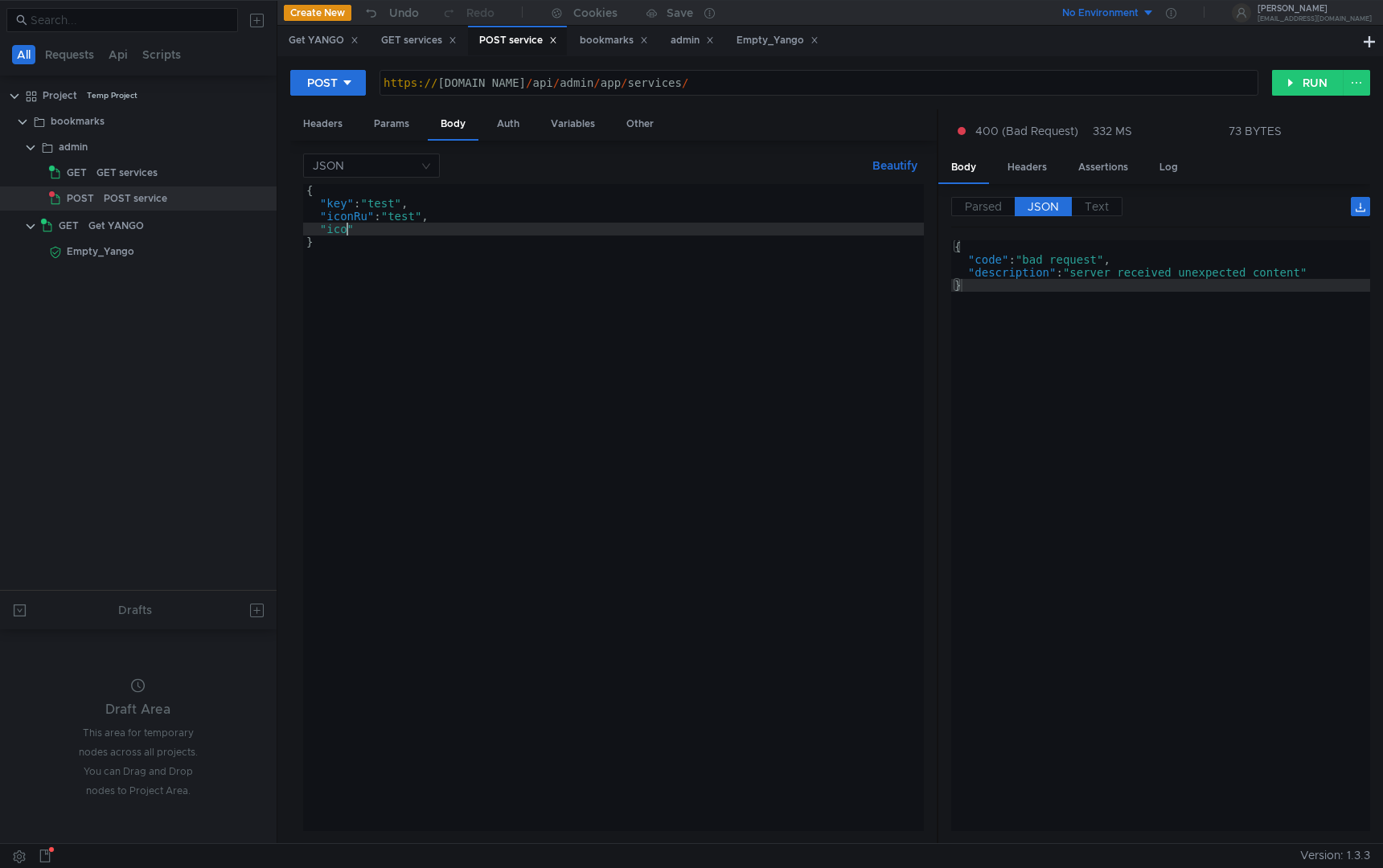
scroll to position [0, 3]
type textarea ""iconEn": "test","
type textarea ""titleRu": "тест","
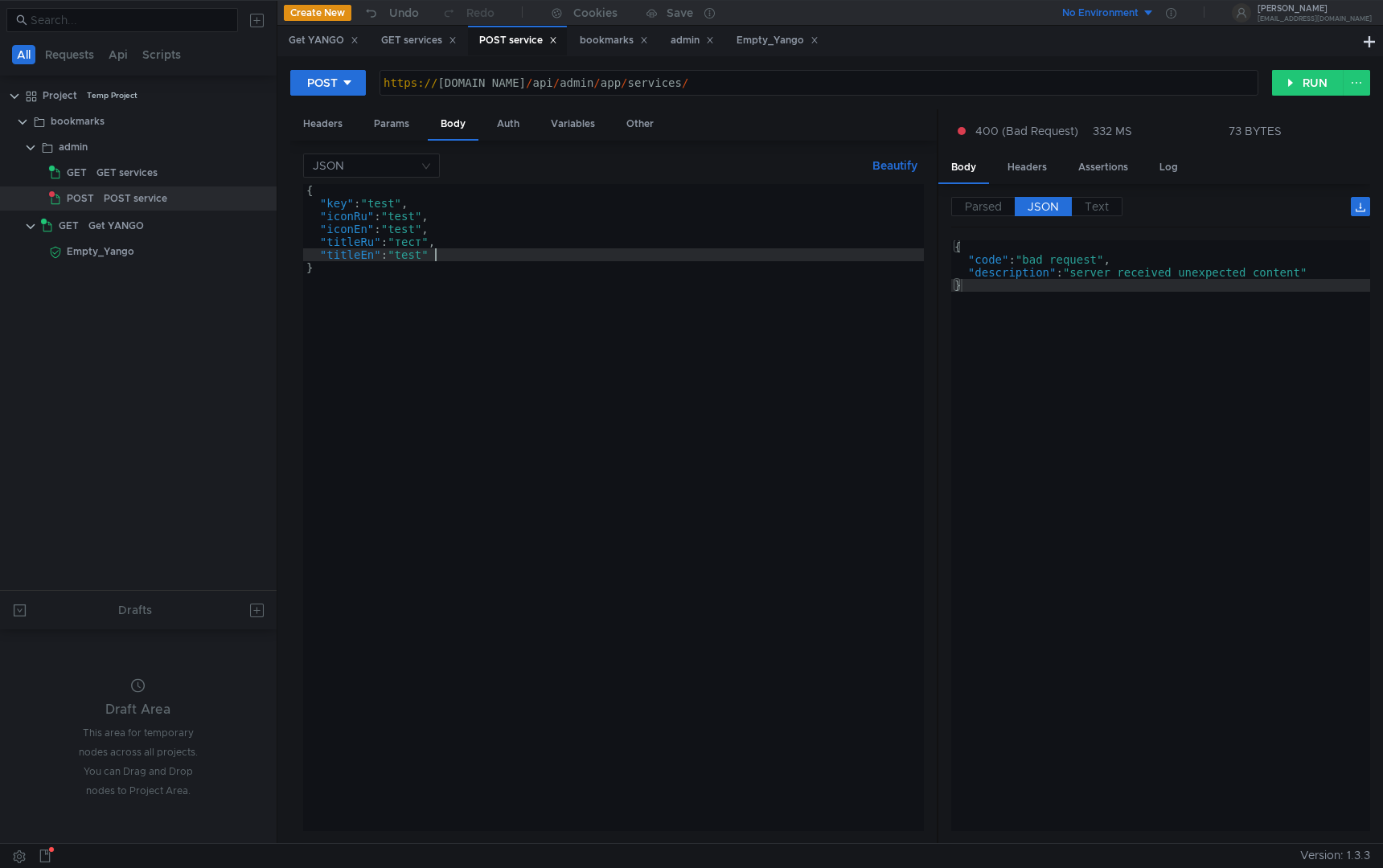
type textarea ""titleEn": "test","
type textarea ""mainHost": "testMainHost","
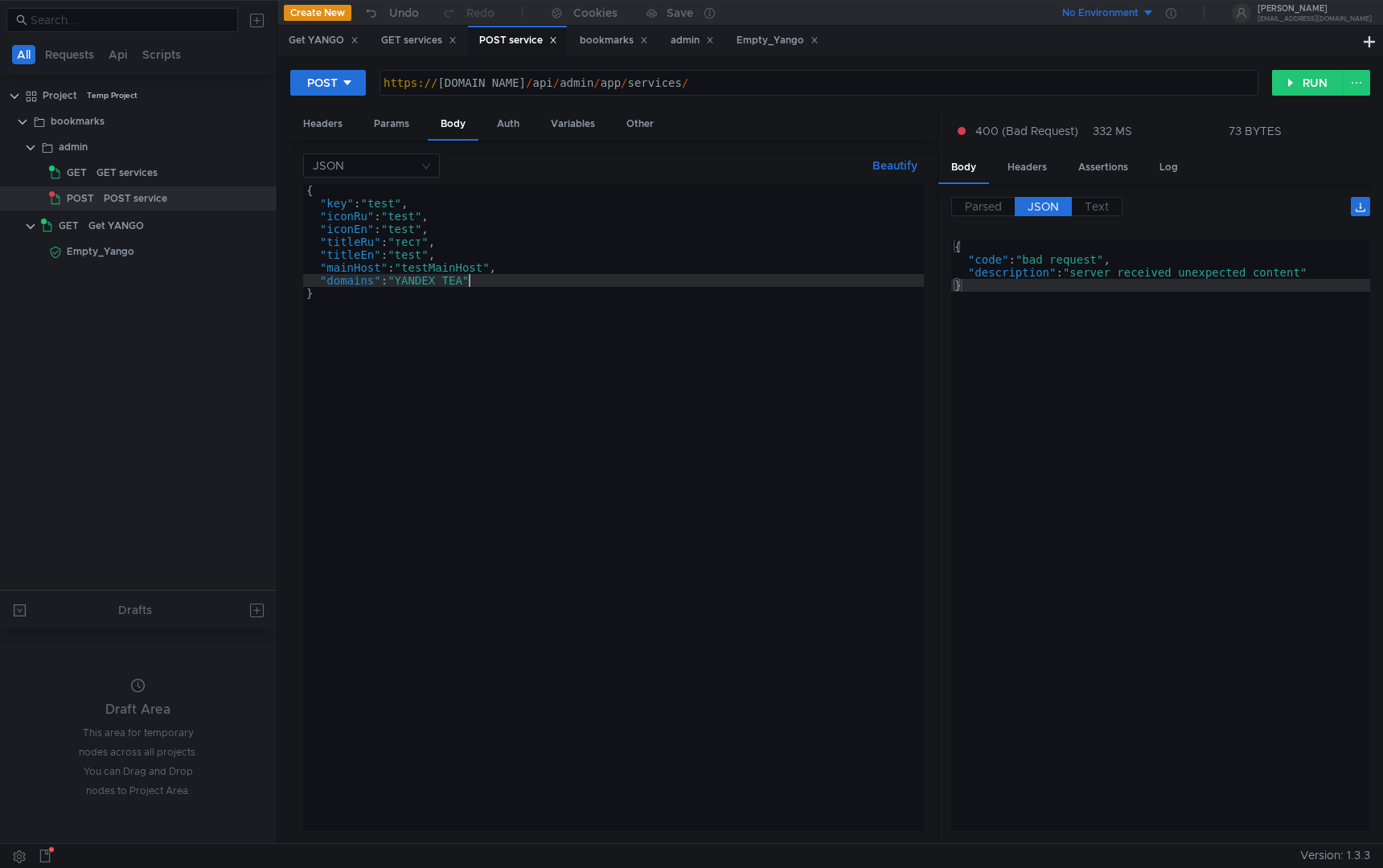
scroll to position [0, 12]
click at [391, 278] on div "{ "key" : "test" , "iconRu" : "test" , "iconEn" : "test" , "titleRu" : "тест" ,…" at bounding box center [614, 521] width 621 height 673
click at [508, 285] on div "{ "key" : "test" , "iconRu" : "test" , "iconEn" : "test" , "titleRu" : "тест" ,…" at bounding box center [614, 521] width 621 height 673
type textarea ""domains": "YANDEX_TEAM","
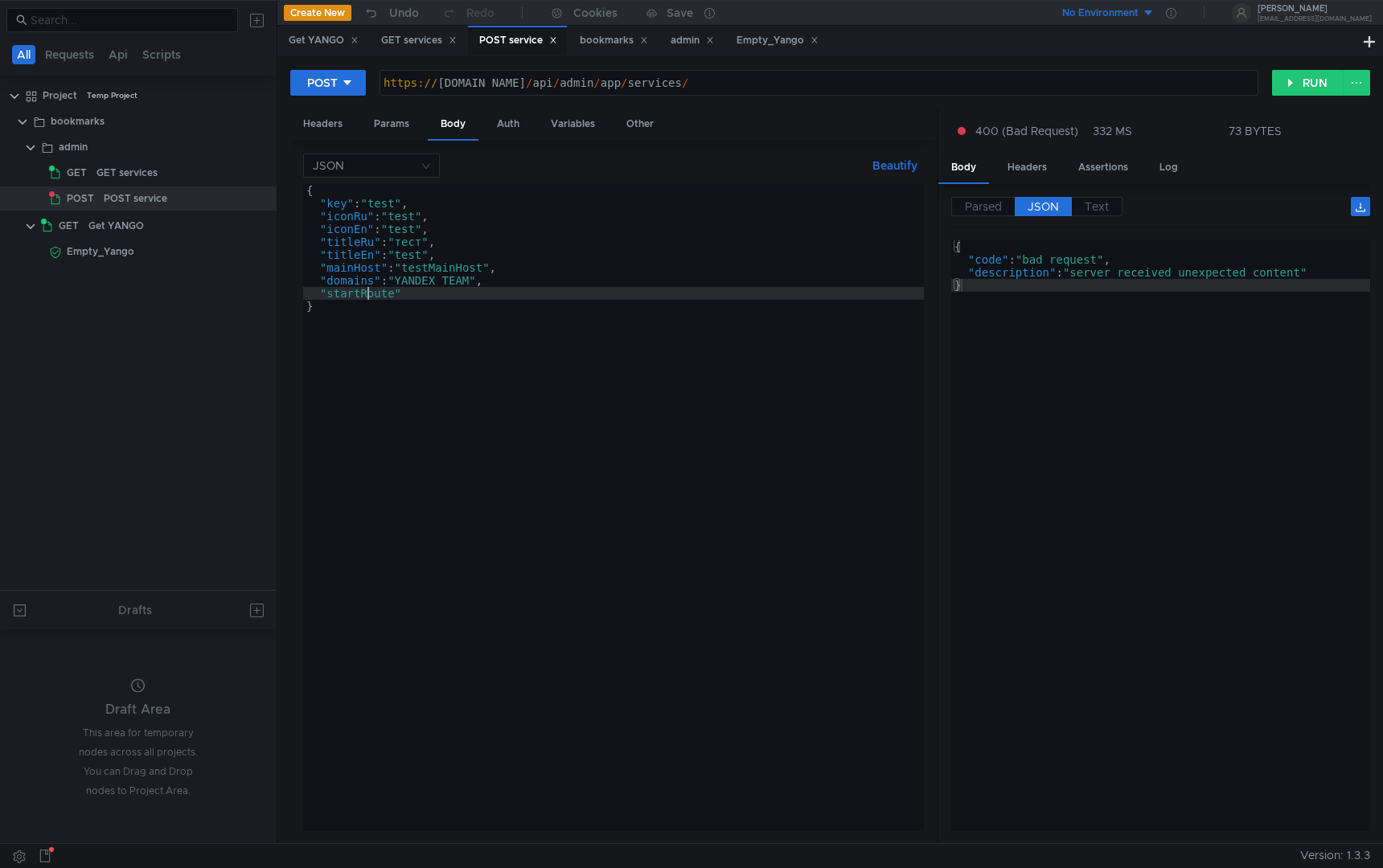
click at [368, 299] on div "{ "key" : "test" , "iconRu" : "test" , "iconEn" : "test" , "titleRu" : "тест" ,…" at bounding box center [614, 521] width 621 height 673
type textarea ""startRoute""
drag, startPoint x: 439, startPoint y: 296, endPoint x: 257, endPoint y: 296, distance: 182.0
click at [256, 296] on as-split "All Requests Api Scripts Project Temp Project bookmarks admin GET GET services …" at bounding box center [691, 422] width 1383 height 843
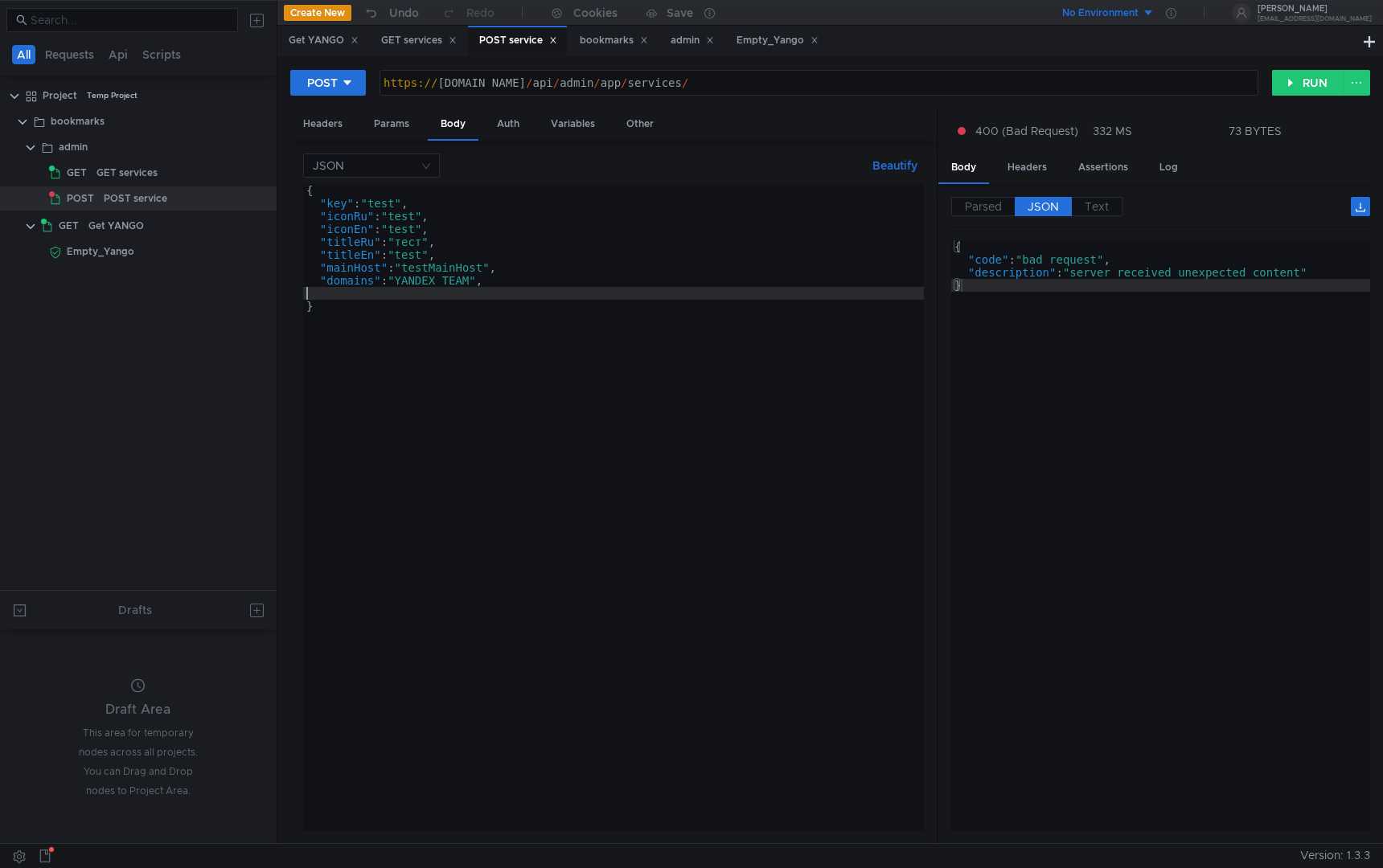
type textarea ""domains": "YANDEX_TEAM","
paste textarea "destination"
click at [360, 298] on div "{ "key" : "test" , "iconRu" : "test" , "iconEn" : "test" , "titleRu" : "тест" ,…" at bounding box center [614, 521] width 621 height 673
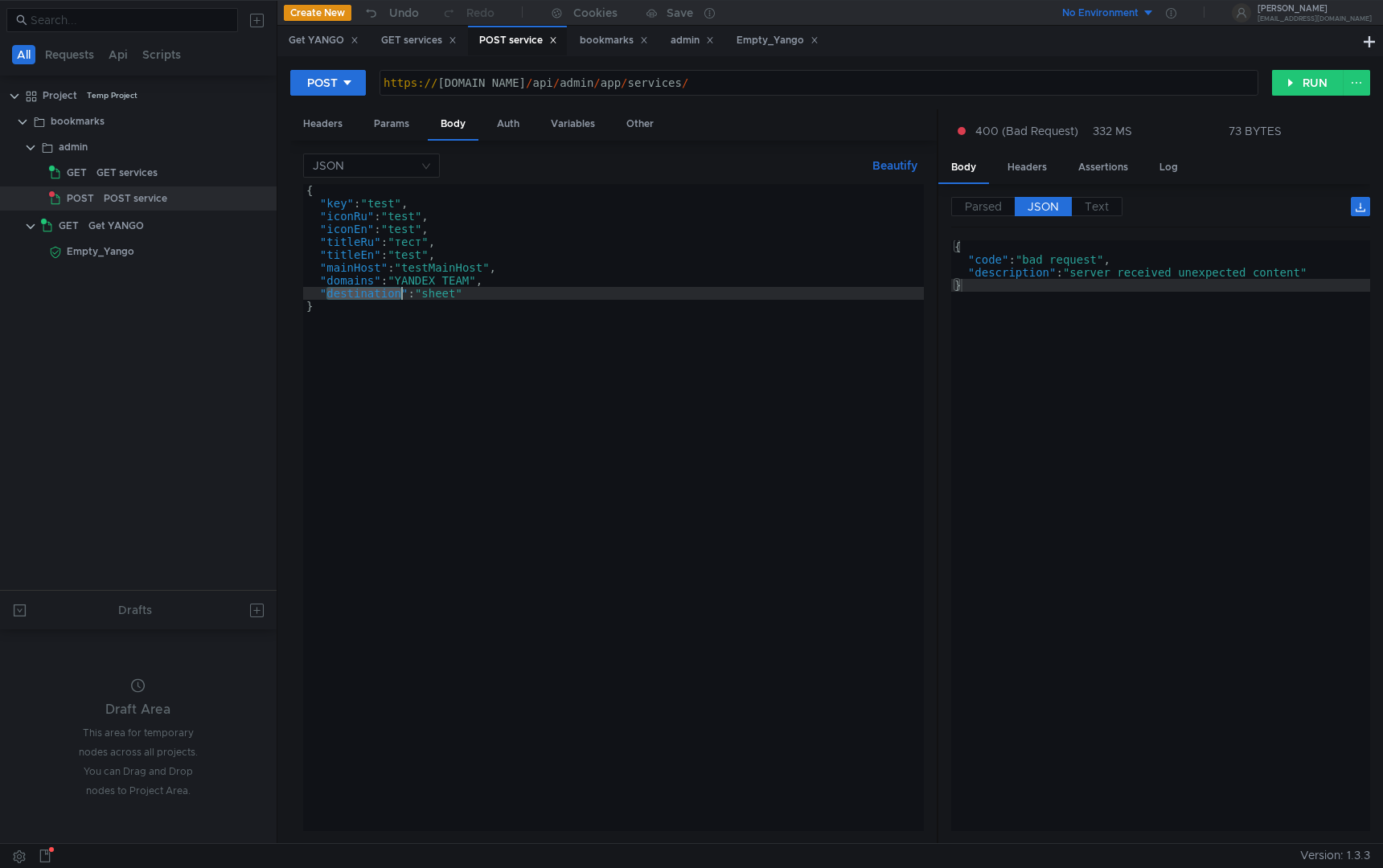
scroll to position [0, 2]
click at [506, 287] on div "{ "key" : "test" , "iconRu" : "test" , "iconEn" : "test" , "titleRu" : "тест" ,…" at bounding box center [614, 521] width 621 height 673
click at [490, 300] on div "{ "key" : "test" , "iconRu" : "test" , "iconEn" : "test" , "titleRu" : "тест" ,…" at bounding box center [614, 521] width 621 height 673
type textarea ""destination": "sheet","
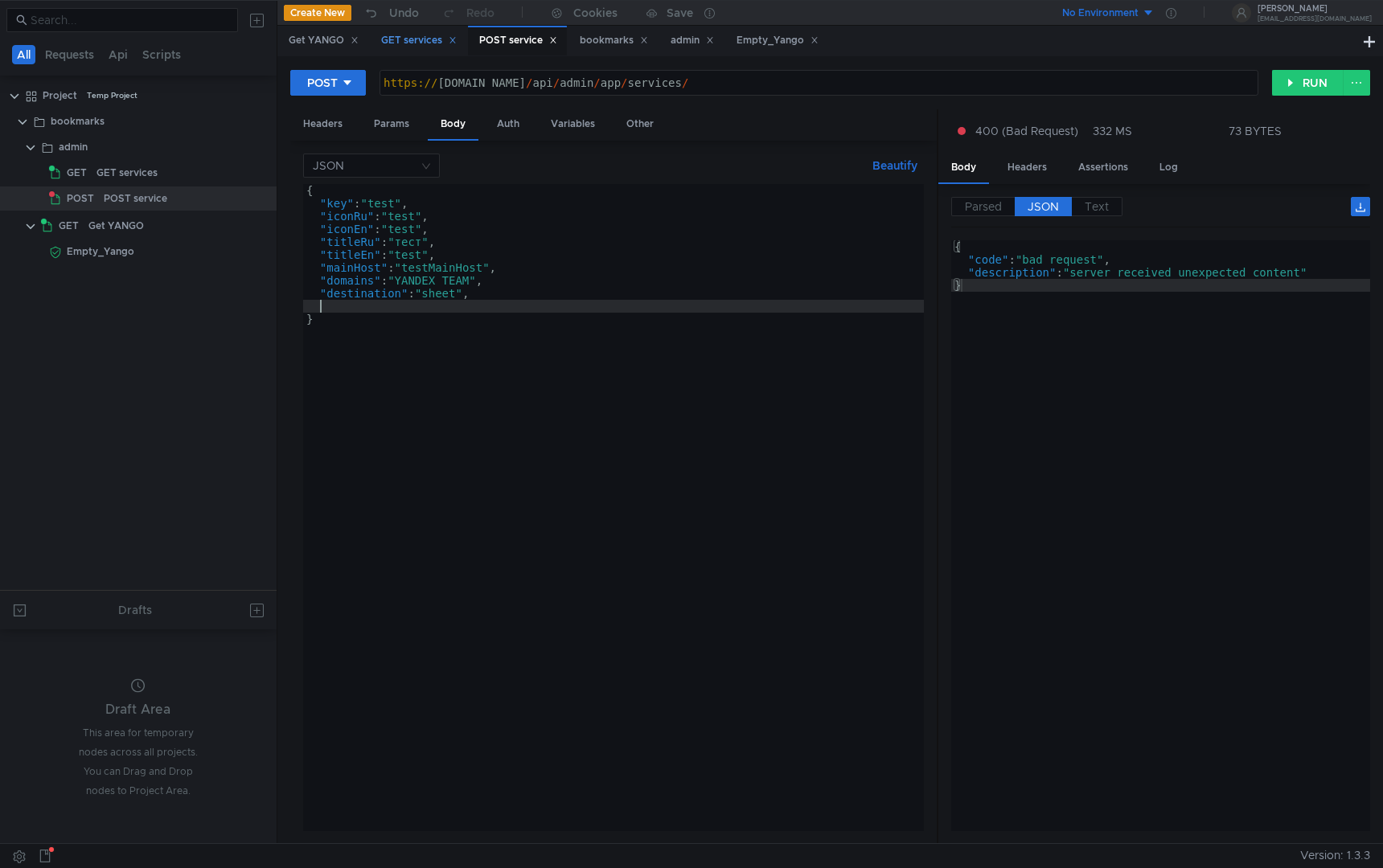
click at [408, 41] on div "GET services" at bounding box center [418, 41] width 76 height 17
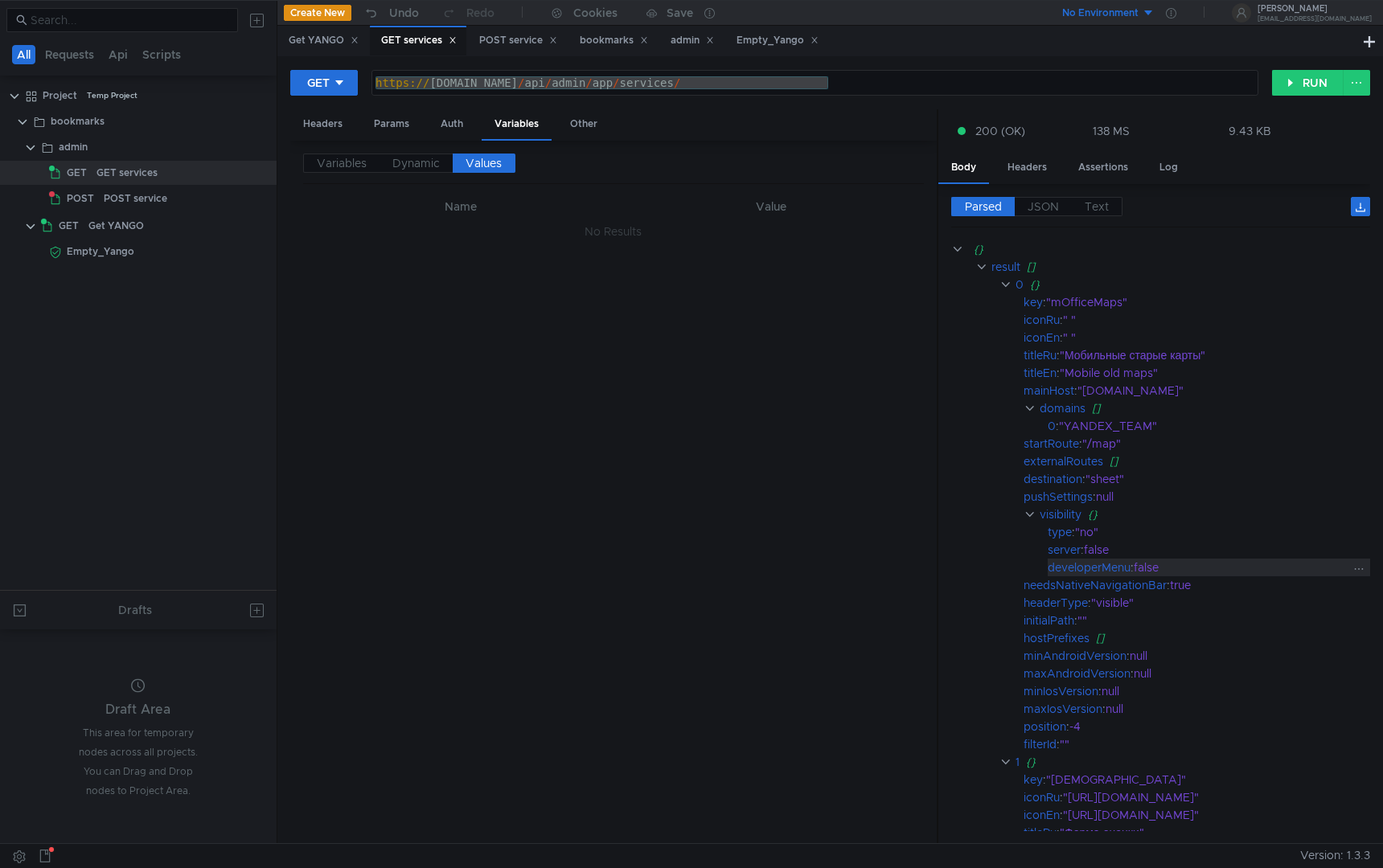
click at [1187, 573] on div "false" at bounding box center [1244, 567] width 220 height 18
click at [1039, 205] on span "JSON" at bounding box center [1043, 207] width 31 height 14
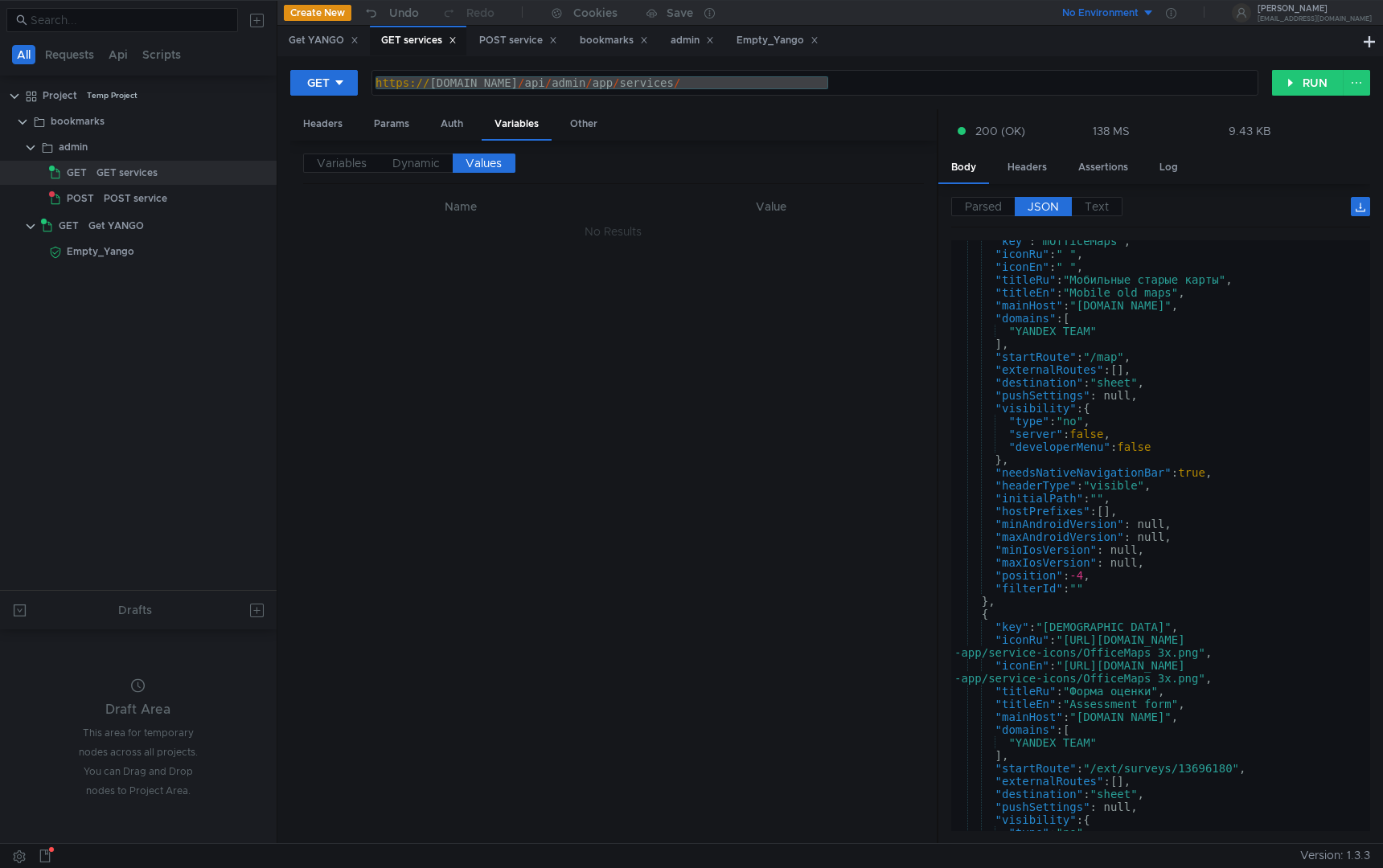
scroll to position [85, 0]
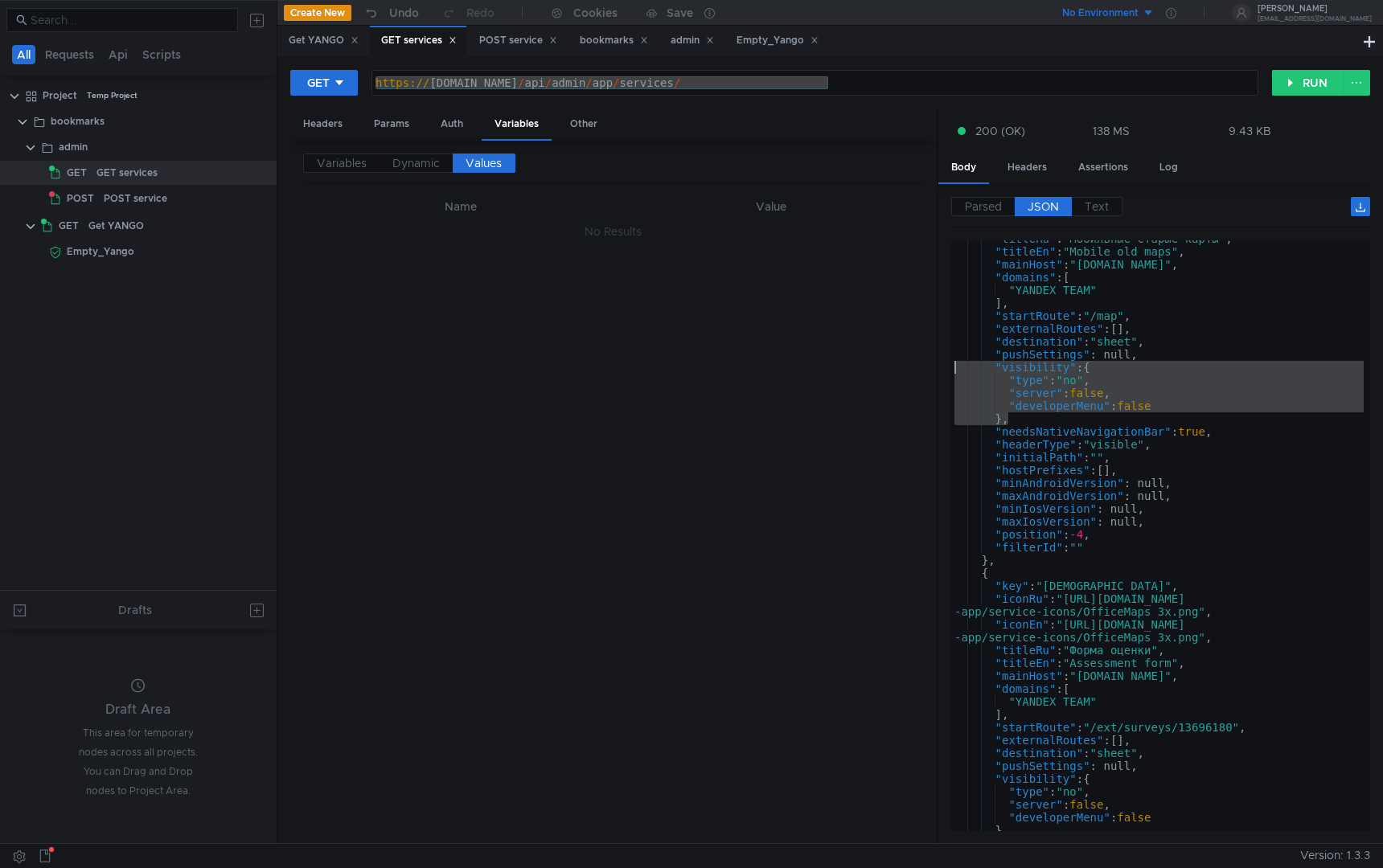
drag, startPoint x: 1017, startPoint y: 417, endPoint x: 929, endPoint y: 366, distance: 101.7
click at [929, 366] on as-split "Headers Params Auth Variables Other Variables Dynamic Values Name Value No Resu…" at bounding box center [830, 477] width 1080 height 735
type textarea ""visibility": { "type": "no","
click at [513, 53] on div "POST service" at bounding box center [517, 40] width 99 height 30
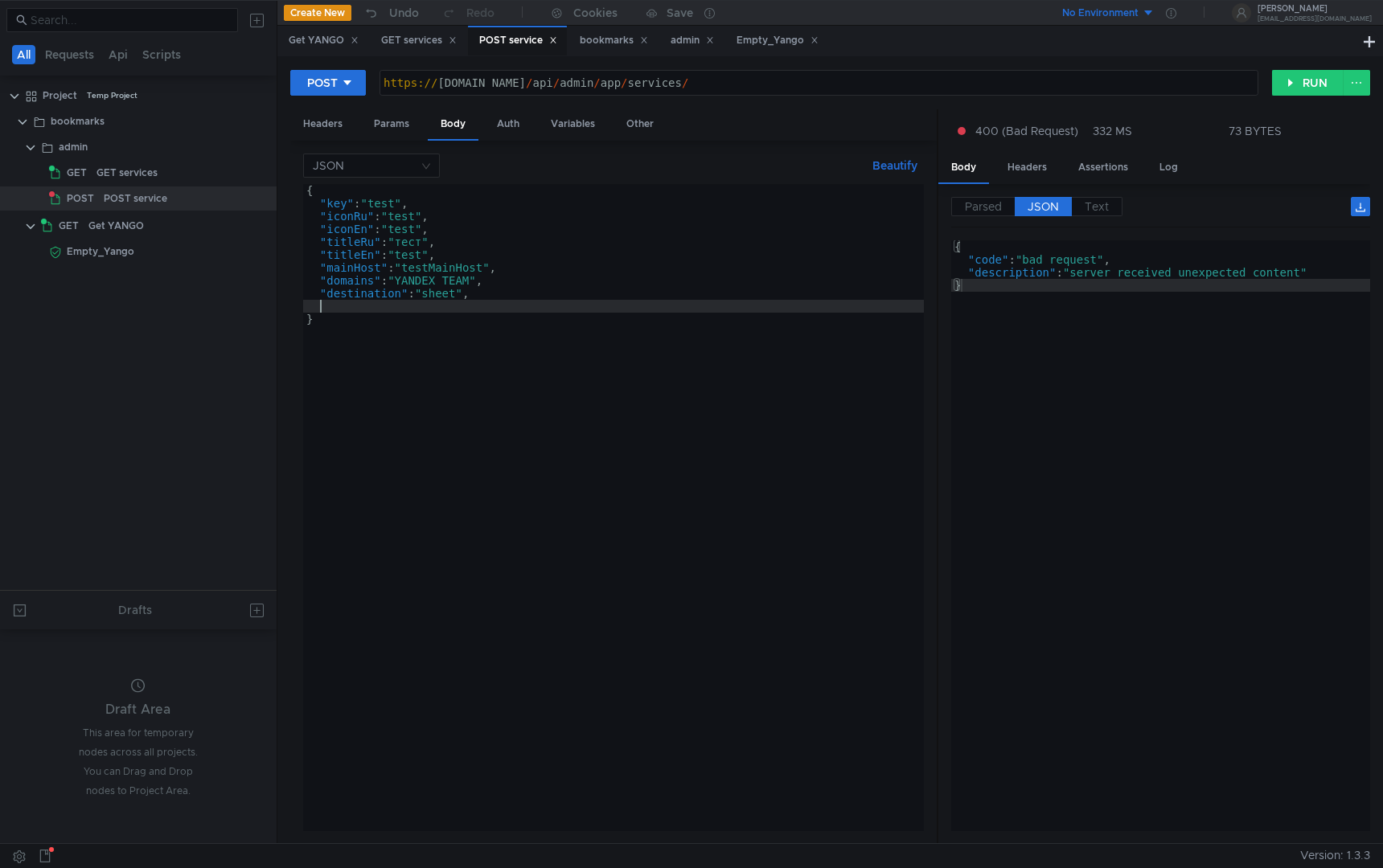
click at [417, 308] on div "{ "key" : "test" , "iconRu" : "test" , "iconEn" : "test" , "titleRu" : "тест" ,…" at bounding box center [614, 521] width 621 height 673
paste textarea "},"
click at [358, 306] on div "{ "key" : "test" , "iconRu" : "test" , "iconEn" : "test" , "titleRu" : "тест" ,…" at bounding box center [614, 521] width 621 height 673
click at [359, 322] on div "{ "key" : "test" , "iconRu" : "test" , "iconEn" : "test" , "titleRu" : "тест" ,…" at bounding box center [614, 521] width 621 height 673
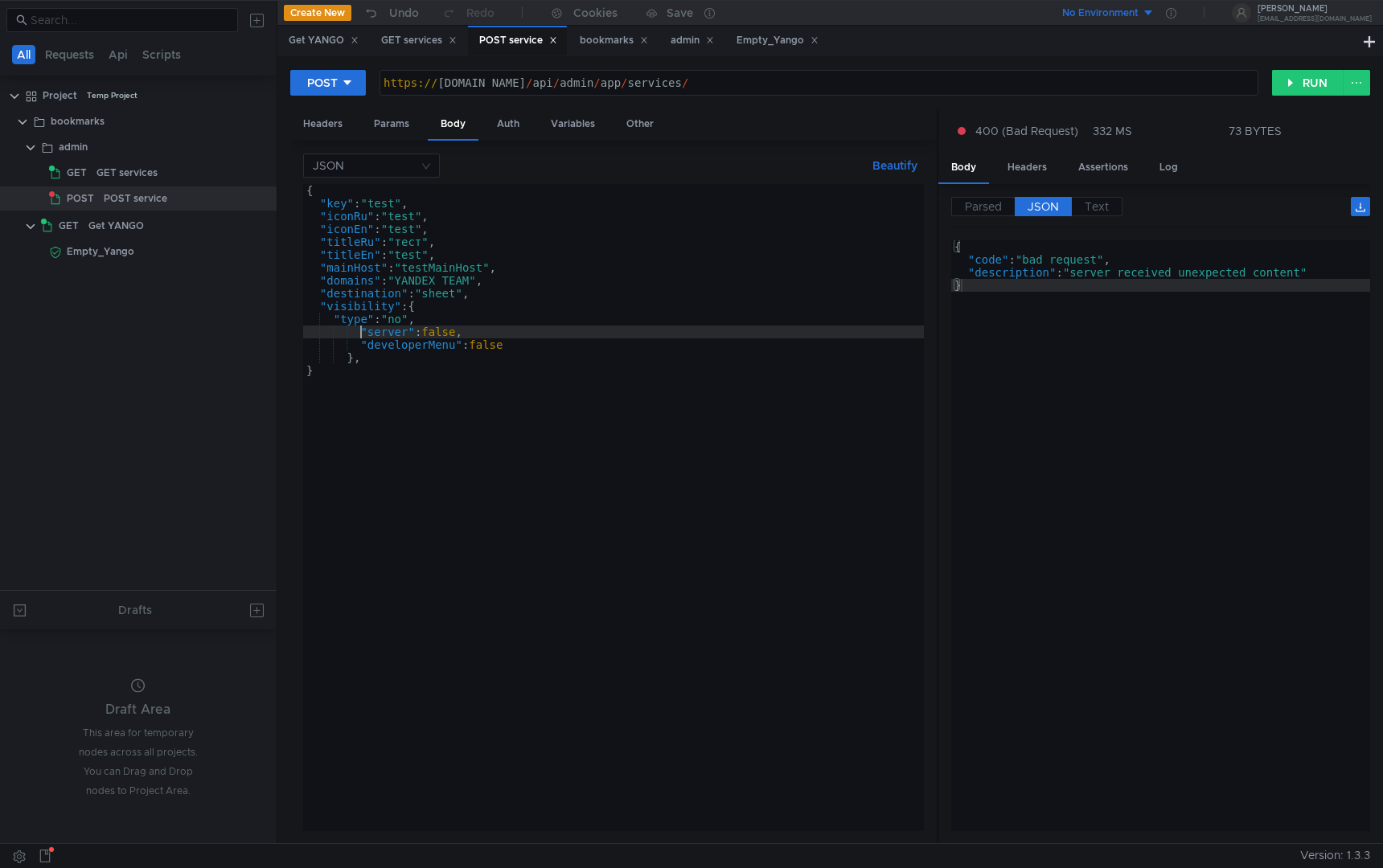
click at [360, 333] on div "{ "key" : "test" , "iconRu" : "test" , "iconEn" : "test" , "titleRu" : "тест" ,…" at bounding box center [614, 521] width 621 height 673
click at [360, 349] on div "{ "key" : "test" , "iconRu" : "test" , "iconEn" : "test" , "titleRu" : "тест" ,…" at bounding box center [614, 521] width 621 height 673
click at [348, 358] on div "{ "key" : "test" , "iconRu" : "test" , "iconEn" : "test" , "titleRu" : "тест" ,…" at bounding box center [614, 521] width 621 height 673
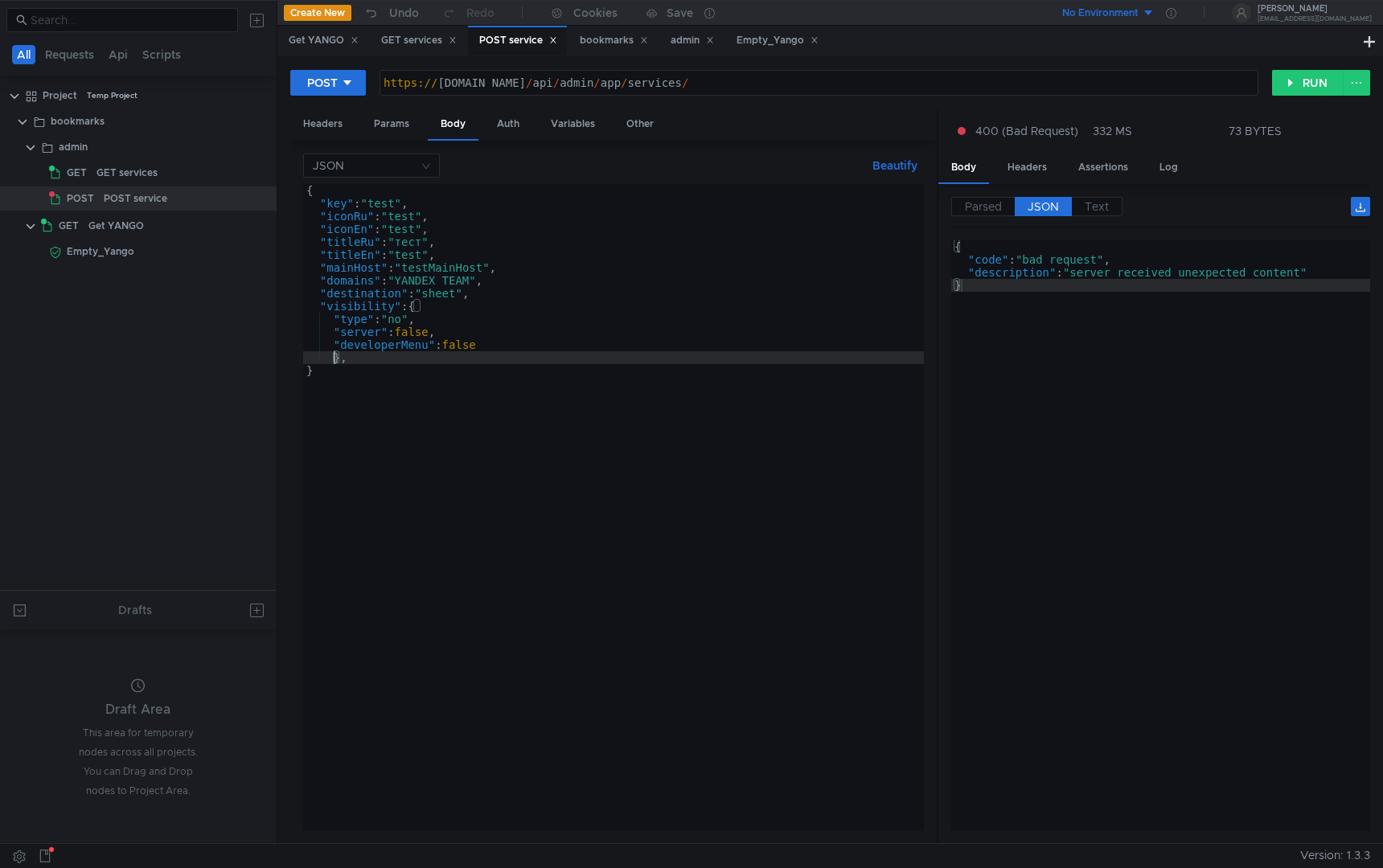
type textarea "},"
click at [386, 362] on div "{ "key" : "test" , "iconRu" : "test" , "iconEn" : "test" , "titleRu" : "тест" ,…" at bounding box center [614, 521] width 621 height 673
click at [405, 48] on div "GET services" at bounding box center [418, 41] width 76 height 17
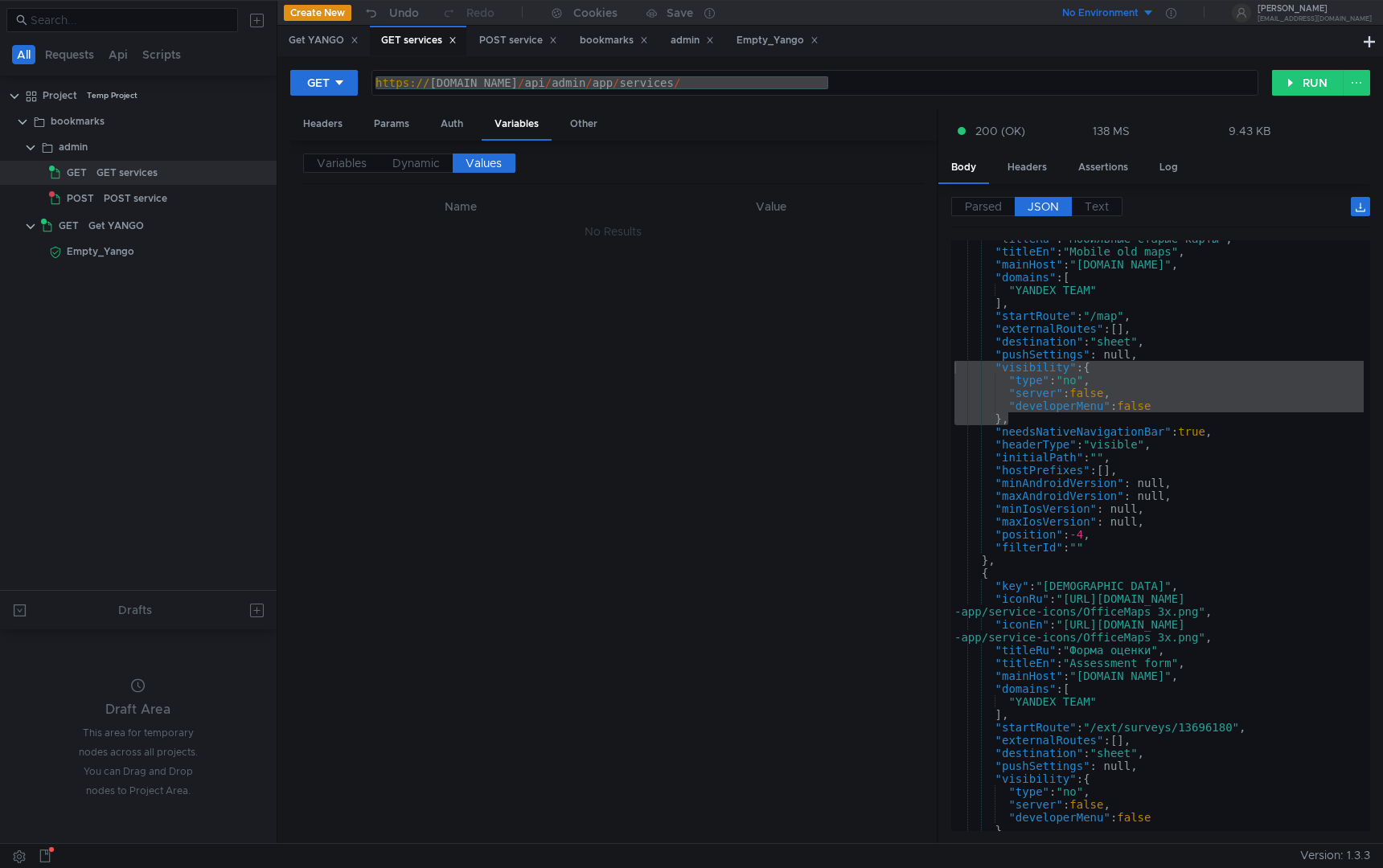
click at [1050, 428] on div ""titleRu" : "Мобильные старые карты" , "titleEn" : "Mobile old maps" , "mainHos…" at bounding box center [1157, 540] width 412 height 616
type textarea ""needsNativeNavigationBar": true,"
click at [1050, 428] on div ""titleRu" : "Мобильные старые карты" , "titleEn" : "Mobile old maps" , "mainHos…" at bounding box center [1157, 540] width 412 height 616
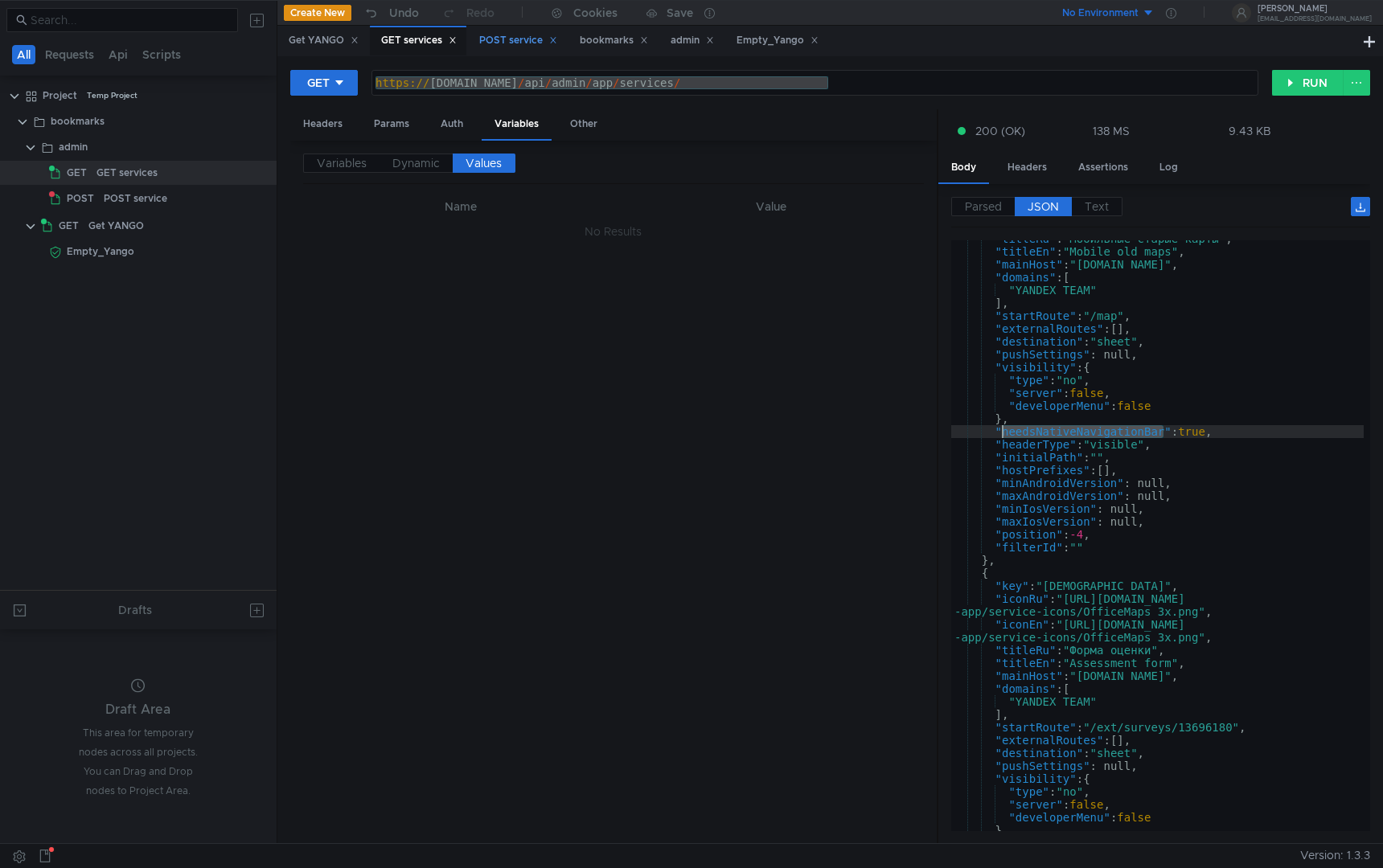
click at [509, 43] on div "POST service" at bounding box center [519, 41] width 78 height 17
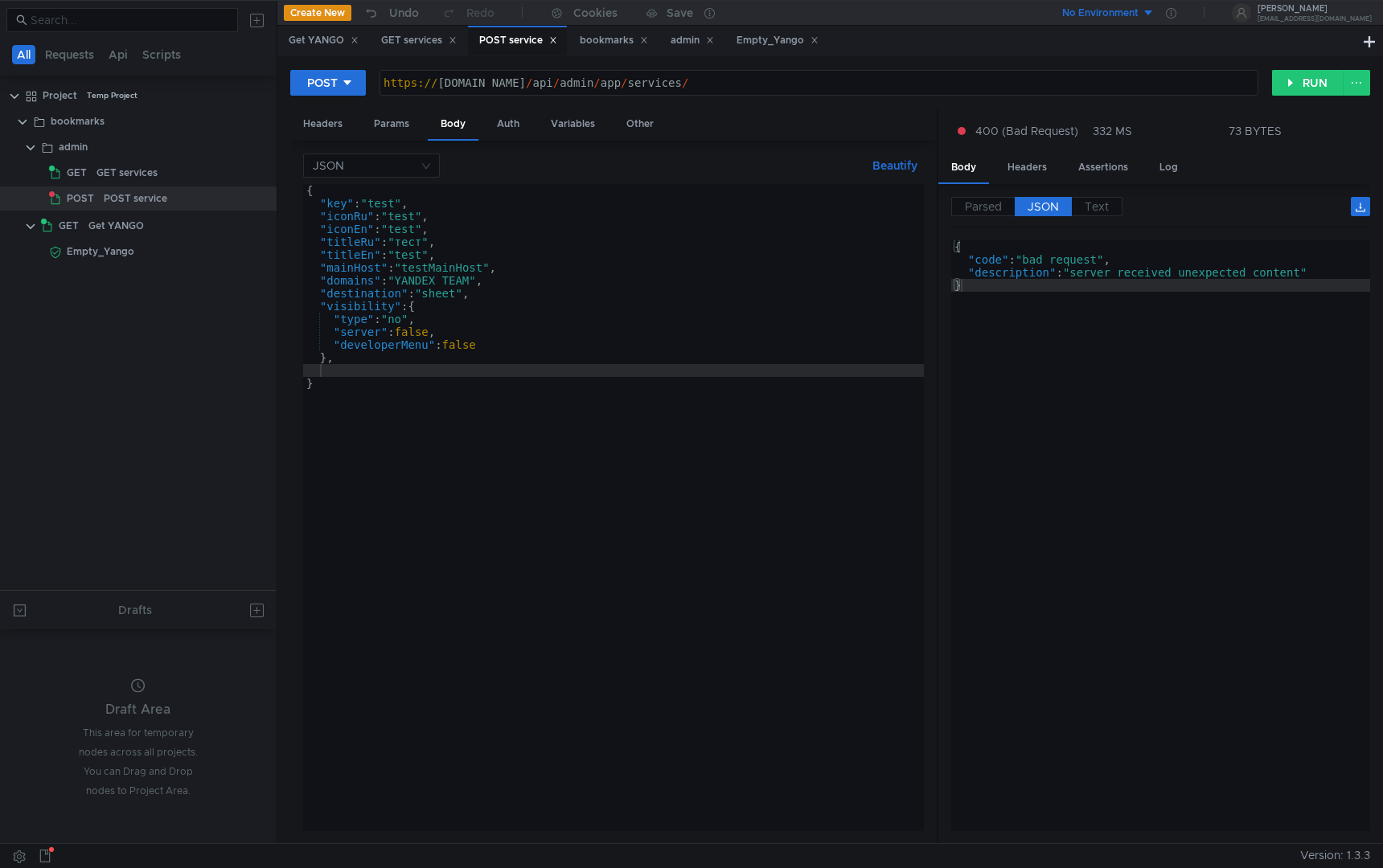
click at [361, 368] on div "{ "key" : "test" , "iconRu" : "test" , "iconEn" : "test" , "titleRu" : "тест" ,…" at bounding box center [614, 521] width 621 height 673
type textarea ""need"
click at [428, 46] on div "GET services" at bounding box center [418, 41] width 76 height 17
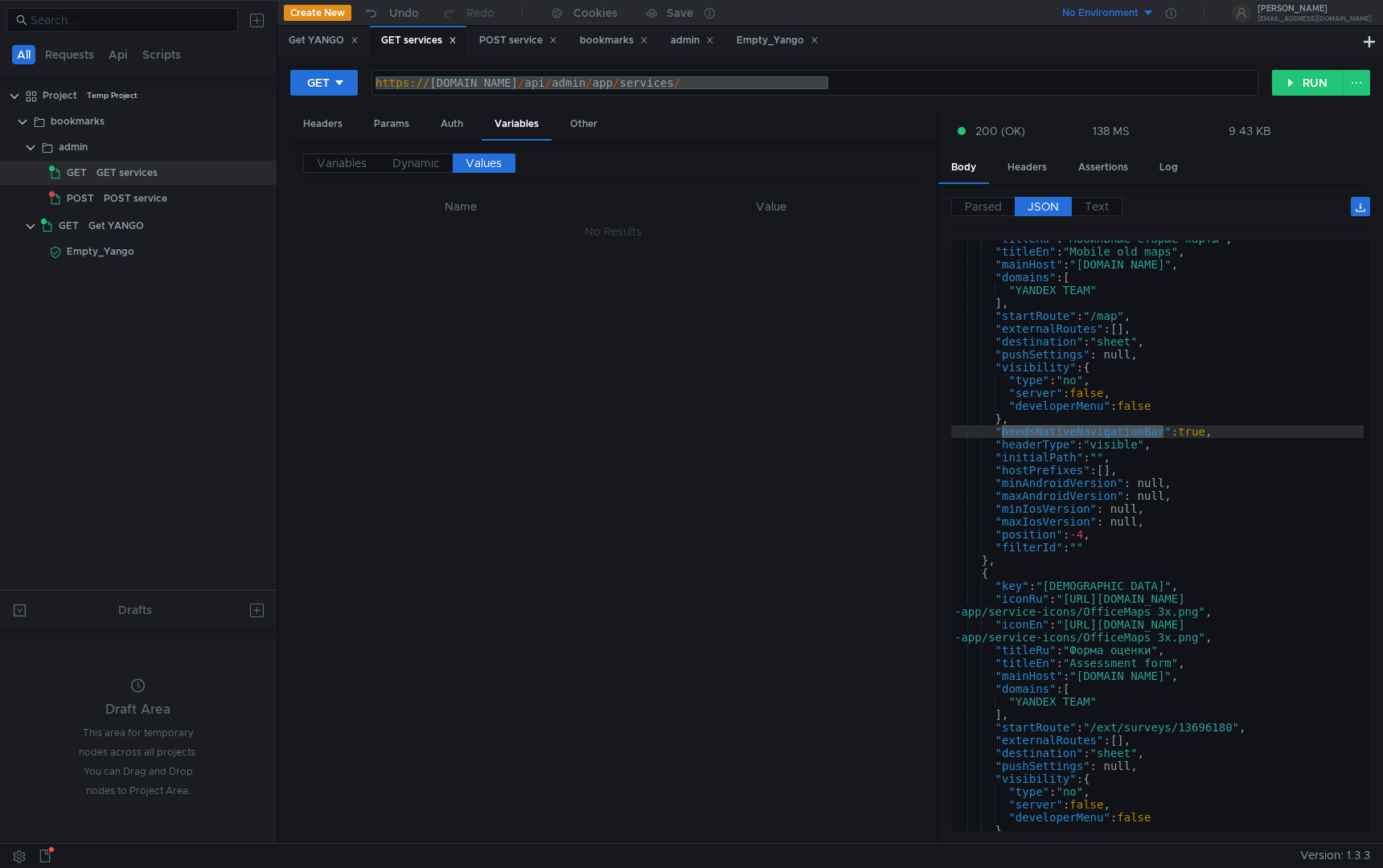
click at [1082, 436] on div ""titleRu" : "Мобильные старые карты" , "titleEn" : "Mobile old maps" , "mainHos…" at bounding box center [1157, 540] width 412 height 616
click at [510, 49] on div "POST service" at bounding box center [517, 40] width 99 height 30
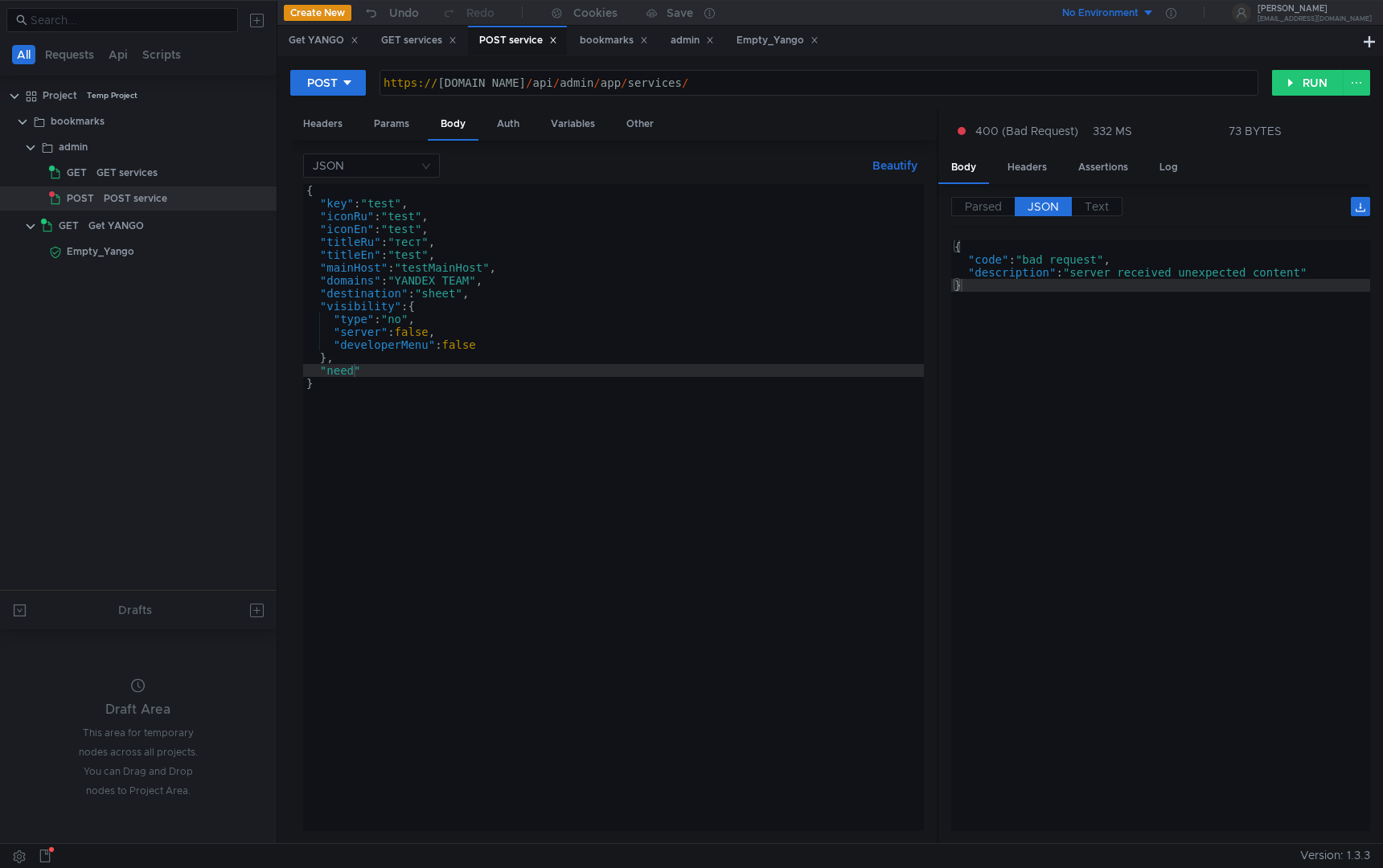
click at [343, 365] on div "{ "key" : "test" , "iconRu" : "test" , "iconEn" : "test" , "titleRu" : "тест" ,…" at bounding box center [614, 521] width 621 height 673
paste textarea "sNativeNavigationBar"
click at [523, 373] on div "{ "key" : "test" , "iconRu" : "test" , "iconEn" : "test" , "titleRu" : "тест" ,…" at bounding box center [614, 521] width 621 height 673
type textarea ""needsNativeNavigationBar": true,"
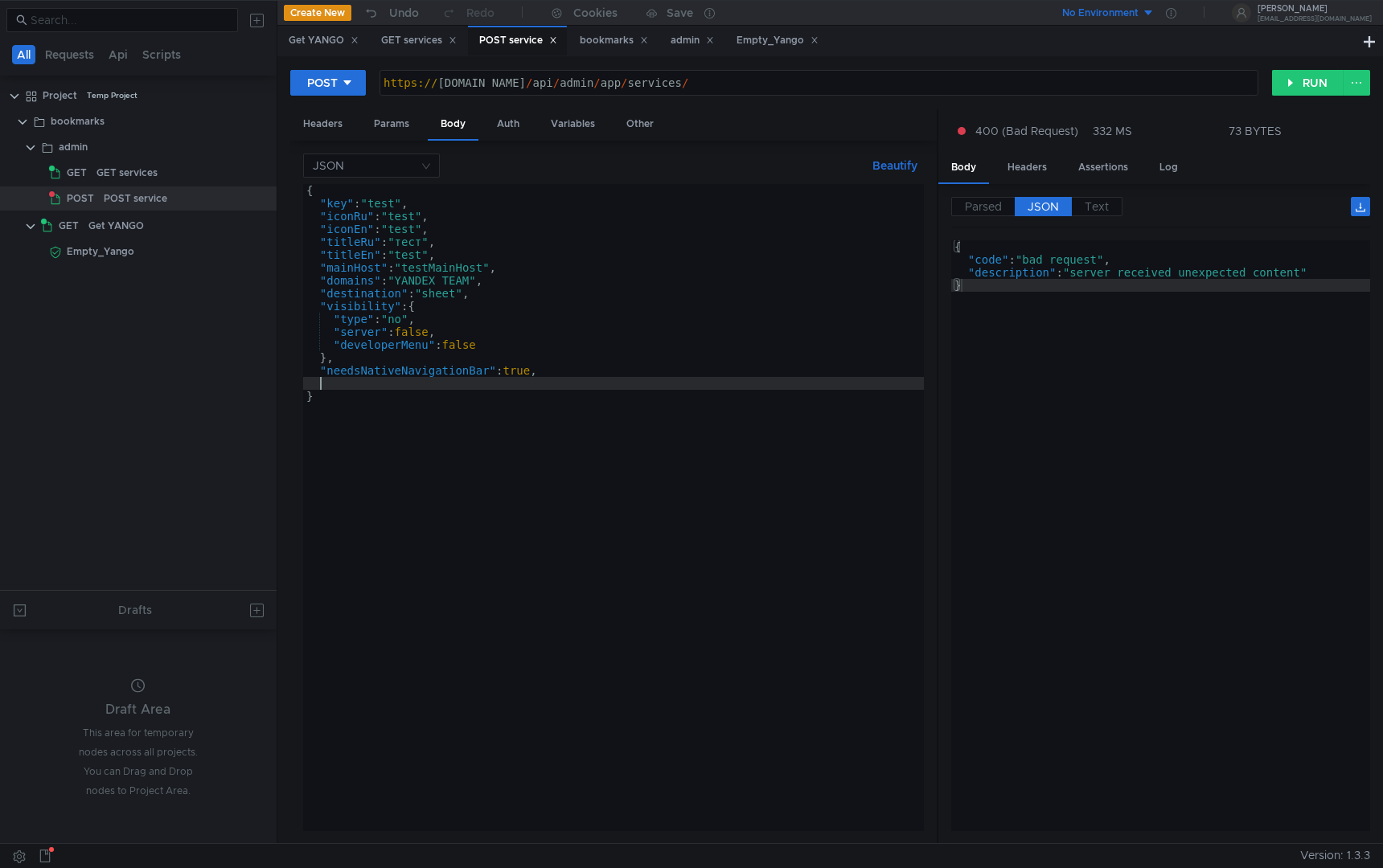
scroll to position [0, 0]
click at [405, 36] on div "GET services" at bounding box center [418, 41] width 76 height 17
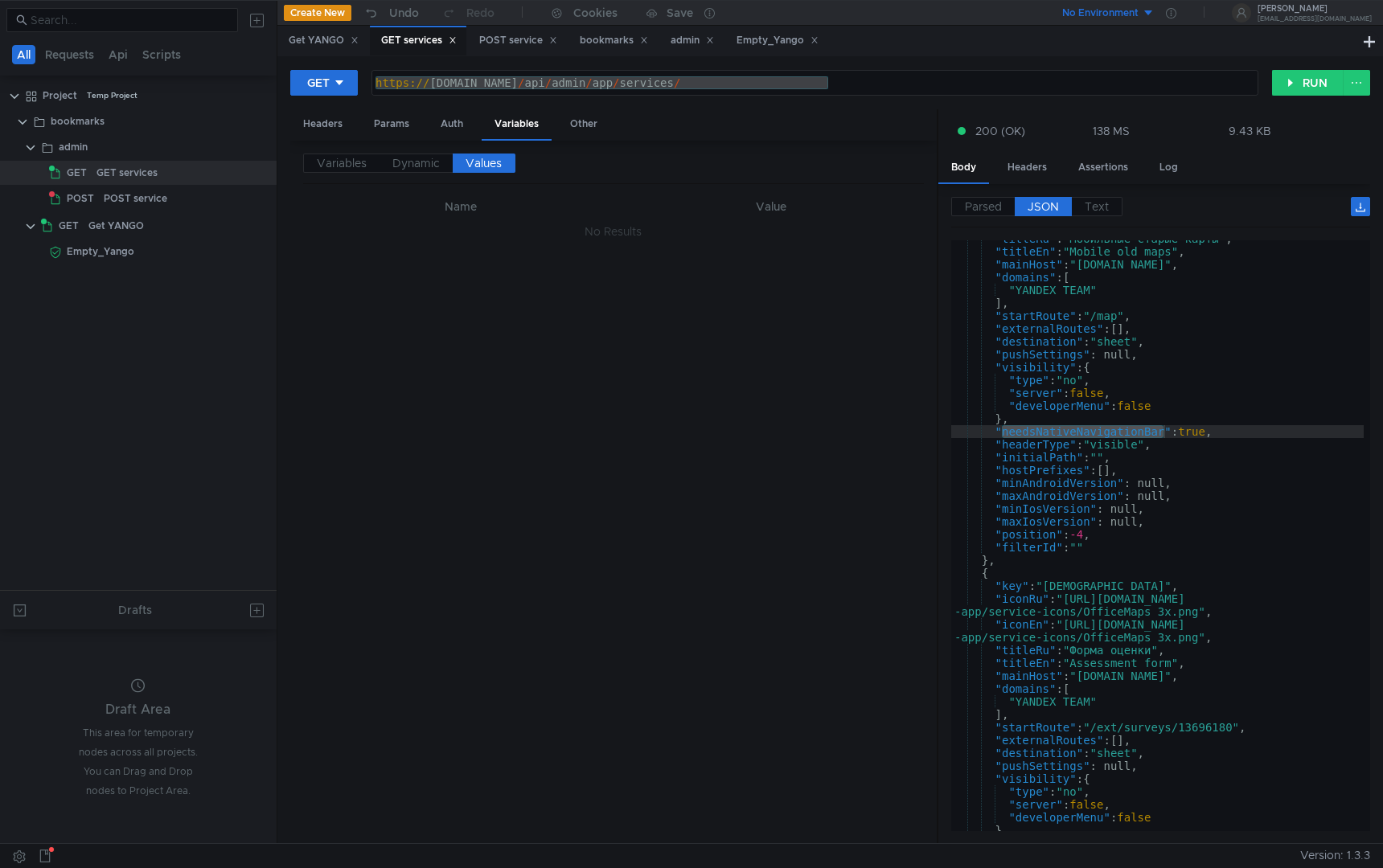
click at [1044, 536] on div ""titleRu" : "Мобильные старые карты" , "titleEn" : "Mobile old maps" , "mainHos…" at bounding box center [1157, 540] width 412 height 616
type textarea ""position": -4,"
click at [1044, 536] on div ""titleRu" : "Мобильные старые карты" , "titleEn" : "Mobile old maps" , "mainHos…" at bounding box center [1157, 540] width 412 height 616
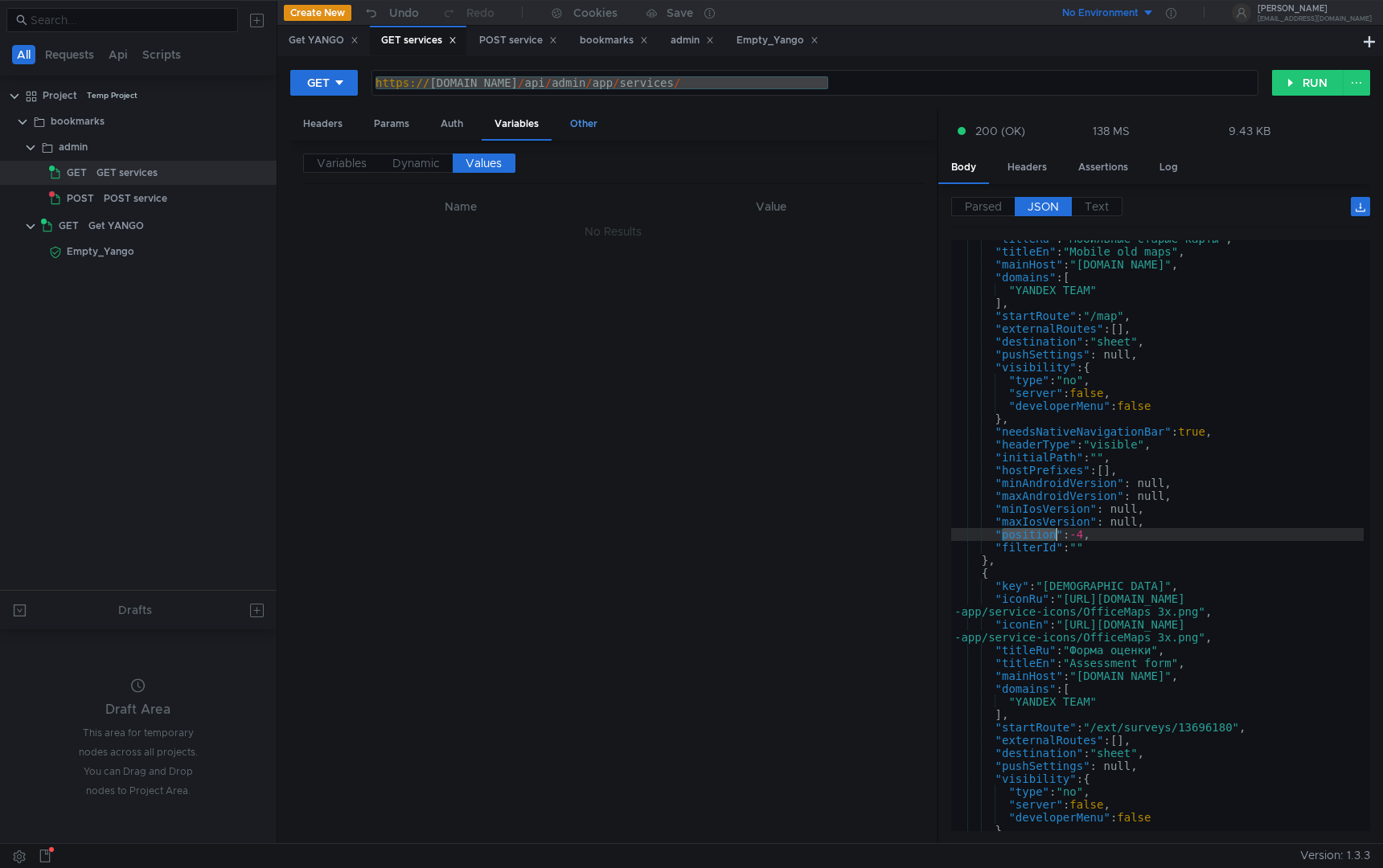
click at [575, 134] on div "Other" at bounding box center [583, 124] width 53 height 30
click at [522, 111] on div "Variables" at bounding box center [517, 124] width 70 height 30
click at [515, 46] on div "POST service" at bounding box center [519, 41] width 78 height 17
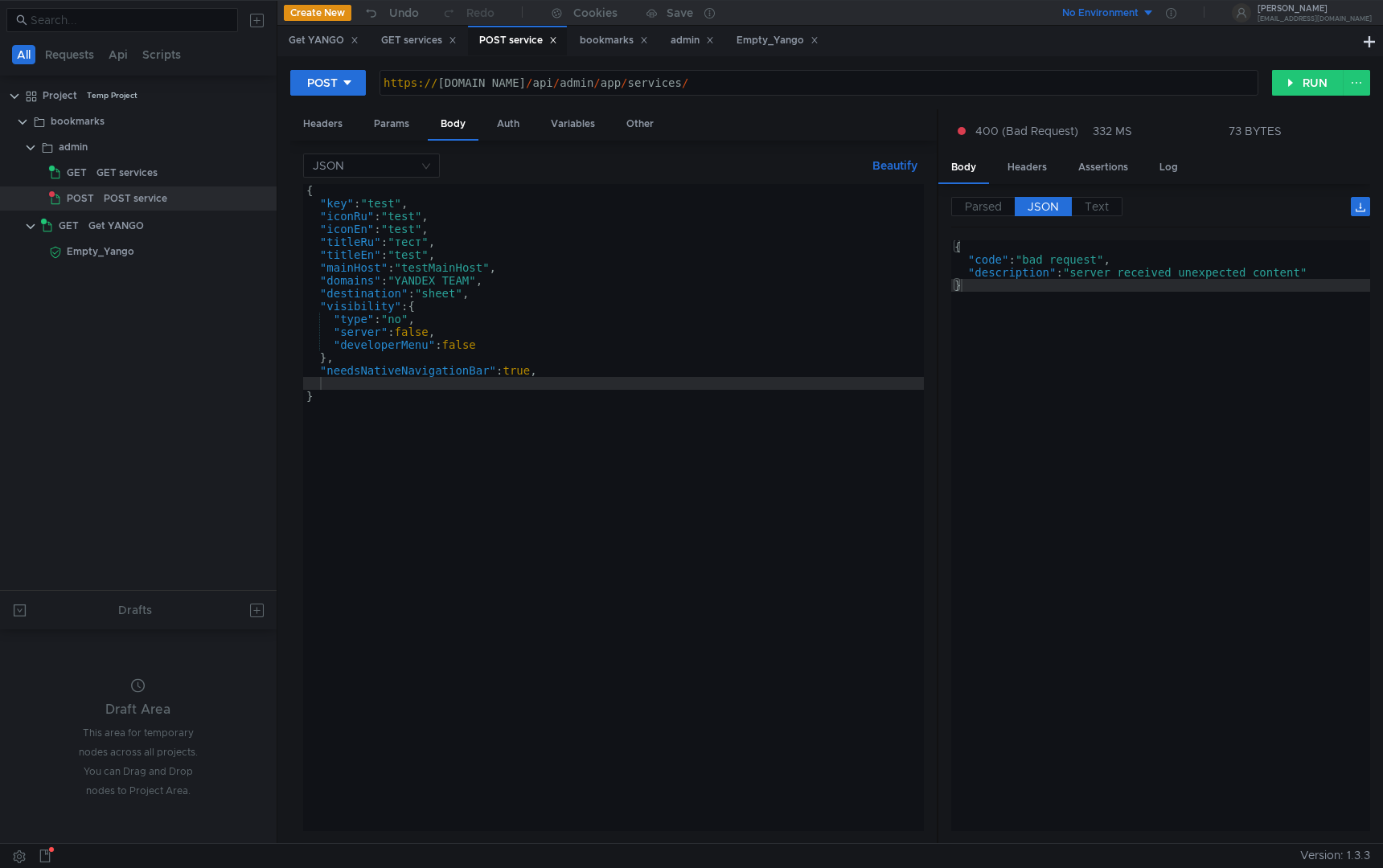
click at [429, 381] on div "{ "key" : "test" , "iconRu" : "test" , "iconEn" : "test" , "titleRu" : "тест" ,…" at bounding box center [614, 521] width 621 height 673
paste textarea "position""
type textarea ""position": -4"
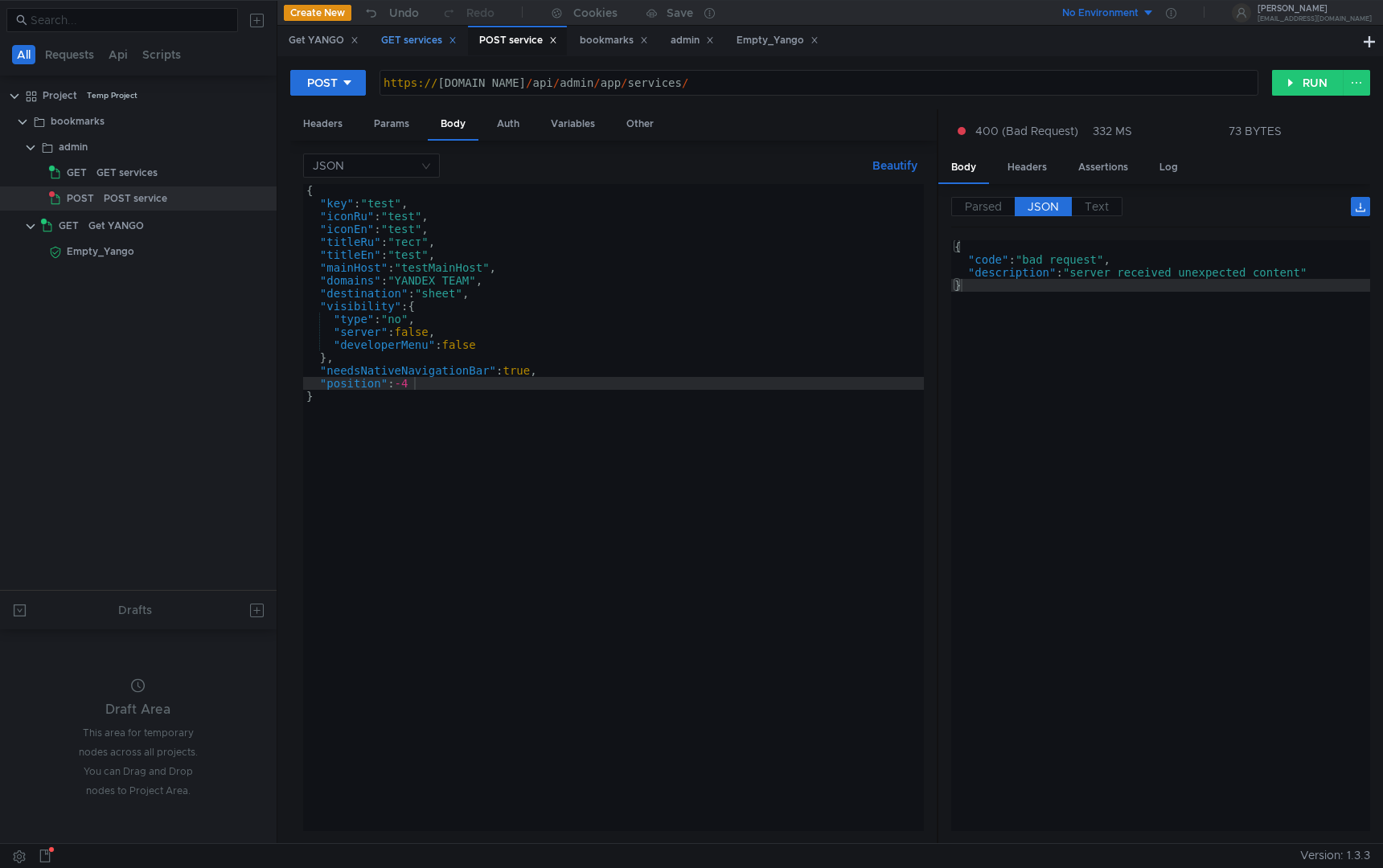
click at [415, 54] on div "GET services" at bounding box center [417, 40] width 96 height 30
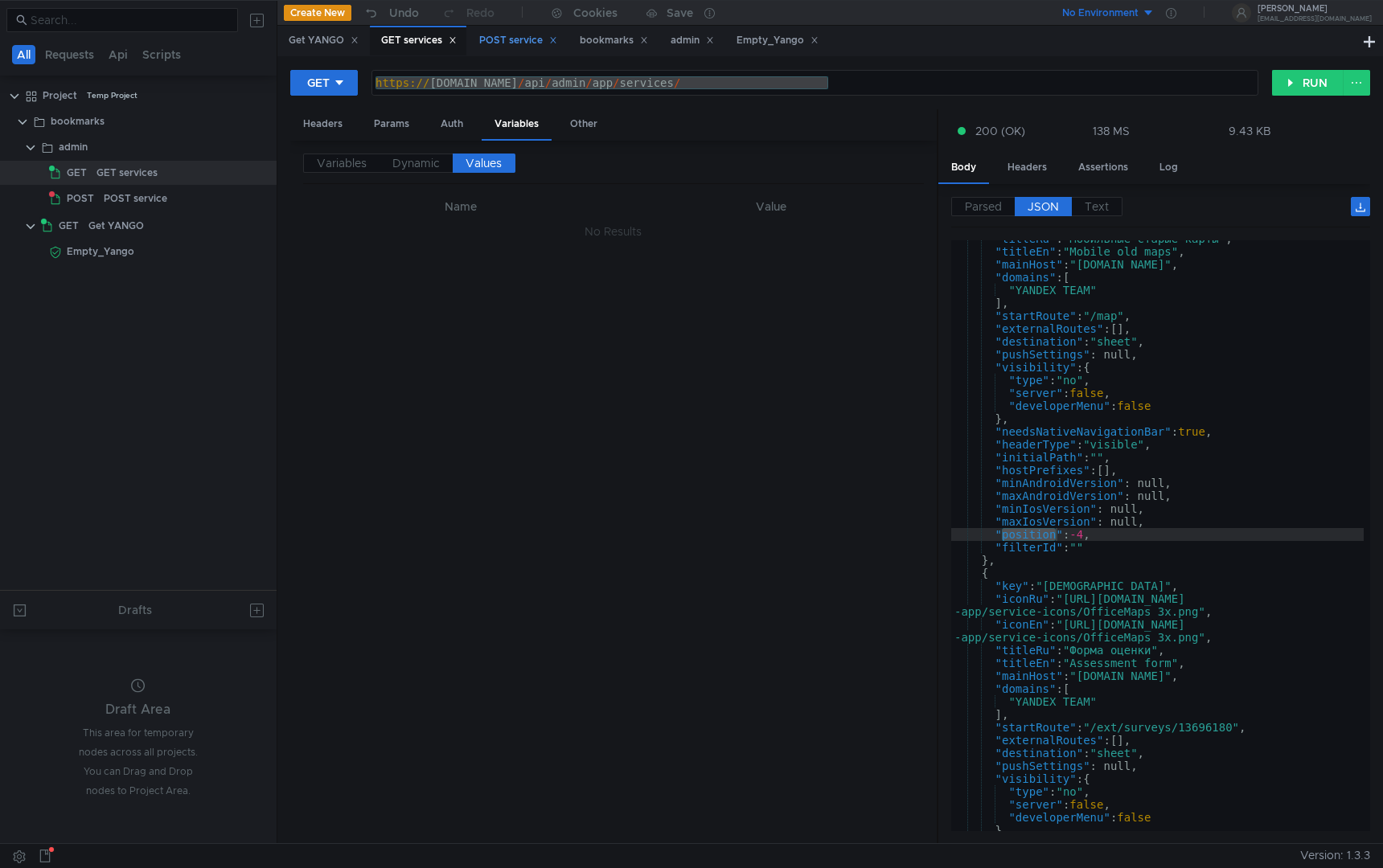
click at [516, 45] on div "POST service" at bounding box center [519, 41] width 78 height 17
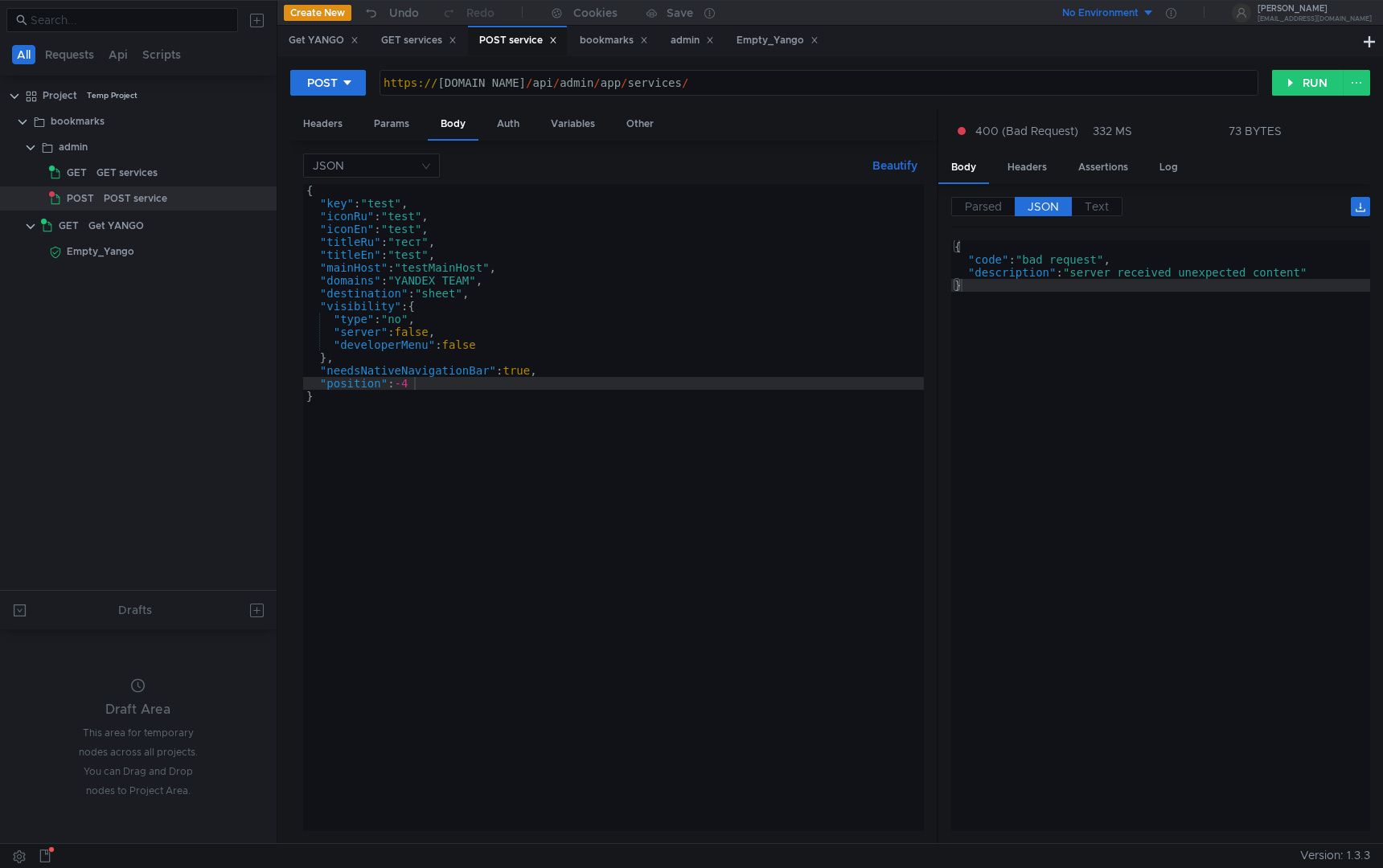
click at [532, 452] on div "{ "key" : "test" , "iconRu" : "test" , "iconEn" : "test" , "titleRu" : "тест" ,…" at bounding box center [614, 521] width 621 height 673
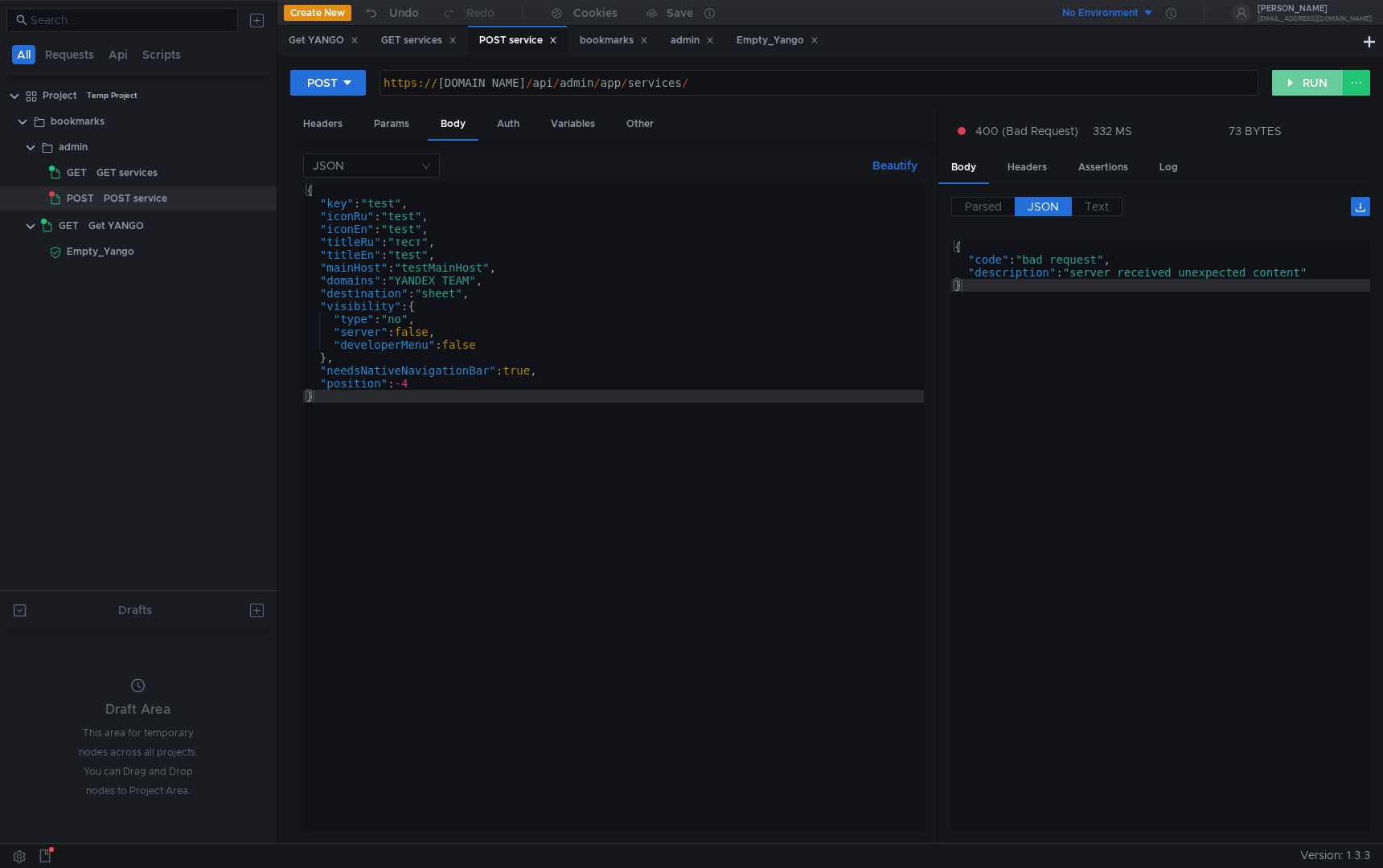
click at [1303, 91] on button "RUN" at bounding box center [1307, 82] width 71 height 26
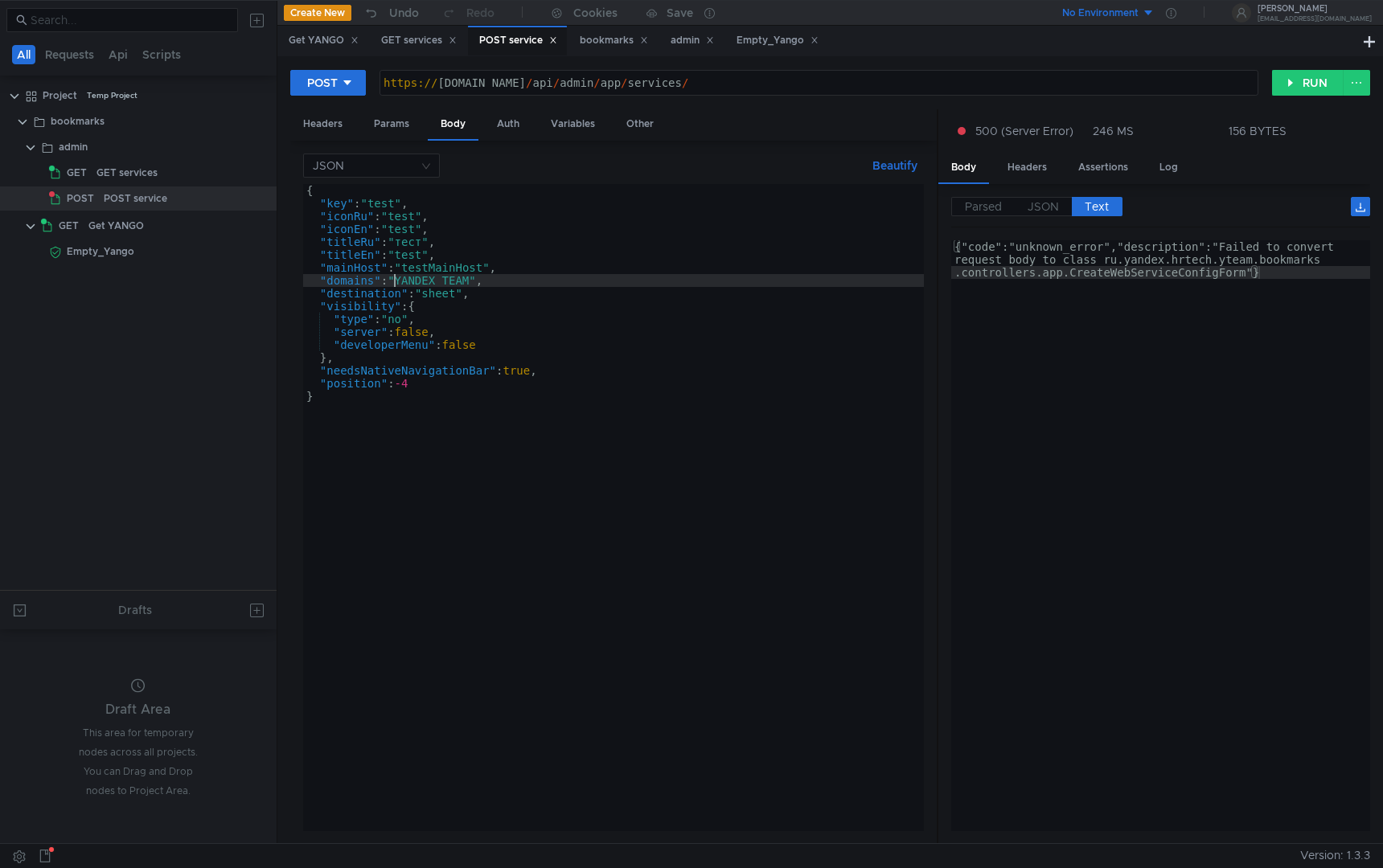
click at [396, 280] on div "{ "key" : "test" , "iconRu" : "test" , "iconEn" : "test" , "titleRu" : "тест" ,…" at bounding box center [614, 521] width 621 height 673
click at [491, 279] on div "{ "key" : "test" , "iconRu" : "test" , "iconEn" : "test" , "titleRu" : "тест" ,…" at bounding box center [614, 521] width 621 height 673
click at [492, 280] on div "{ "key" : "test" , "iconRu" : "test" , "iconEn" : "test" , "titleRu" : "тест" ,…" at bounding box center [614, 521] width 621 height 673
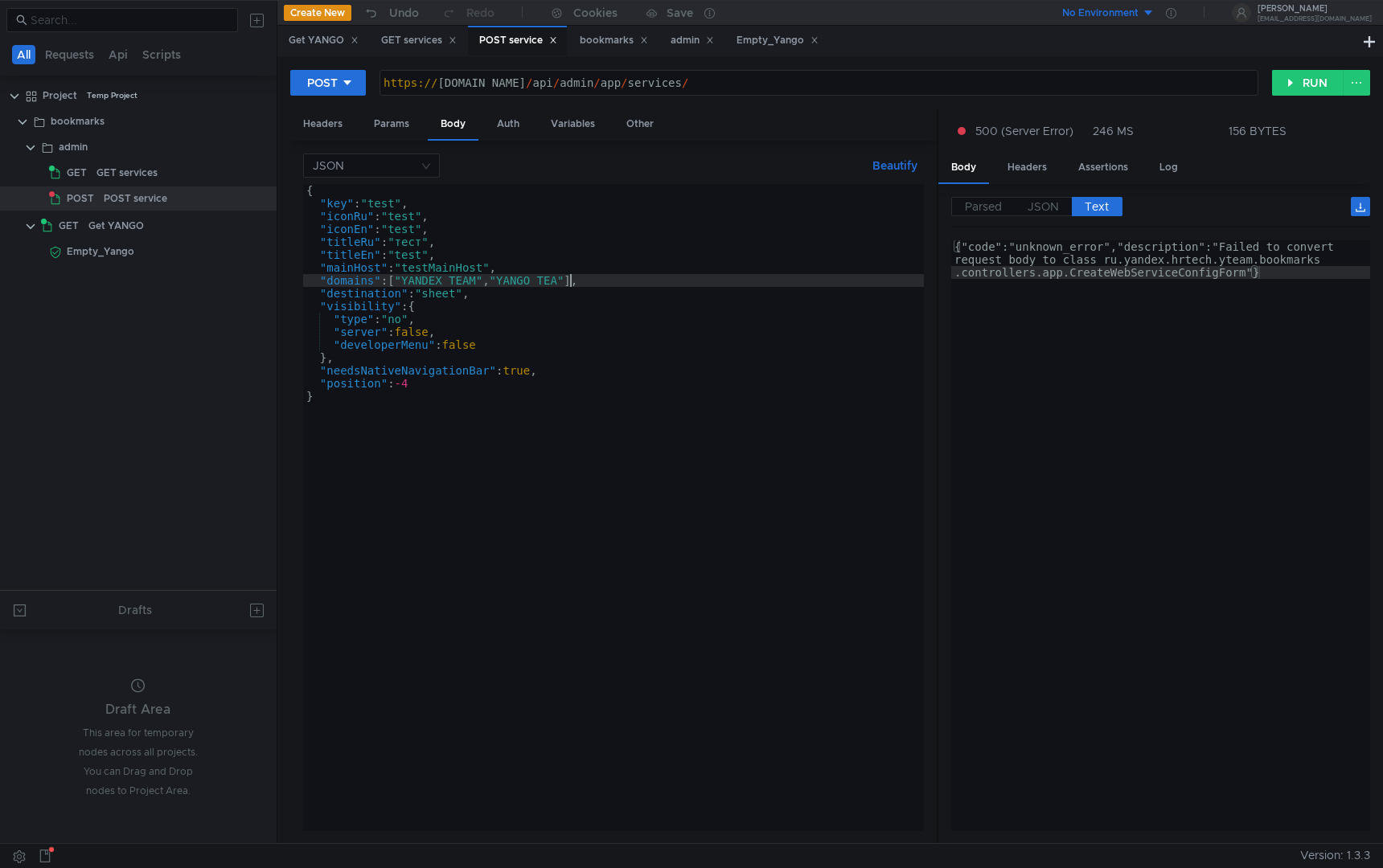
scroll to position [0, 20]
type textarea ""domains": ["YANDEX_TEAM", "YANGO_TEAM],"
click at [1304, 89] on button "RUN" at bounding box center [1307, 82] width 71 height 26
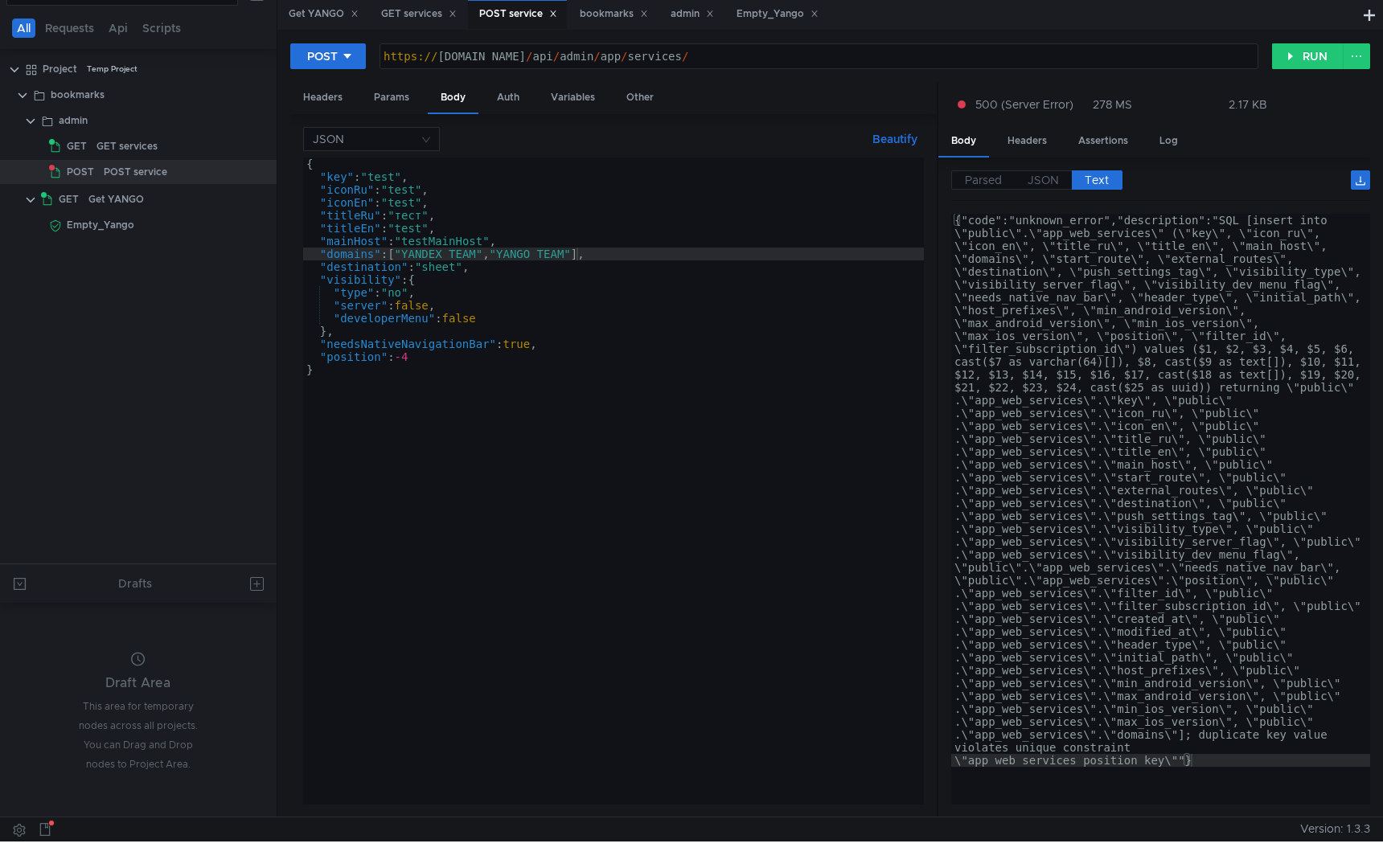
scroll to position [24, 0]
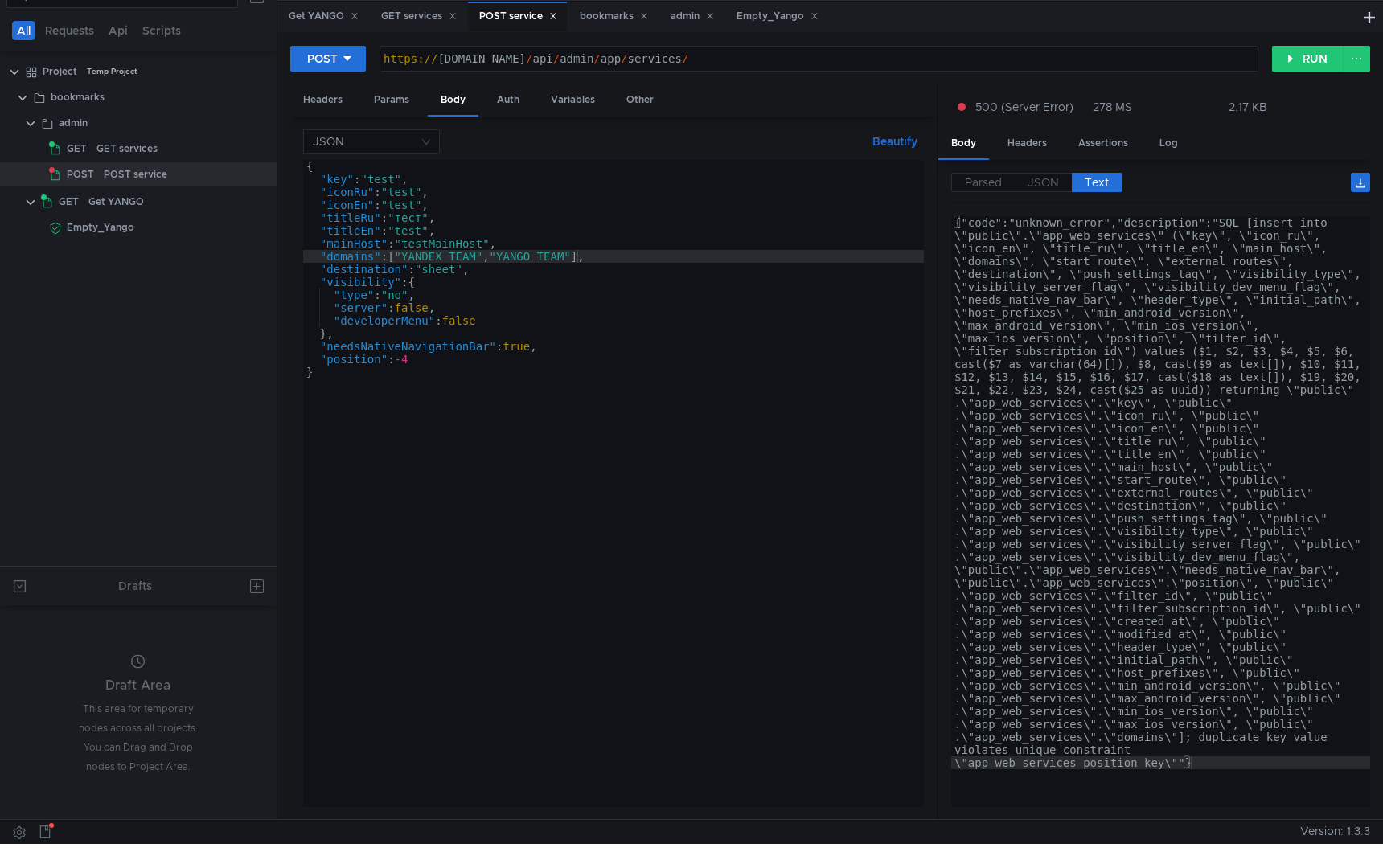
click at [983, 182] on span "Parsed" at bounding box center [983, 182] width 37 height 14
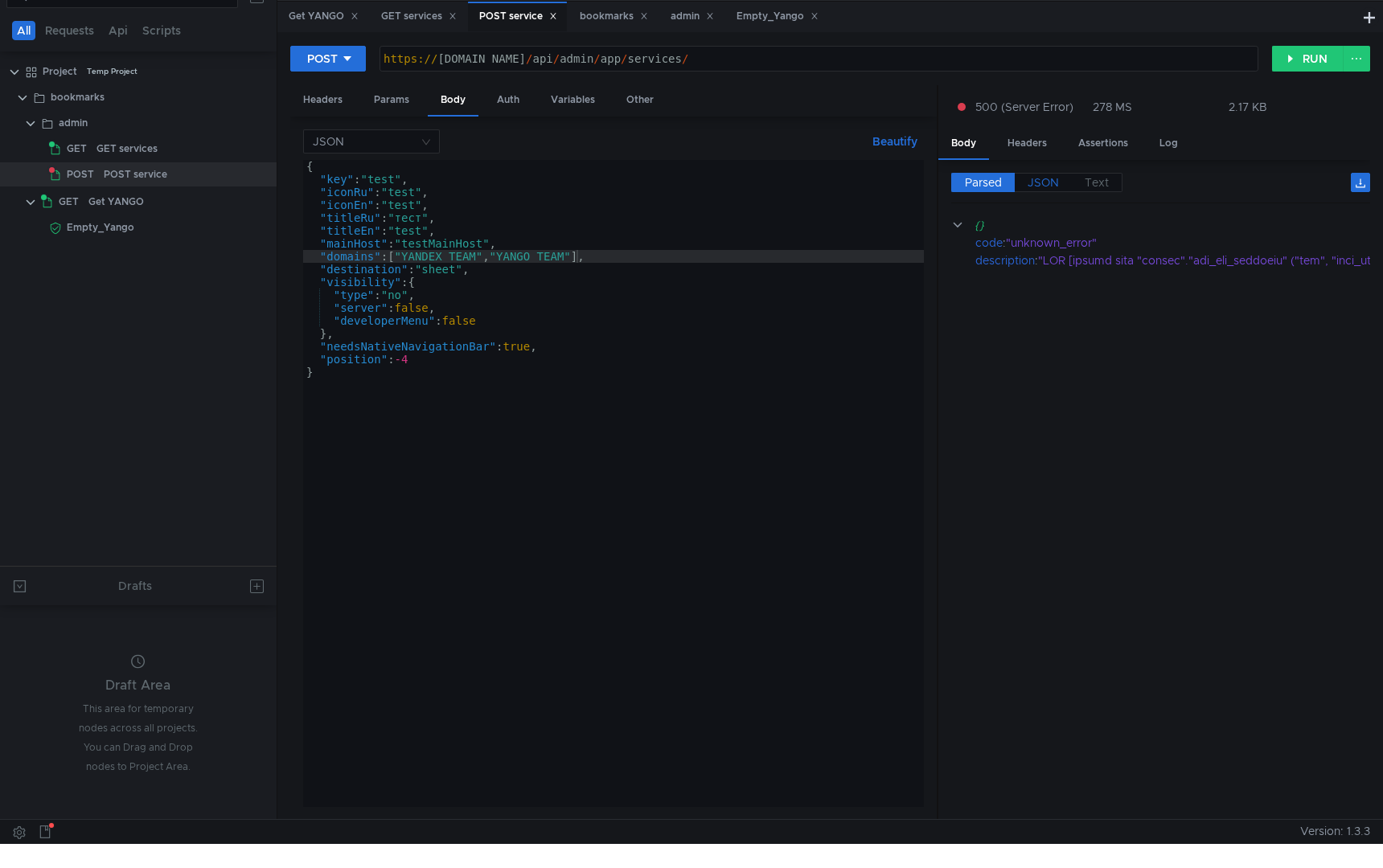
click at [1026, 184] on label "JSON" at bounding box center [1043, 182] width 57 height 20
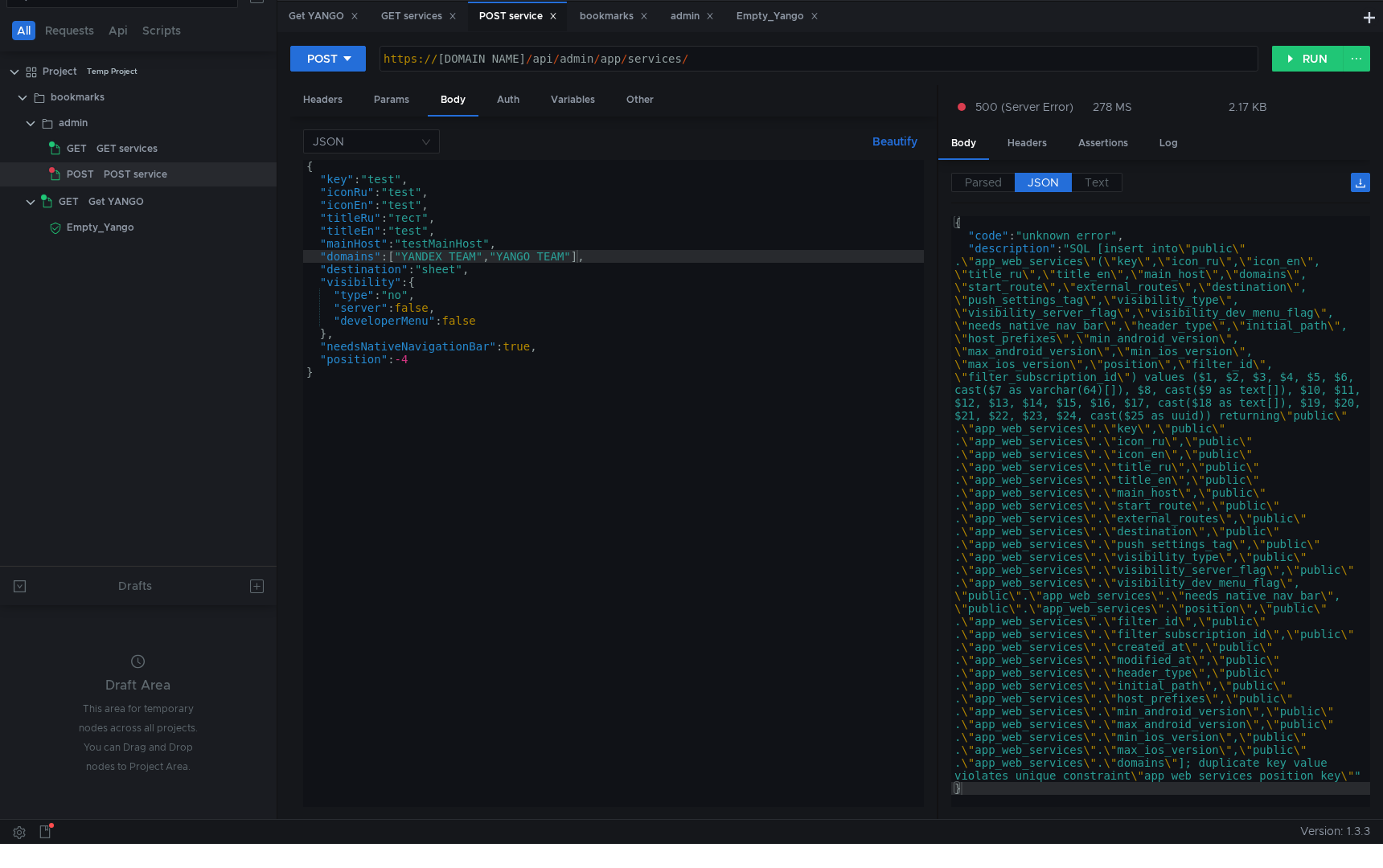
scroll to position [126, 0]
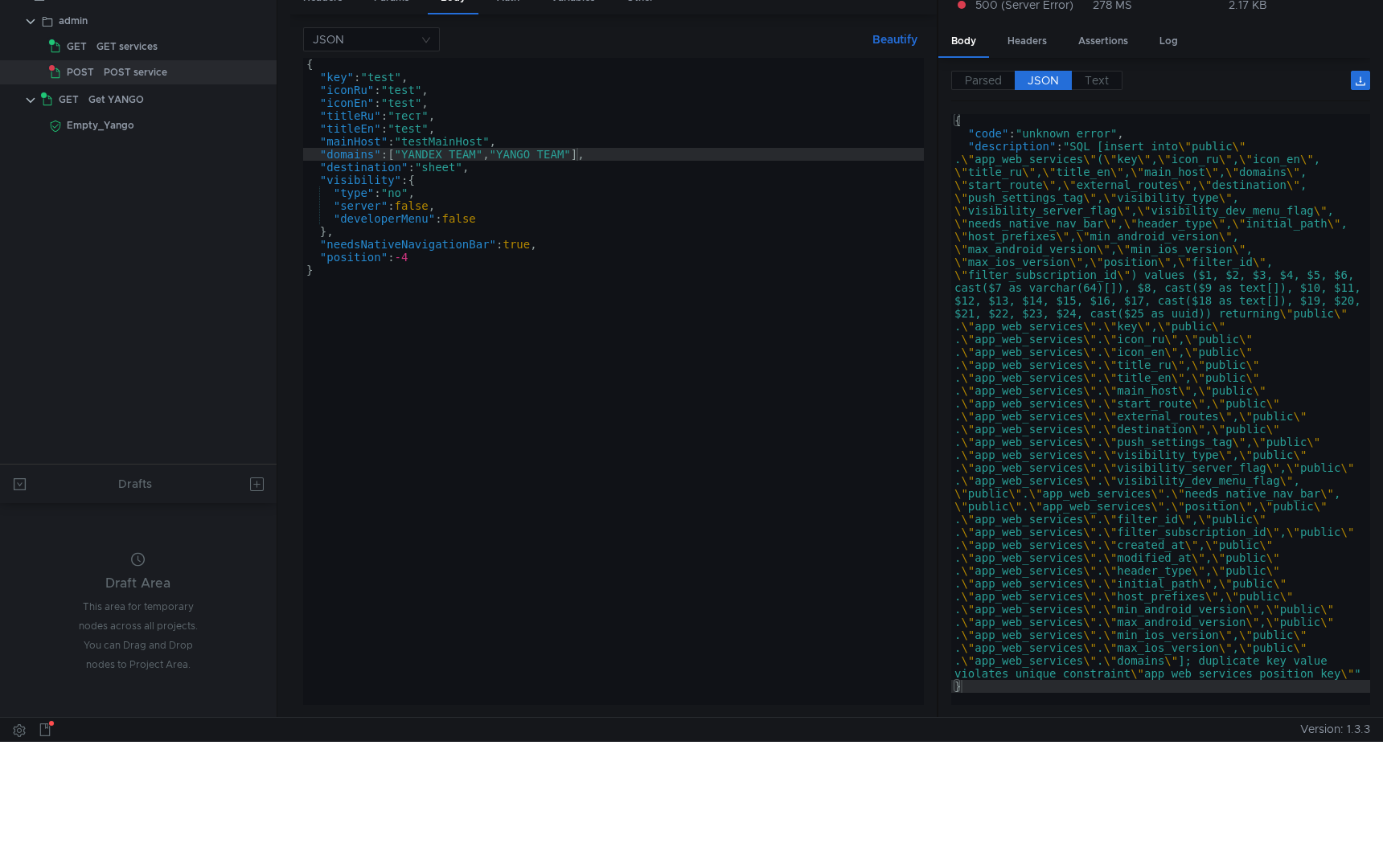
click at [1216, 667] on div "{ "code" : "unknown_error" , "description" : "SQL [insert into \" public \" . \…" at bounding box center [1160, 422] width 419 height 616
click at [1216, 683] on div "{ "code" : "unknown_error" , "description" : "SQL [insert into \" public \" . \…" at bounding box center [1160, 422] width 419 height 616
type textarea "}"
click at [383, 78] on div "{ "key" : "test" , "iconRu" : "test" , "iconEn" : "test" , "titleRu" : "тест" ,…" at bounding box center [614, 394] width 621 height 673
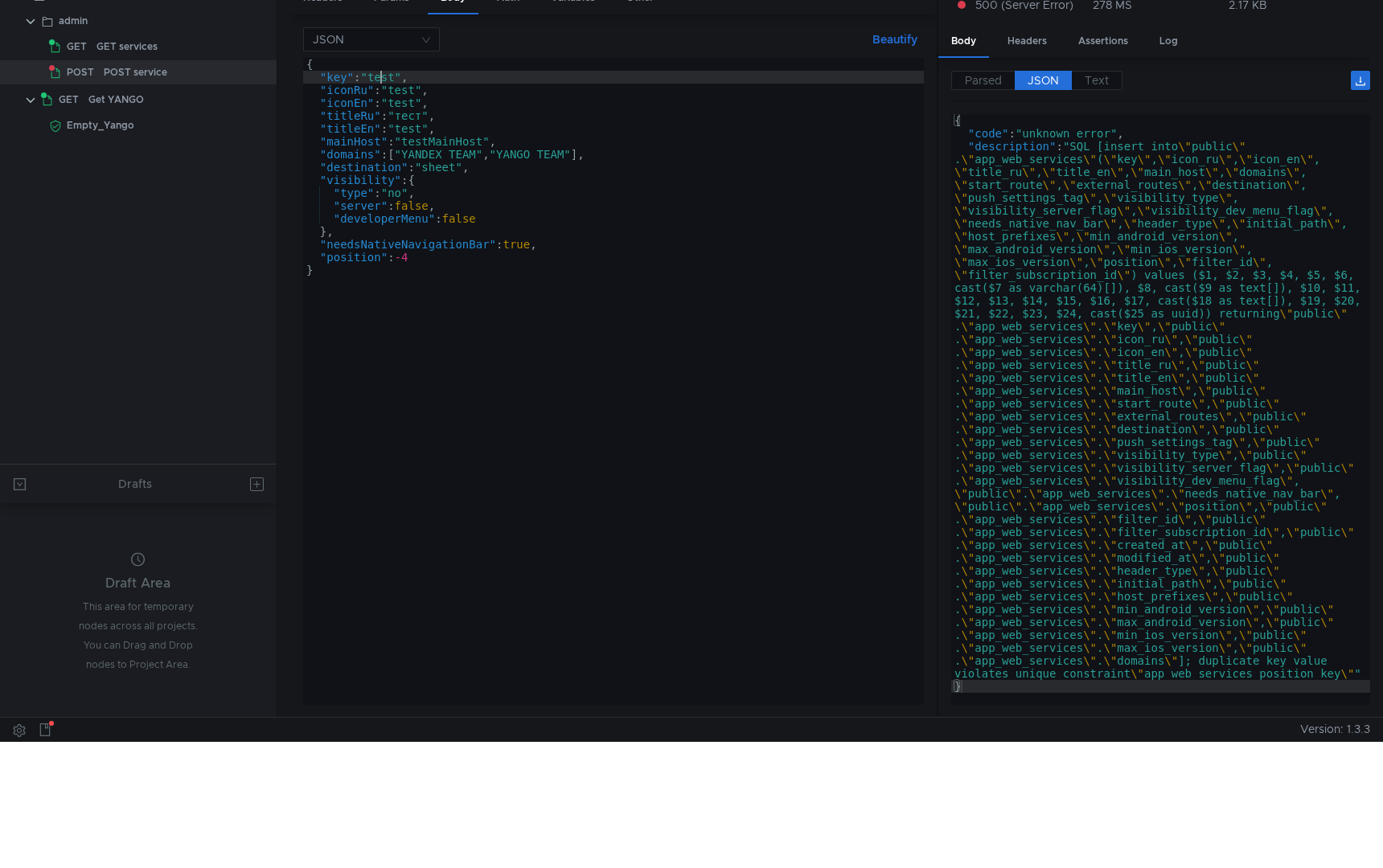
scroll to position [0, 8]
click at [383, 78] on div "{ "key" : "test" , "iconRu" : "test" , "iconEn" : "test" , "titleRu" : "тест" ,…" at bounding box center [614, 394] width 621 height 673
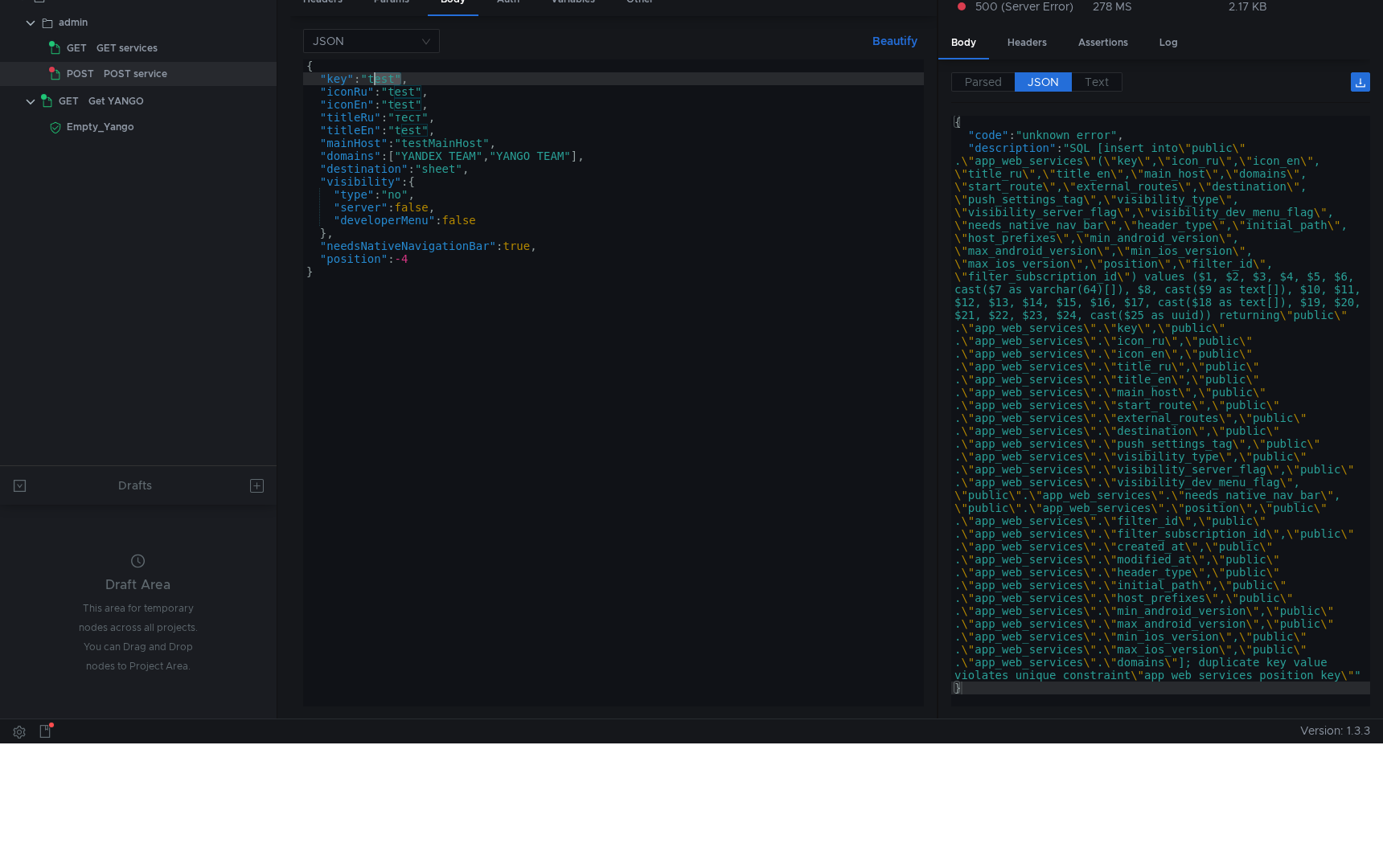
scroll to position [0, 0]
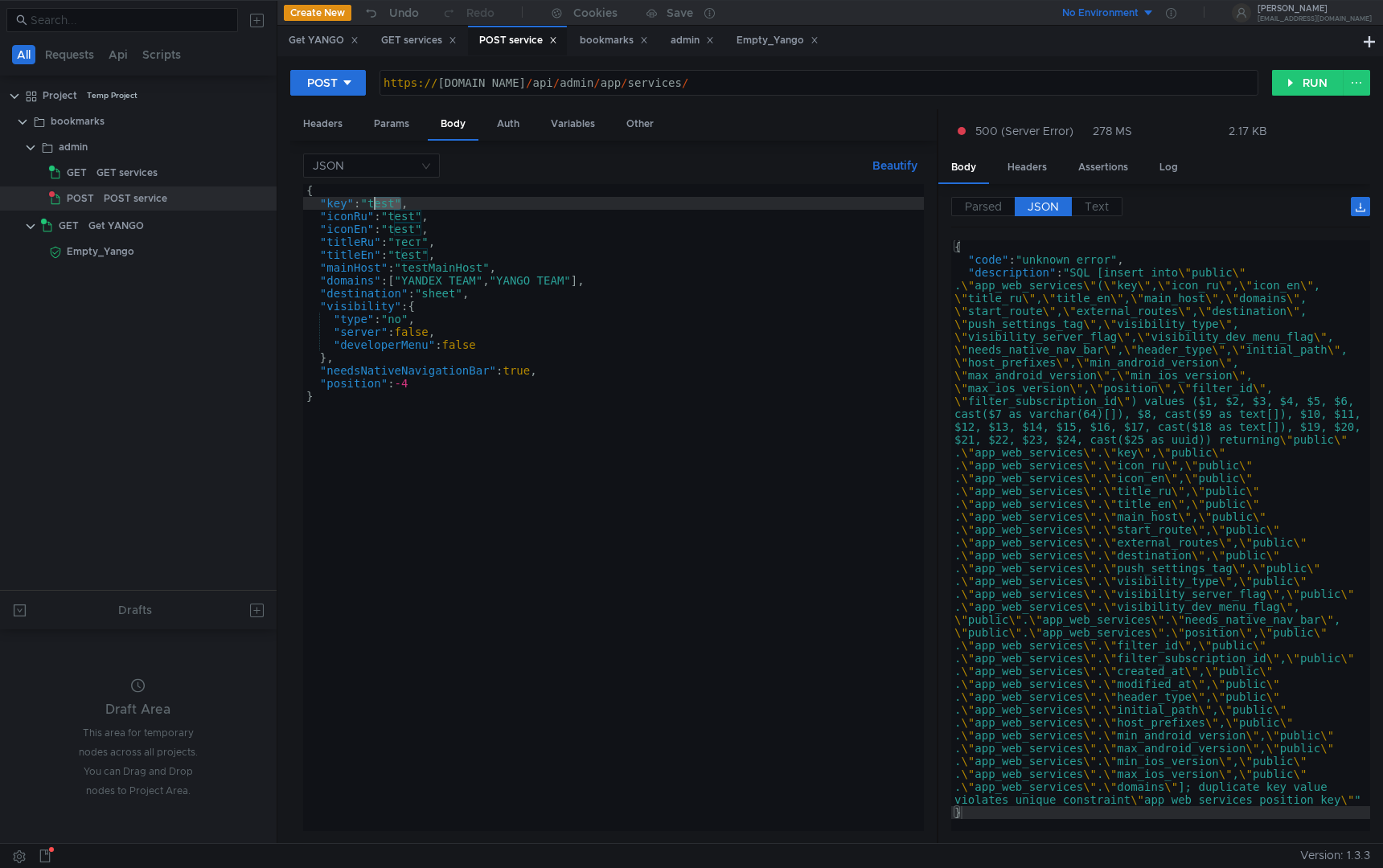
click at [388, 207] on div "{ "key" : "test" , "iconRu" : "test" , "iconEn" : "test" , "titleRu" : "тест" ,…" at bounding box center [614, 521] width 621 height 673
type textarea ""key": "abcdtest","
click at [1302, 88] on button "RUN" at bounding box center [1307, 82] width 71 height 26
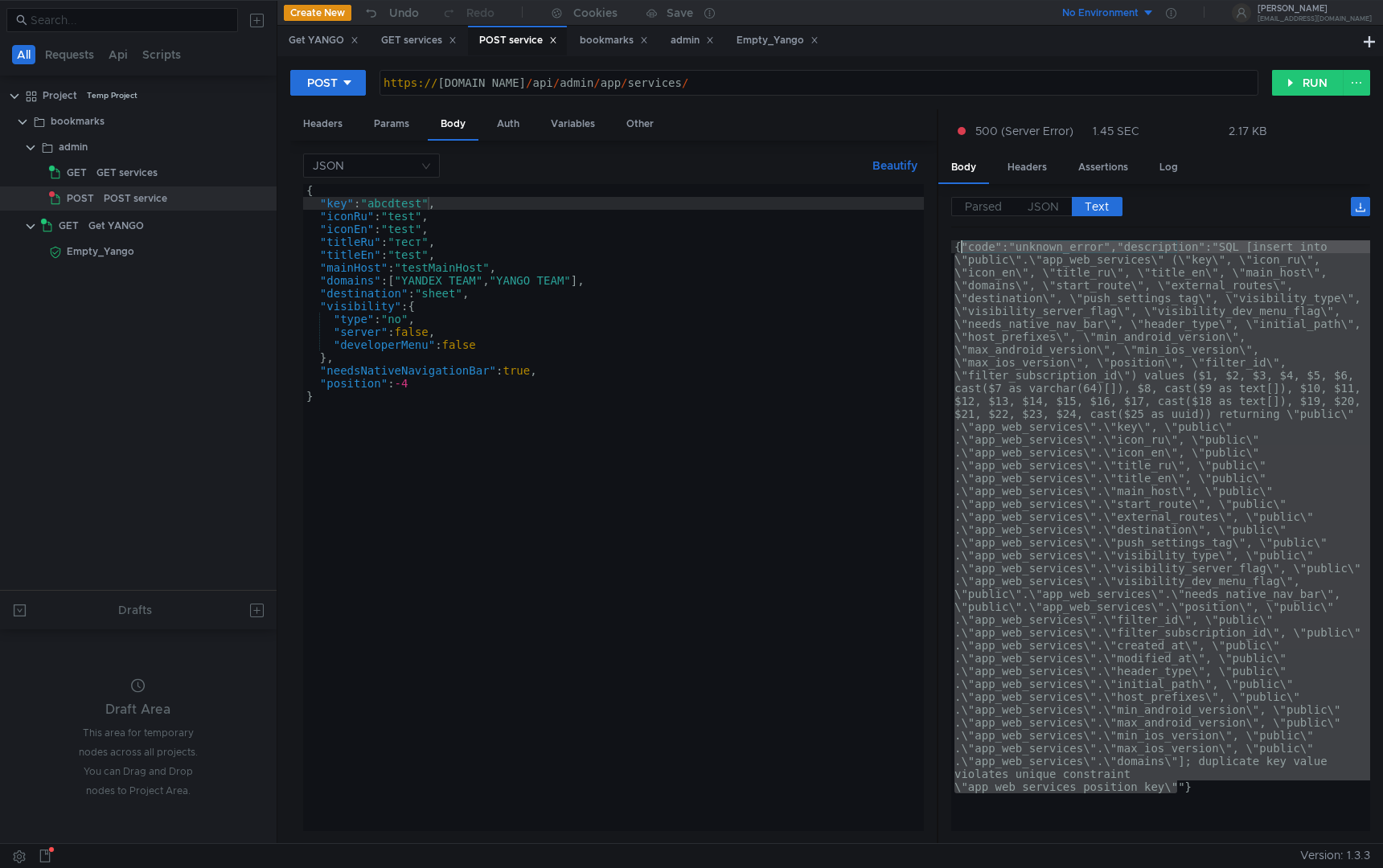
drag, startPoint x: 1180, startPoint y: 786, endPoint x: 962, endPoint y: 251, distance: 577.7
click at [424, 380] on div "{ "key" : "abcdtest" , "iconRu" : "test" , "iconEn" : "test" , "titleRu" : "тес…" at bounding box center [614, 521] width 621 height 673
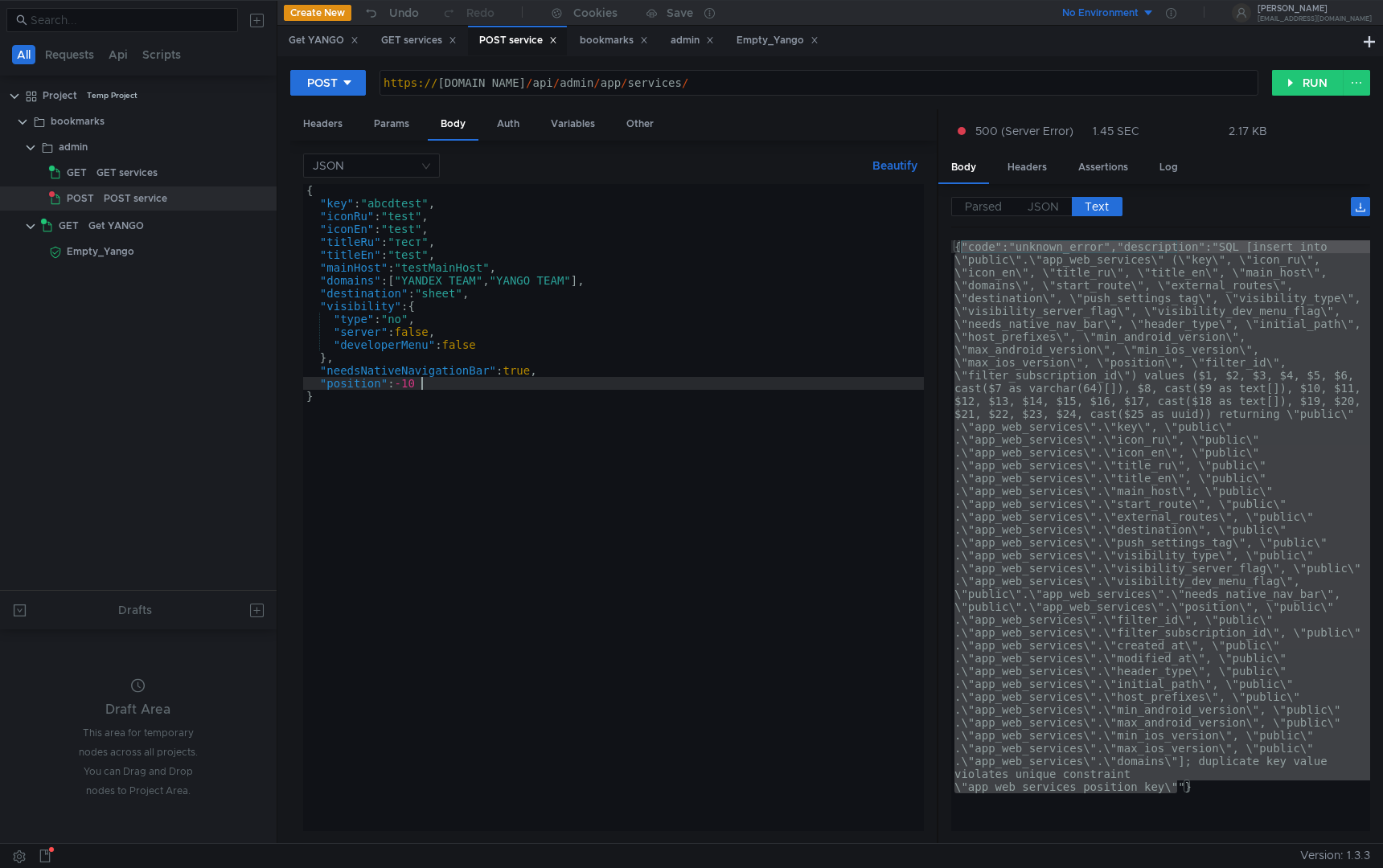
scroll to position [0, 8]
type textarea ""position": -10"
click at [1301, 82] on button "RUN" at bounding box center [1307, 82] width 71 height 26
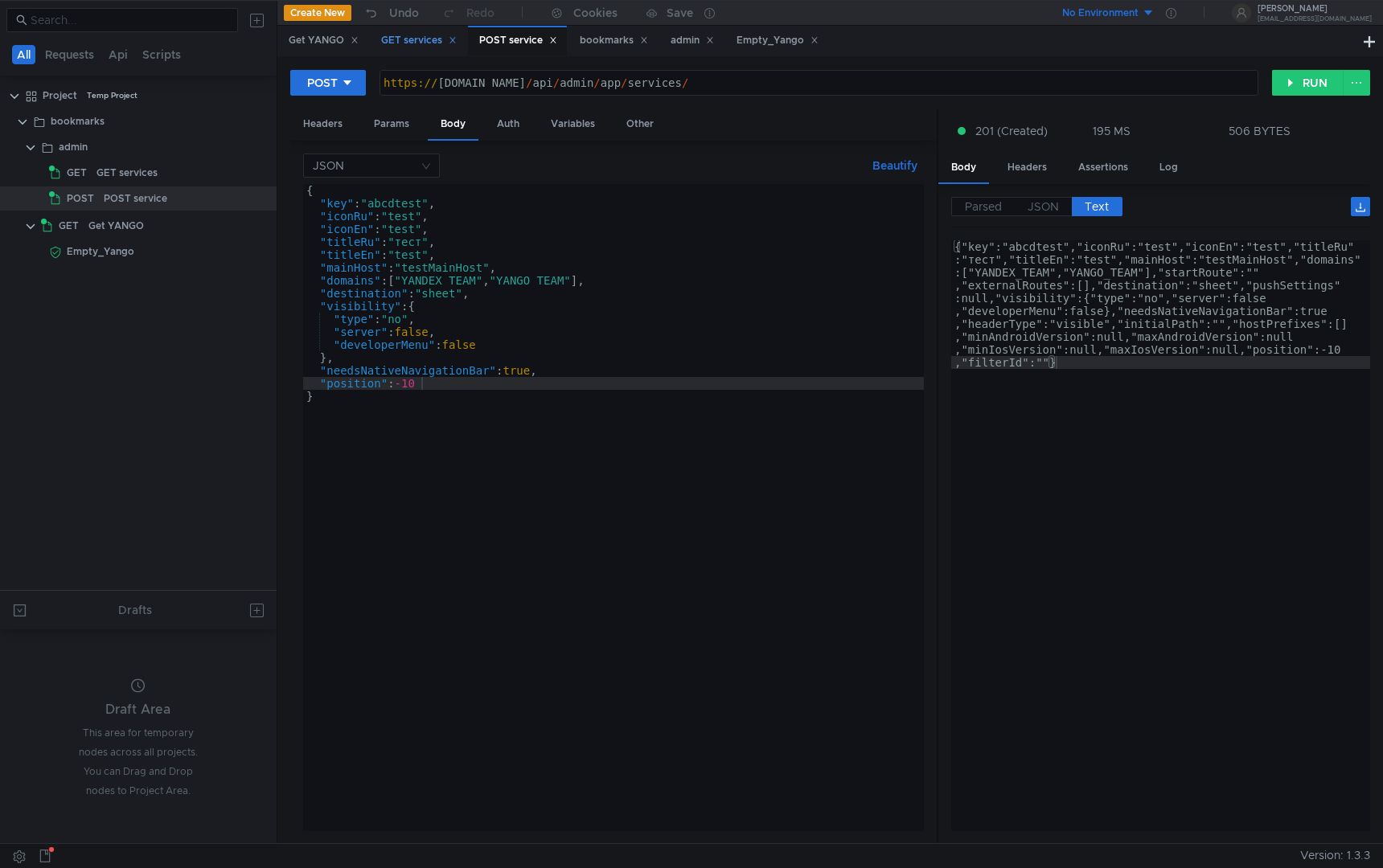
click at [411, 48] on div "GET services" at bounding box center [418, 41] width 76 height 17
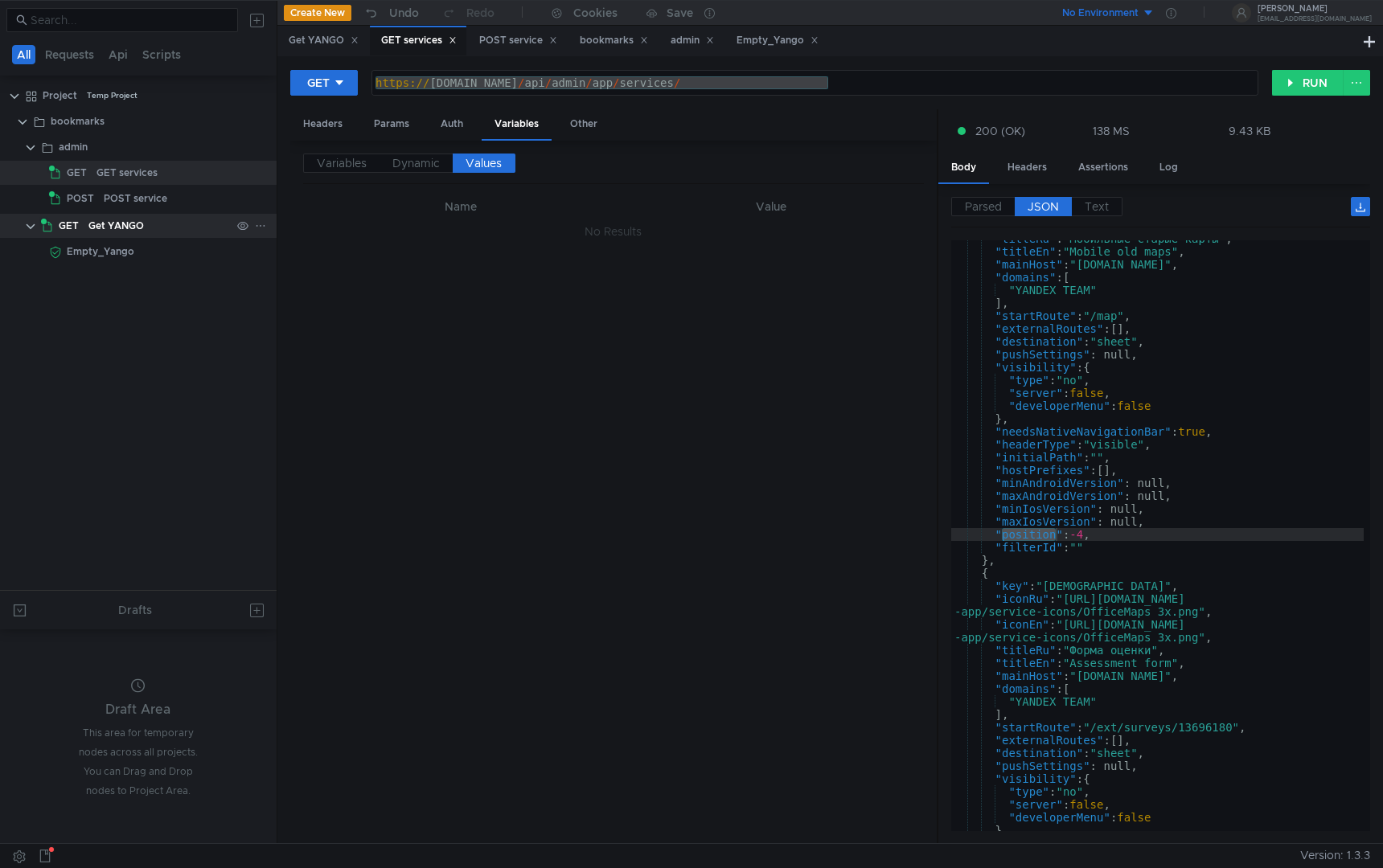
click at [139, 230] on div "Get YANGO" at bounding box center [116, 226] width 55 height 24
click at [152, 258] on div "Empty_Yango" at bounding box center [148, 252] width 164 height 24
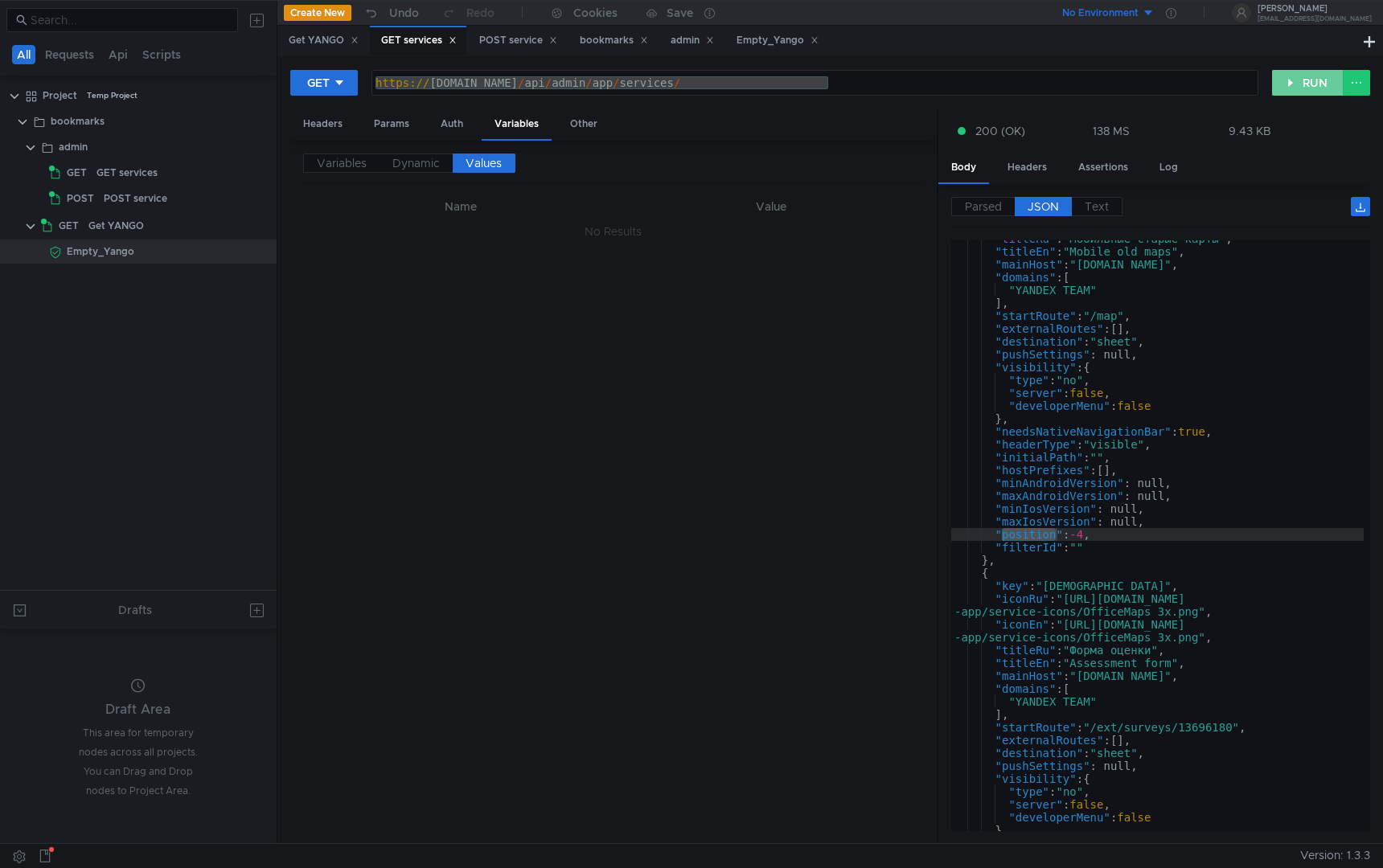
click at [1304, 82] on button "RUN" at bounding box center [1307, 82] width 71 height 26
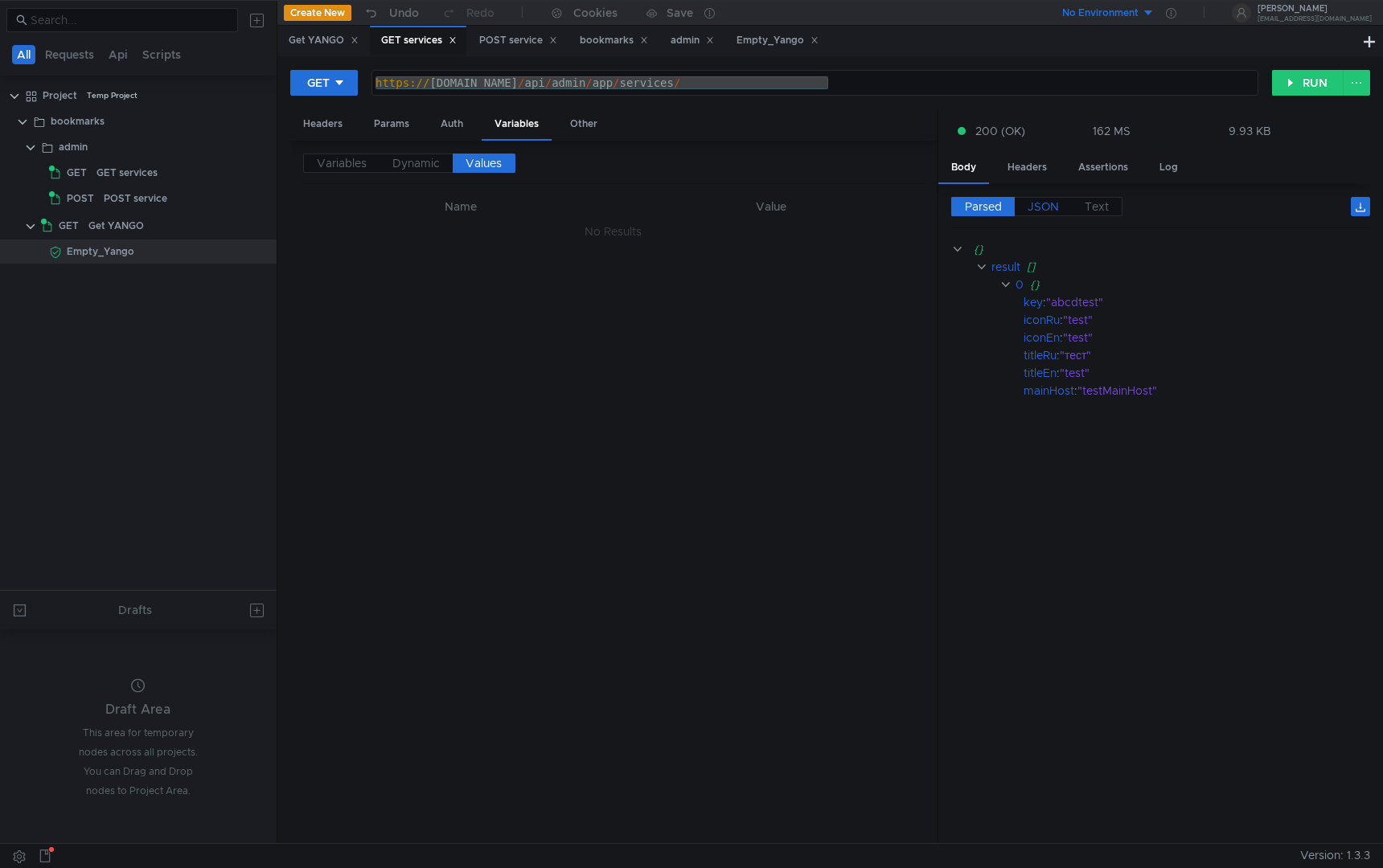
click at [1039, 202] on span "JSON" at bounding box center [1043, 207] width 31 height 14
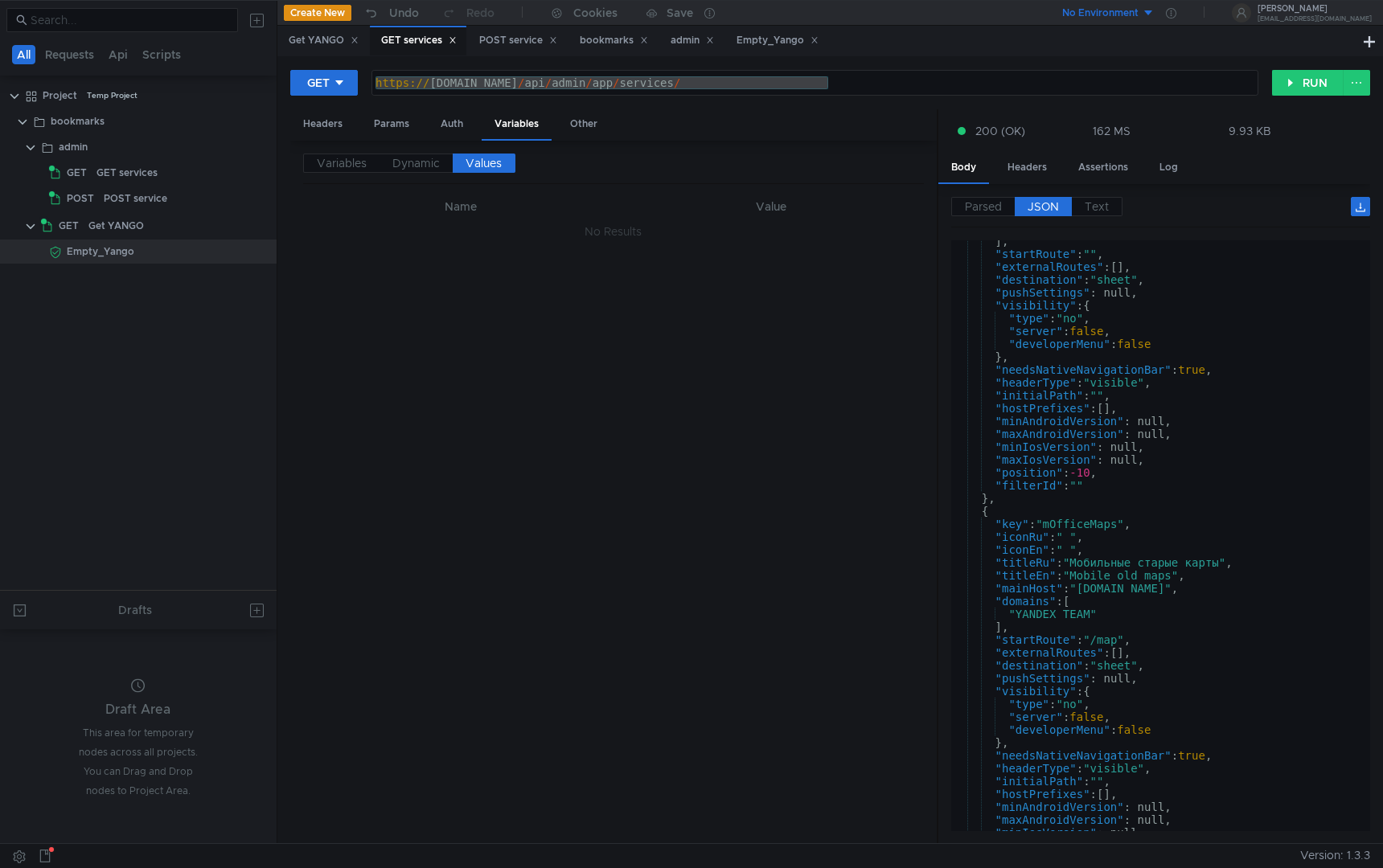
scroll to position [0, 0]
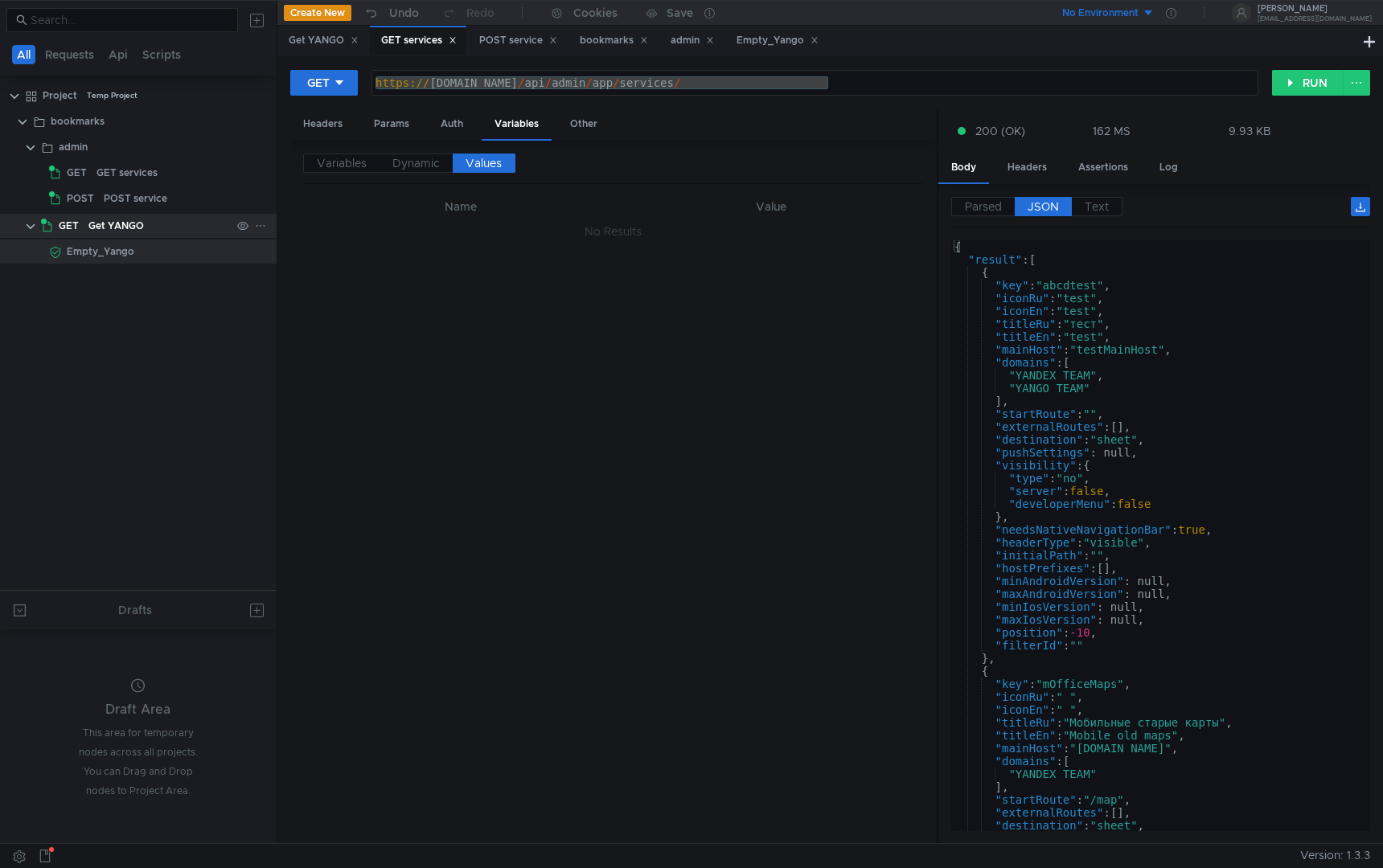
click at [156, 230] on div "Get YANGO" at bounding box center [159, 226] width 142 height 24
click at [160, 227] on div "Get YANGO" at bounding box center [159, 226] width 142 height 24
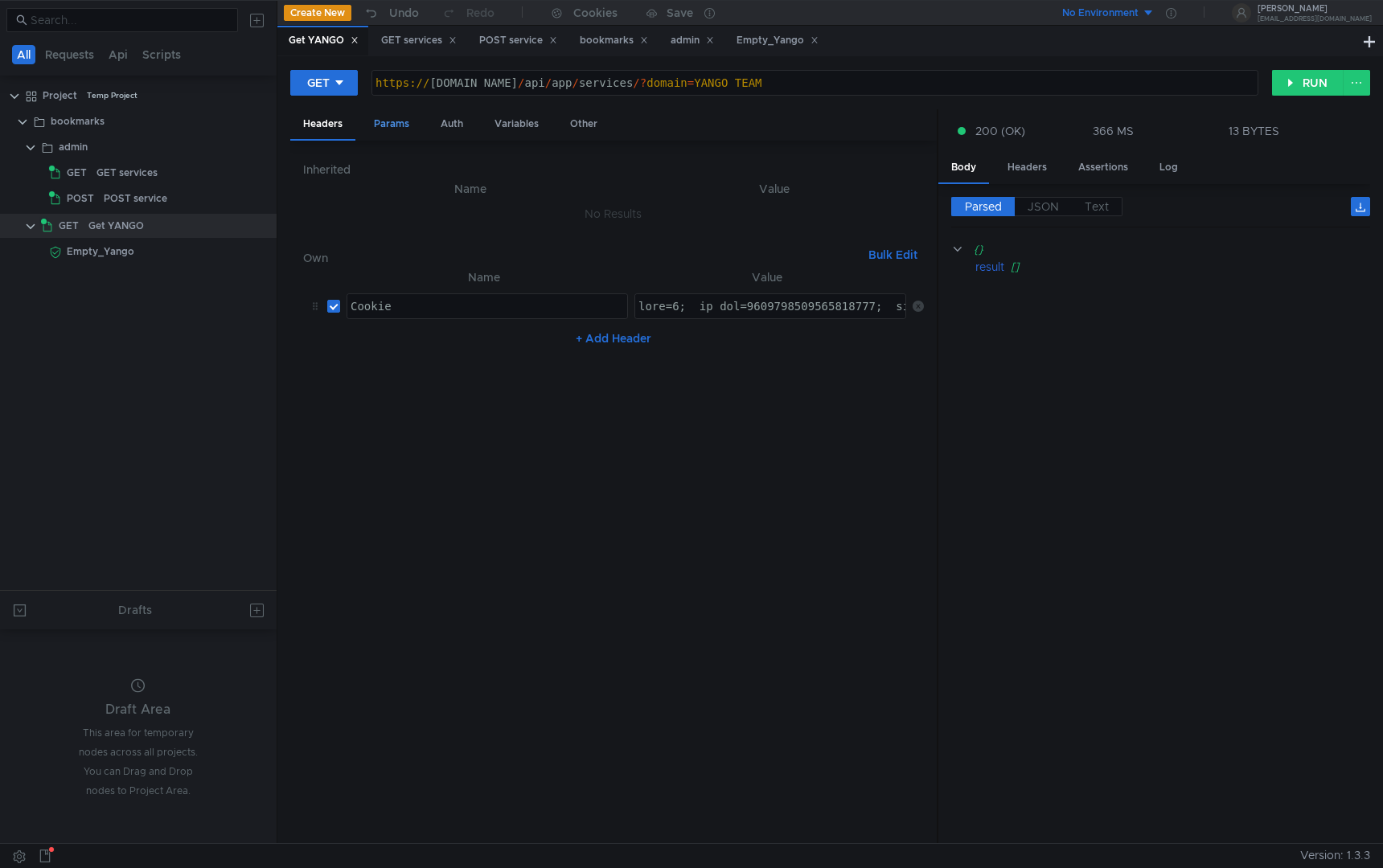
click at [395, 122] on div "Params" at bounding box center [392, 124] width 61 height 30
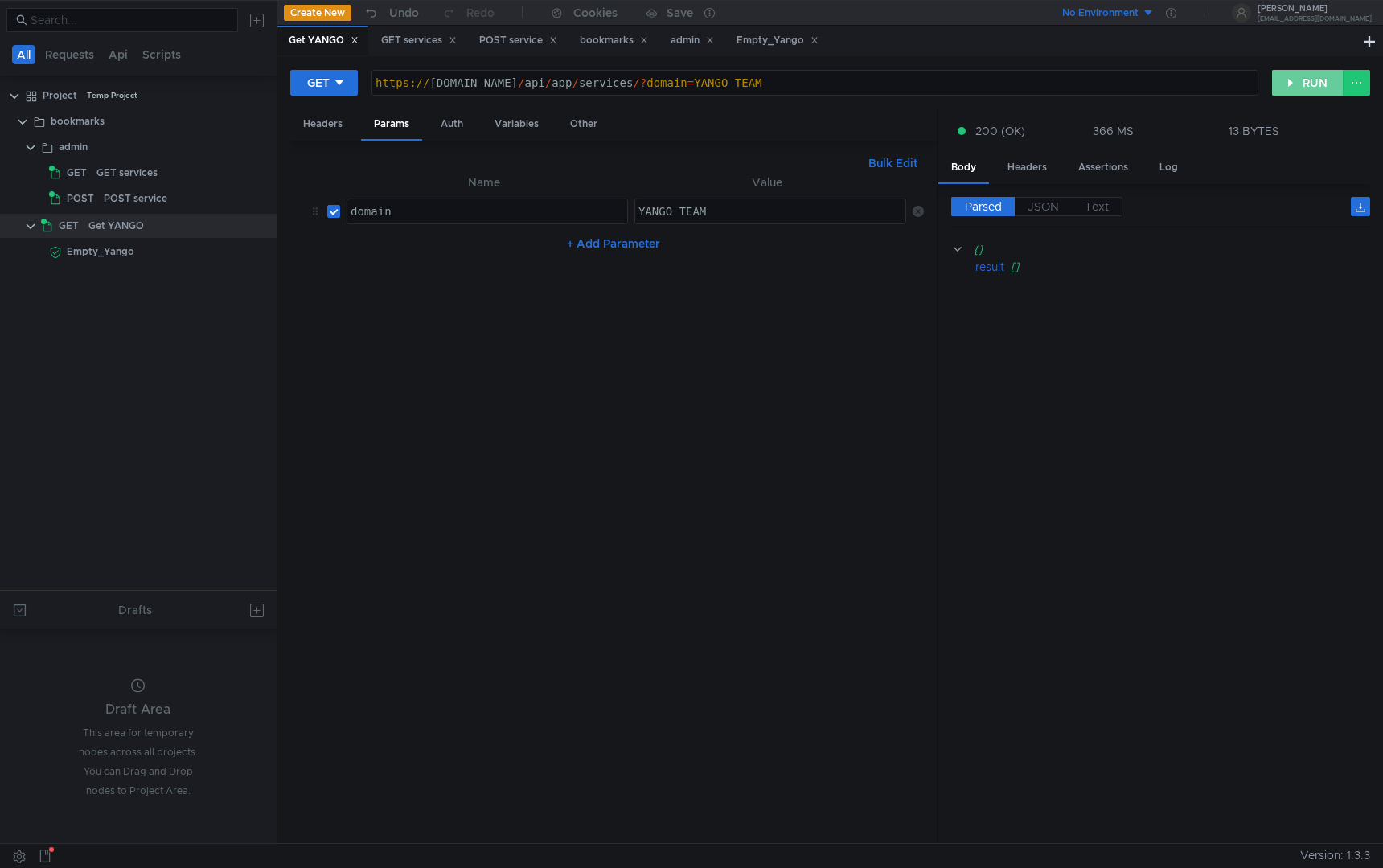
click at [1289, 86] on button "RUN" at bounding box center [1307, 82] width 71 height 26
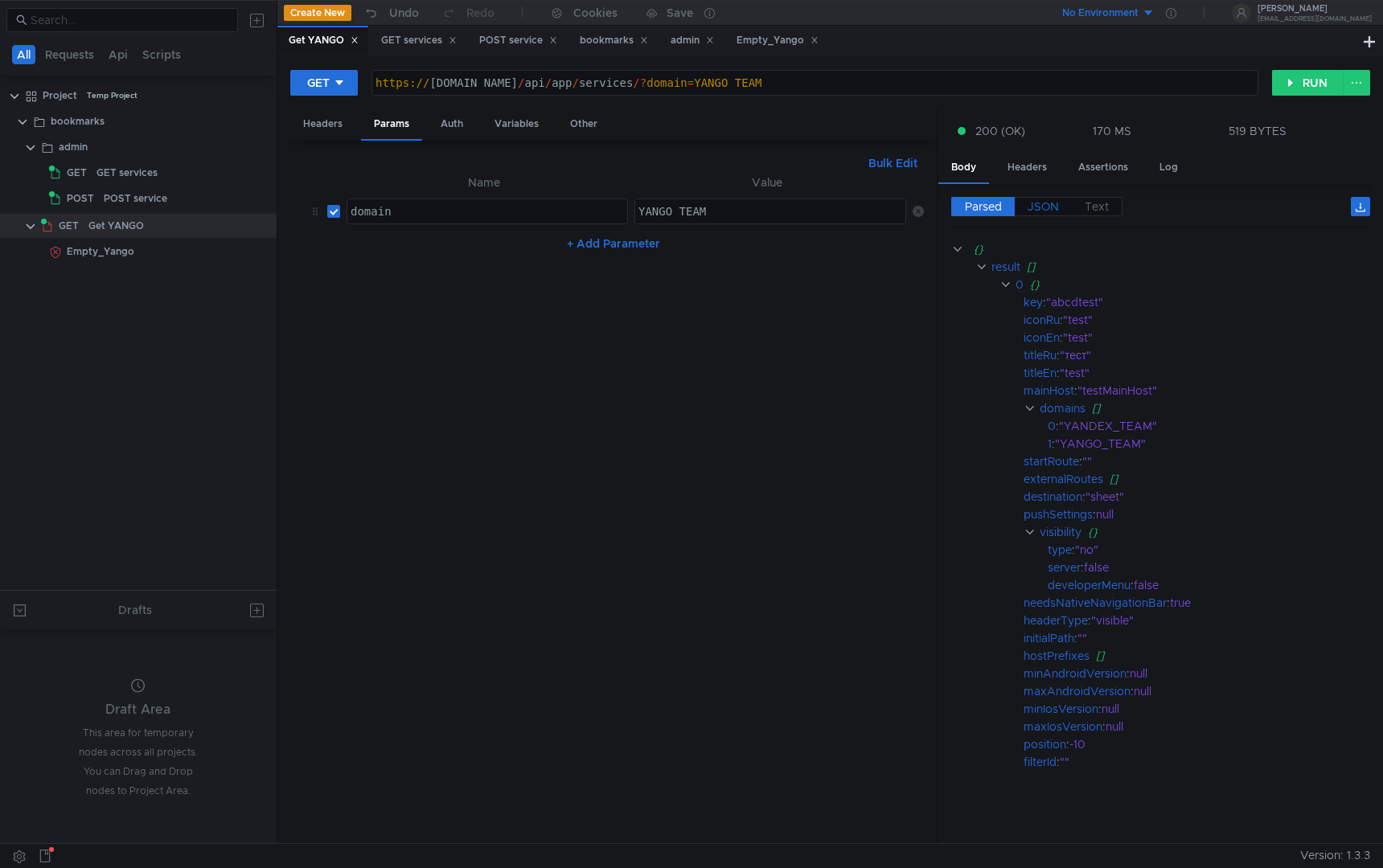
click at [1030, 208] on span "JSON" at bounding box center [1043, 207] width 31 height 14
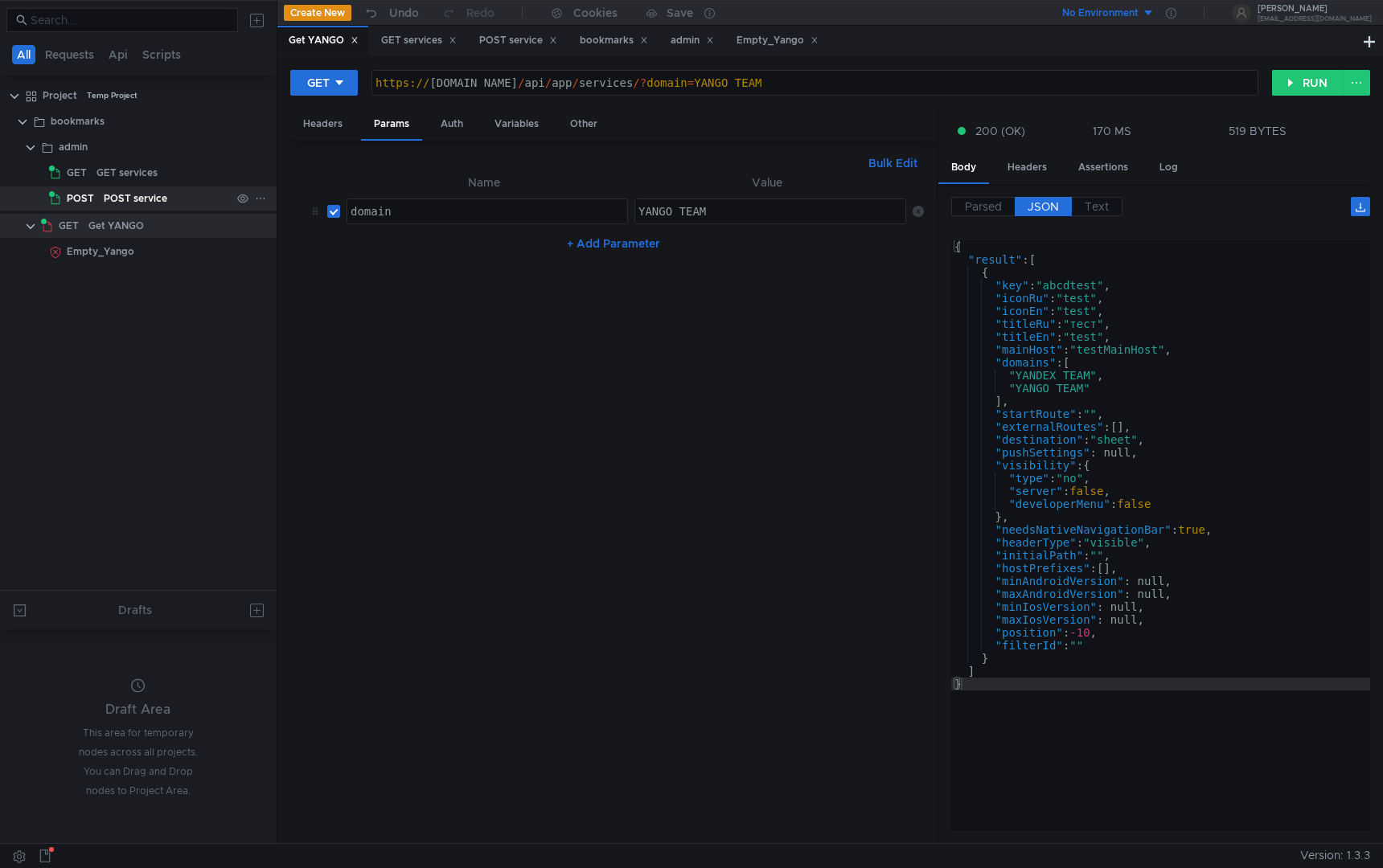
click at [181, 196] on div "POST service" at bounding box center [167, 198] width 127 height 24
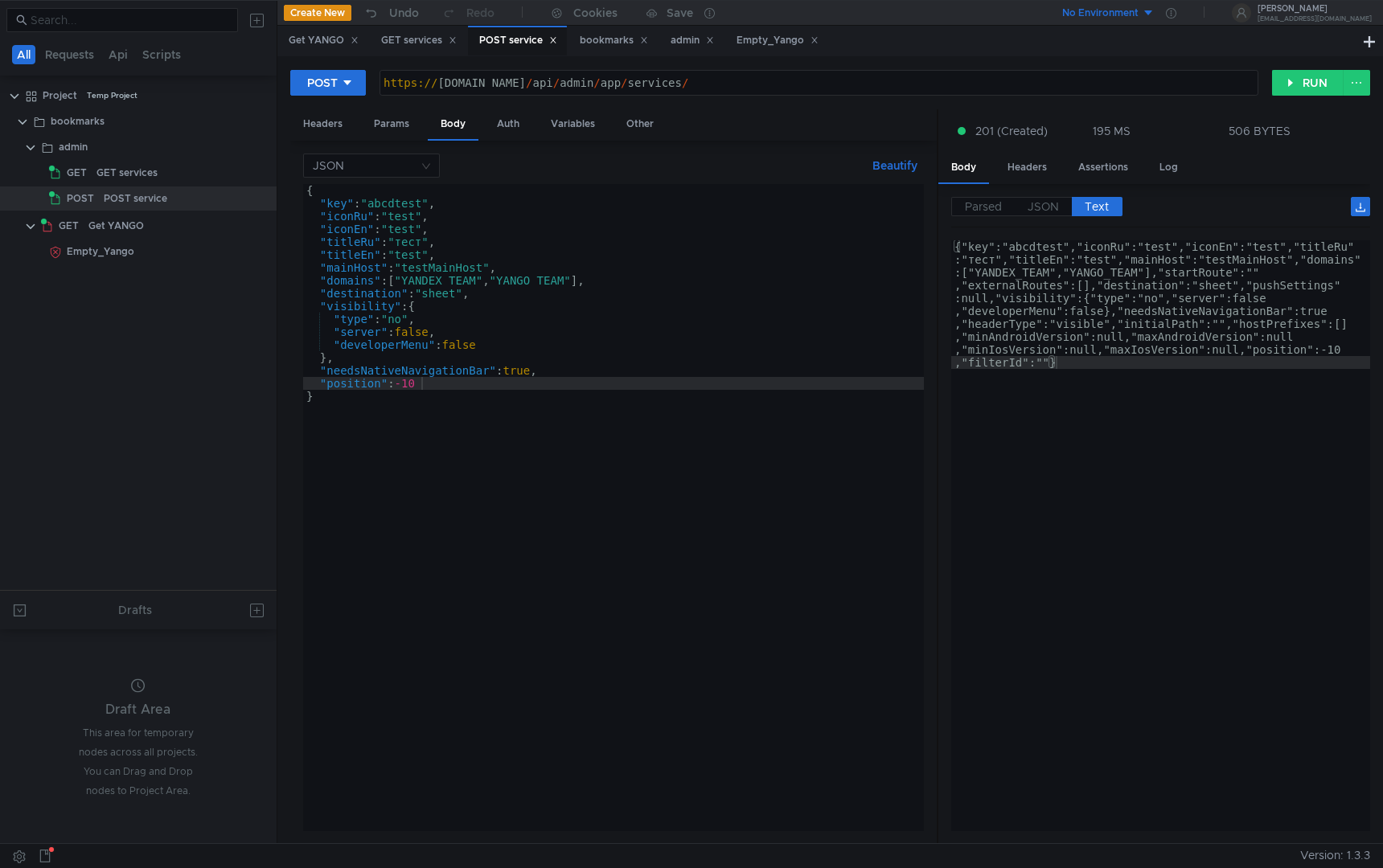
click at [424, 207] on div "{ "key" : "abcdtest" , "iconRu" : "test" , "iconEn" : "test" , "titleRu" : "тес…" at bounding box center [614, 521] width 621 height 673
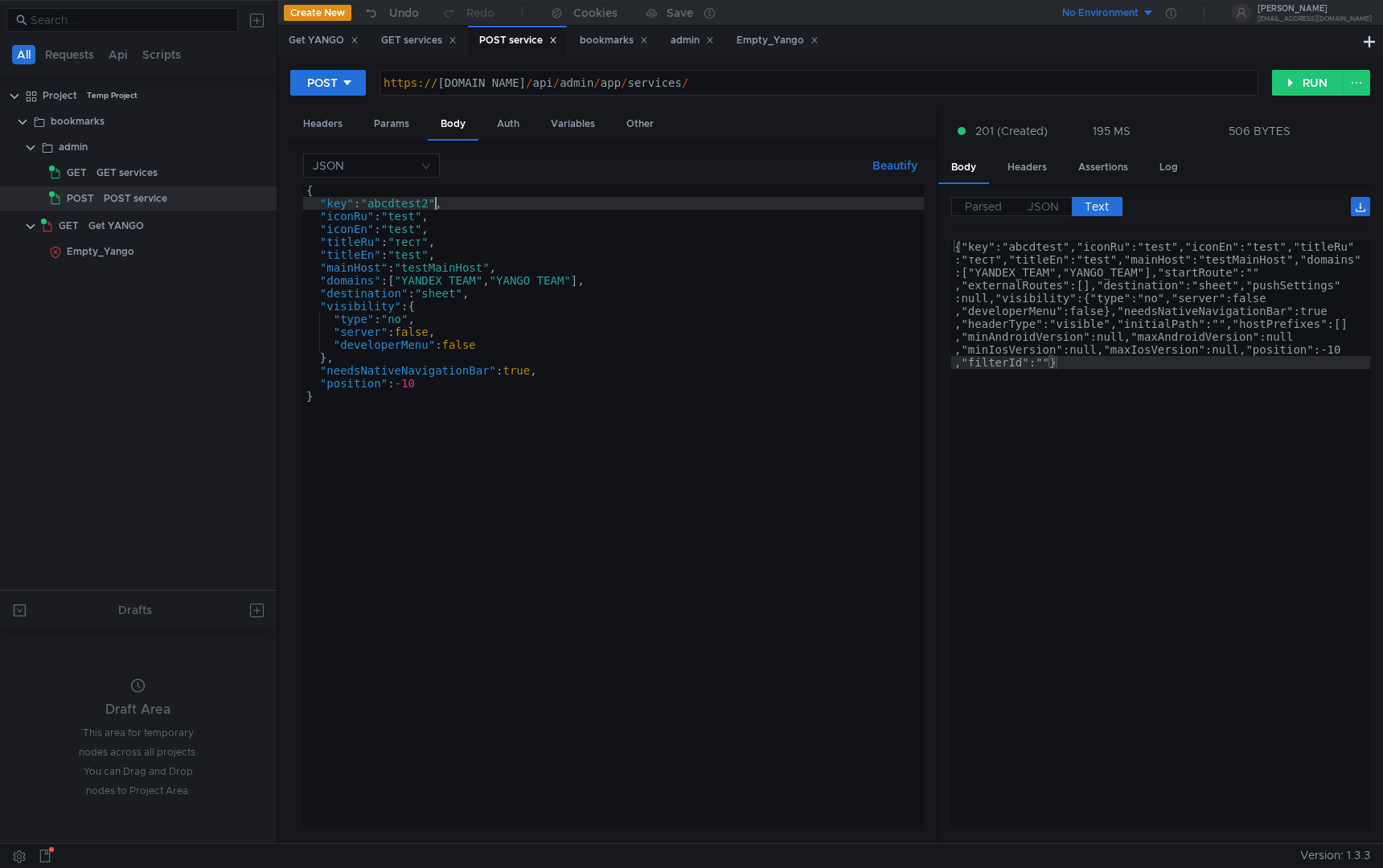
scroll to position [0, 9]
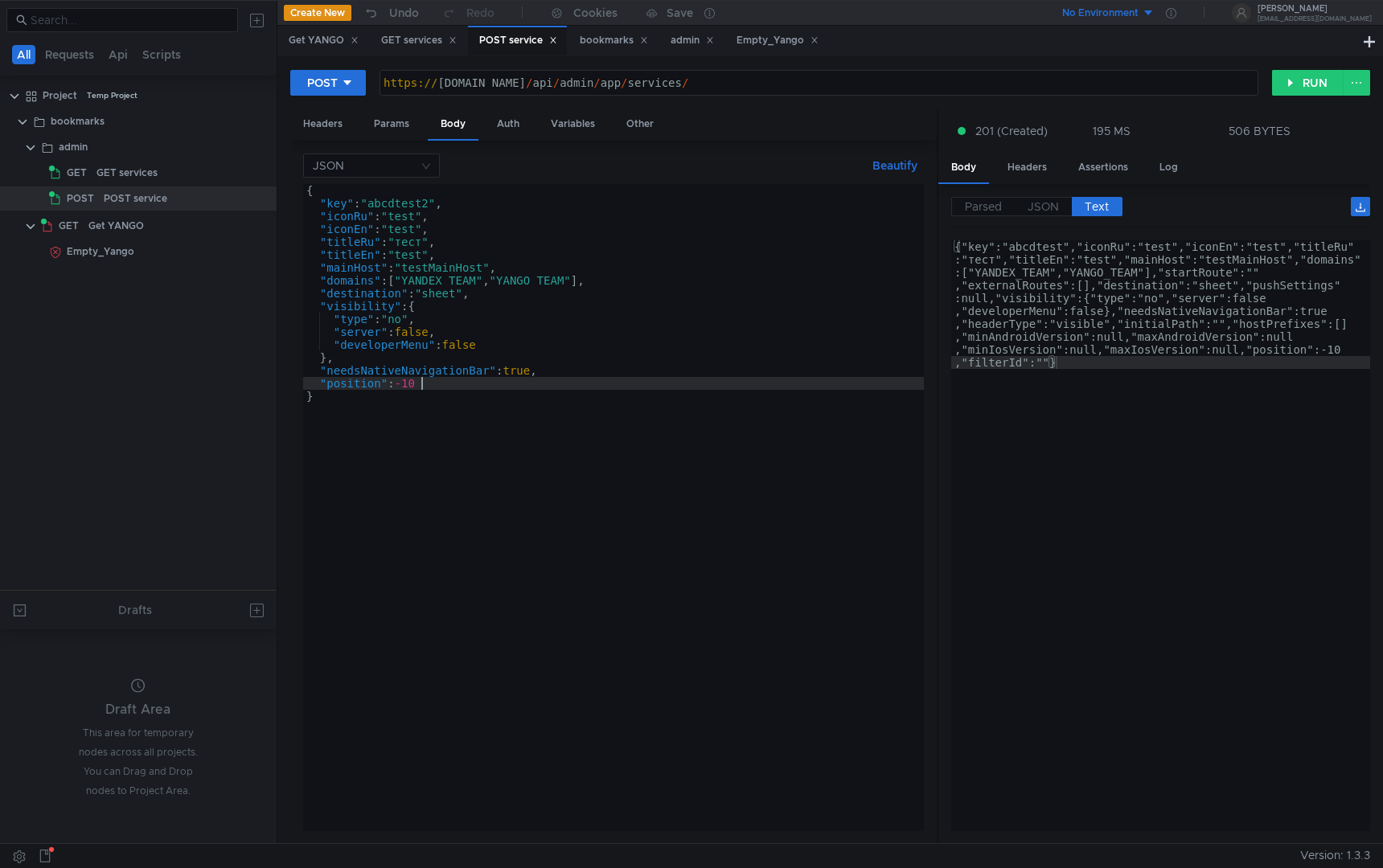
click at [450, 388] on div "{ "key" : "abcdtest2" , "iconRu" : "test" , "iconEn" : "test" , "titleRu" : "те…" at bounding box center [614, 521] width 621 height 673
click at [448, 280] on div "{ "key" : "abcdtest2" , "iconRu" : "test" , "iconEn" : "test" , "titleRu" : "те…" at bounding box center [614, 521] width 621 height 673
click at [514, 416] on div "{ "key" : "abcdtest2" , "iconRu" : "test" , "iconEn" : "test" , "titleRu" : "те…" at bounding box center [614, 521] width 621 height 673
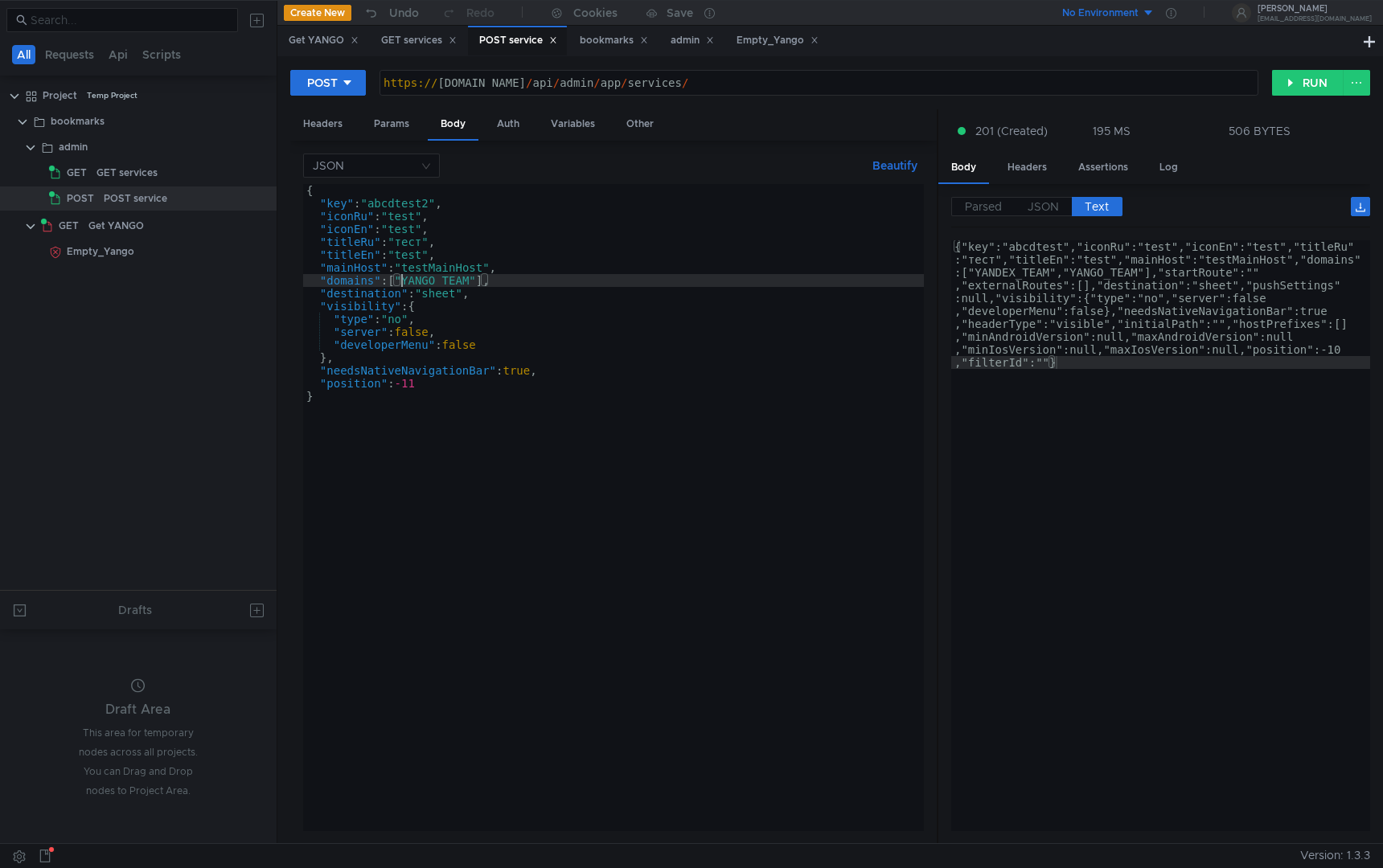
scroll to position [0, 0]
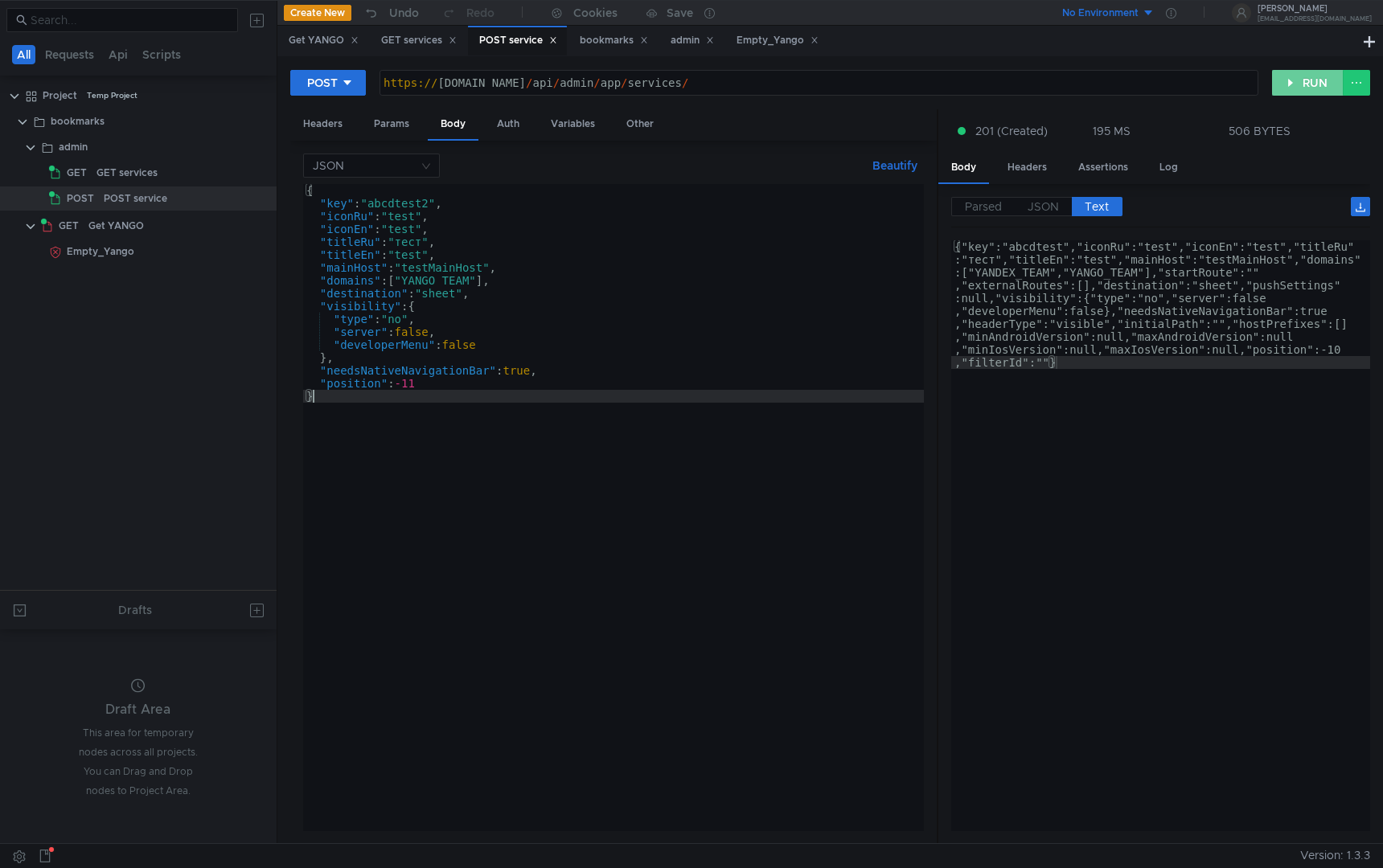
click at [1298, 84] on button "RUN" at bounding box center [1307, 82] width 71 height 26
type textarea ""needsNativeNavigationBar": true,"
click at [719, 366] on div "{ "key" : "abcdtest2" , "iconRu" : "test" , "iconEn" : "test" , "titleRu" : "те…" at bounding box center [614, 521] width 621 height 673
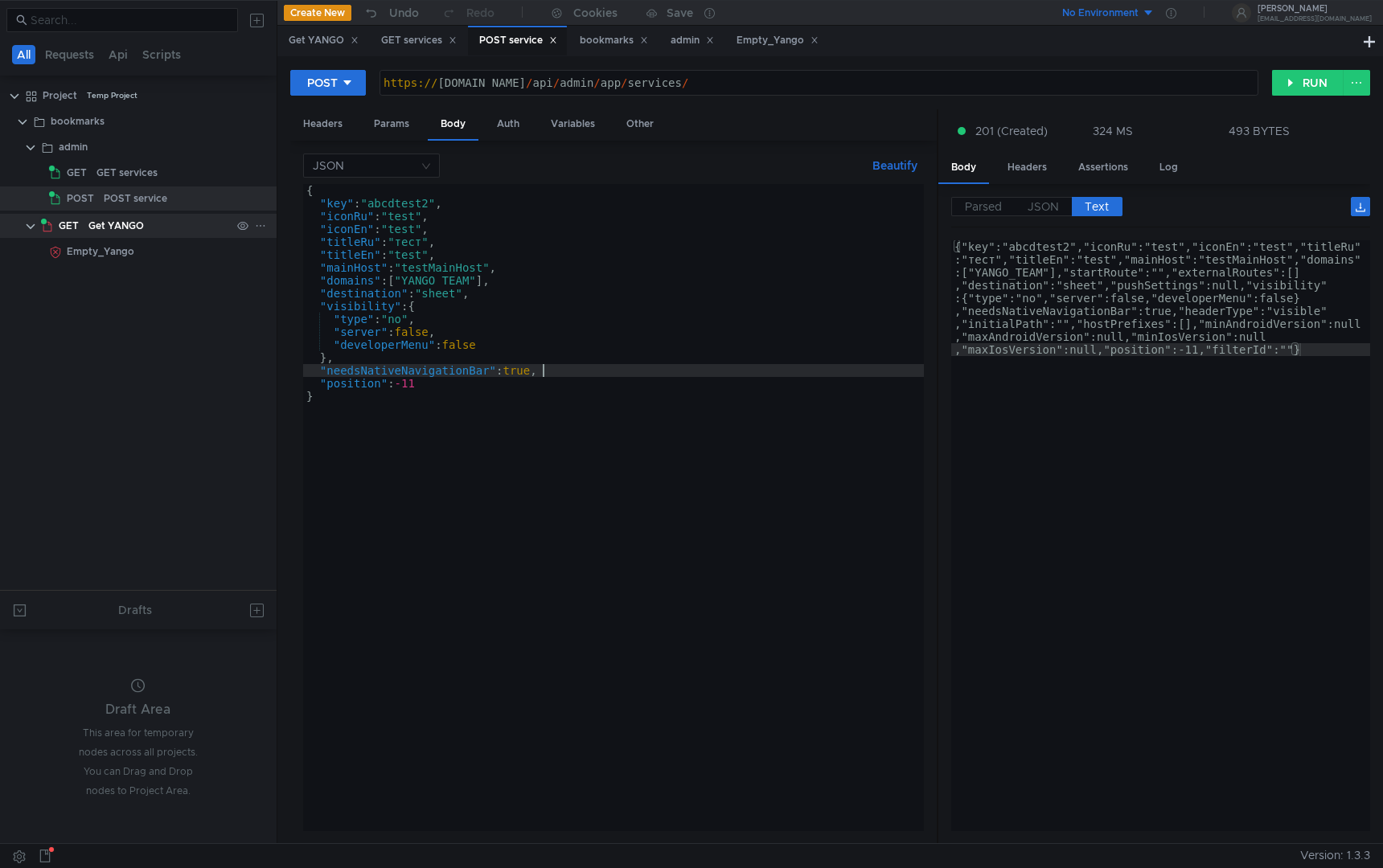
click at [151, 230] on div "Get YANGO" at bounding box center [159, 226] width 142 height 24
click at [157, 228] on div "Get YANGO" at bounding box center [159, 226] width 142 height 24
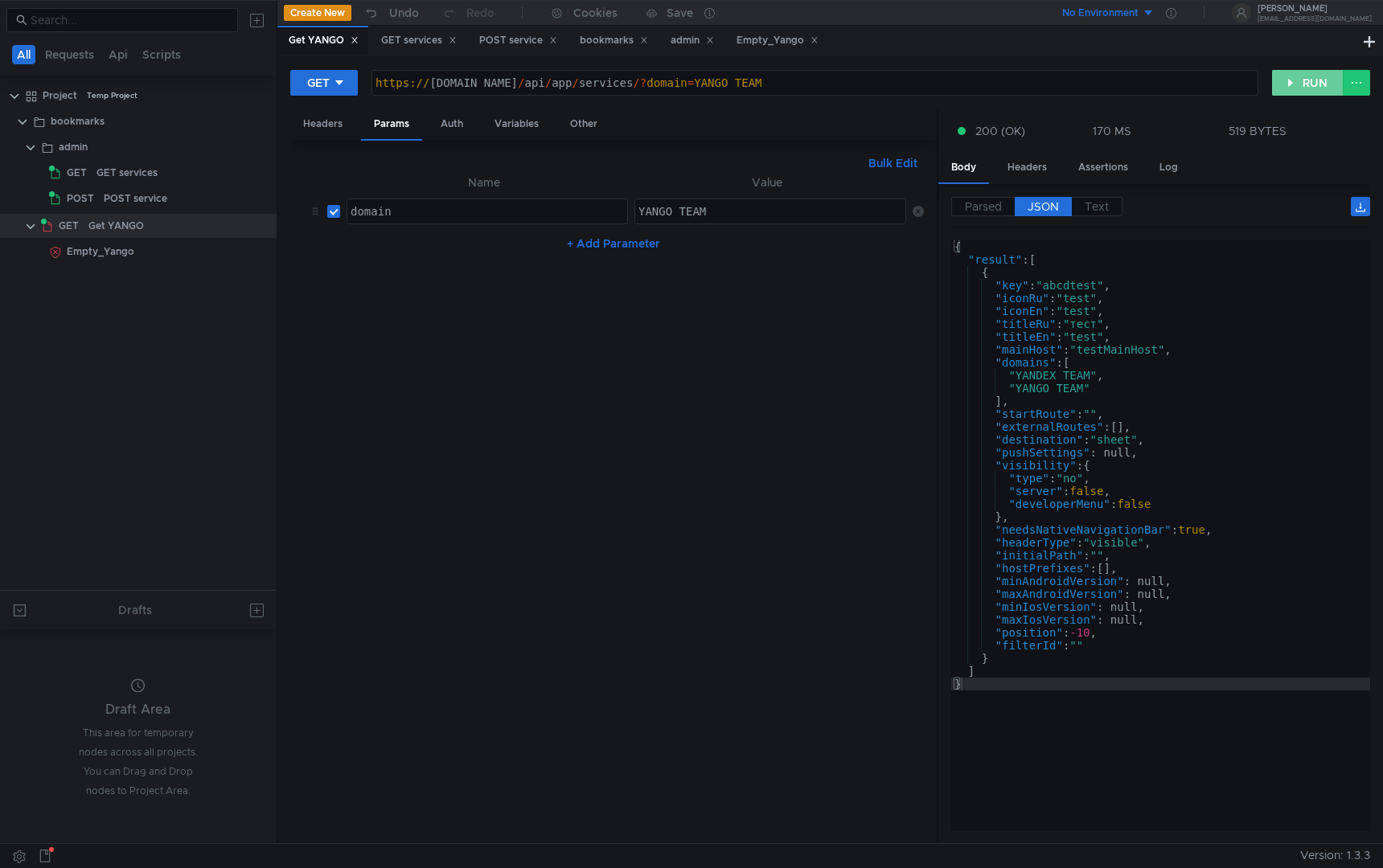
click at [1302, 90] on button "RUN" at bounding box center [1307, 82] width 71 height 26
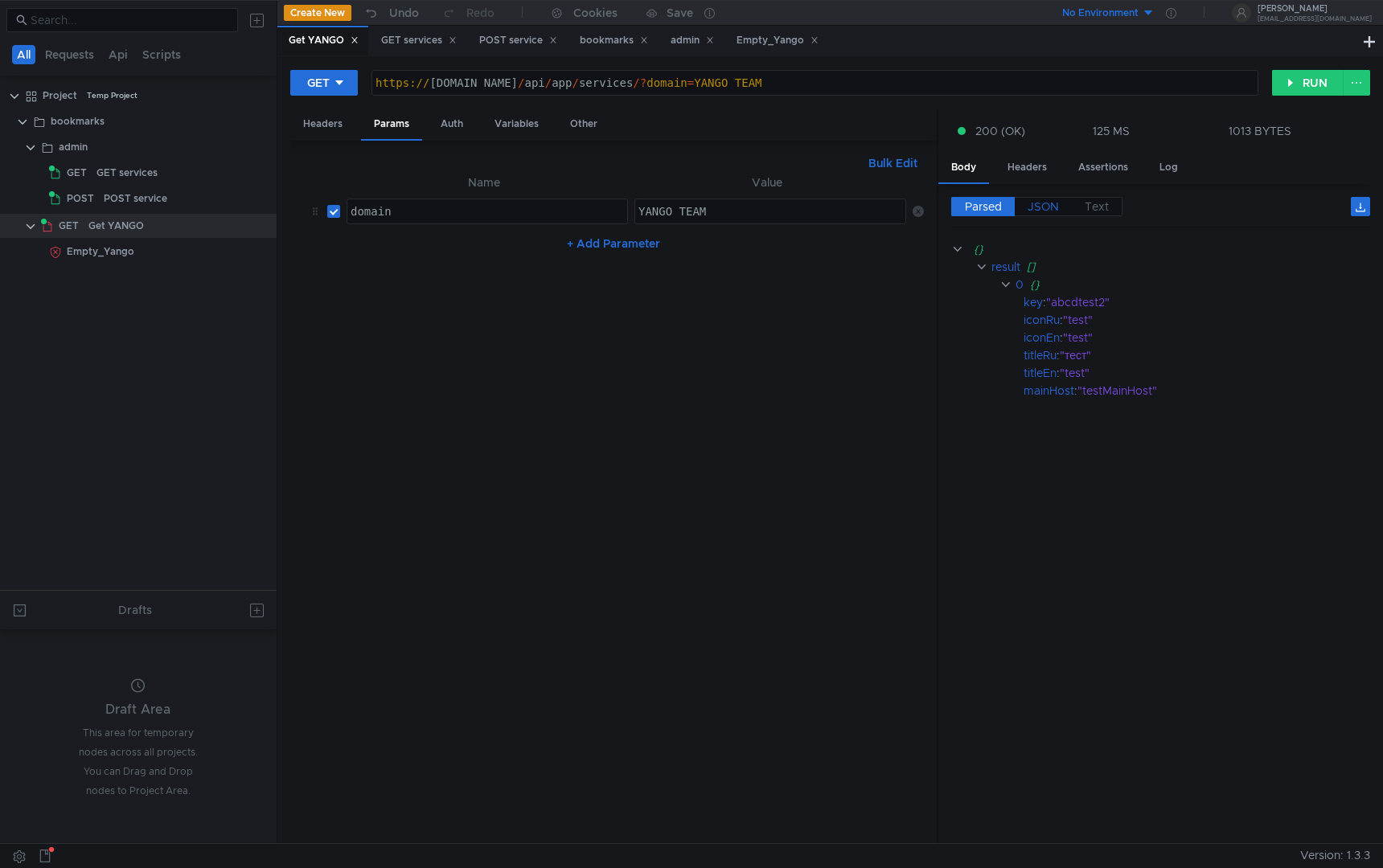
click at [1037, 213] on span "JSON" at bounding box center [1043, 207] width 31 height 14
click at [1047, 200] on span "JSON" at bounding box center [1043, 207] width 31 height 14
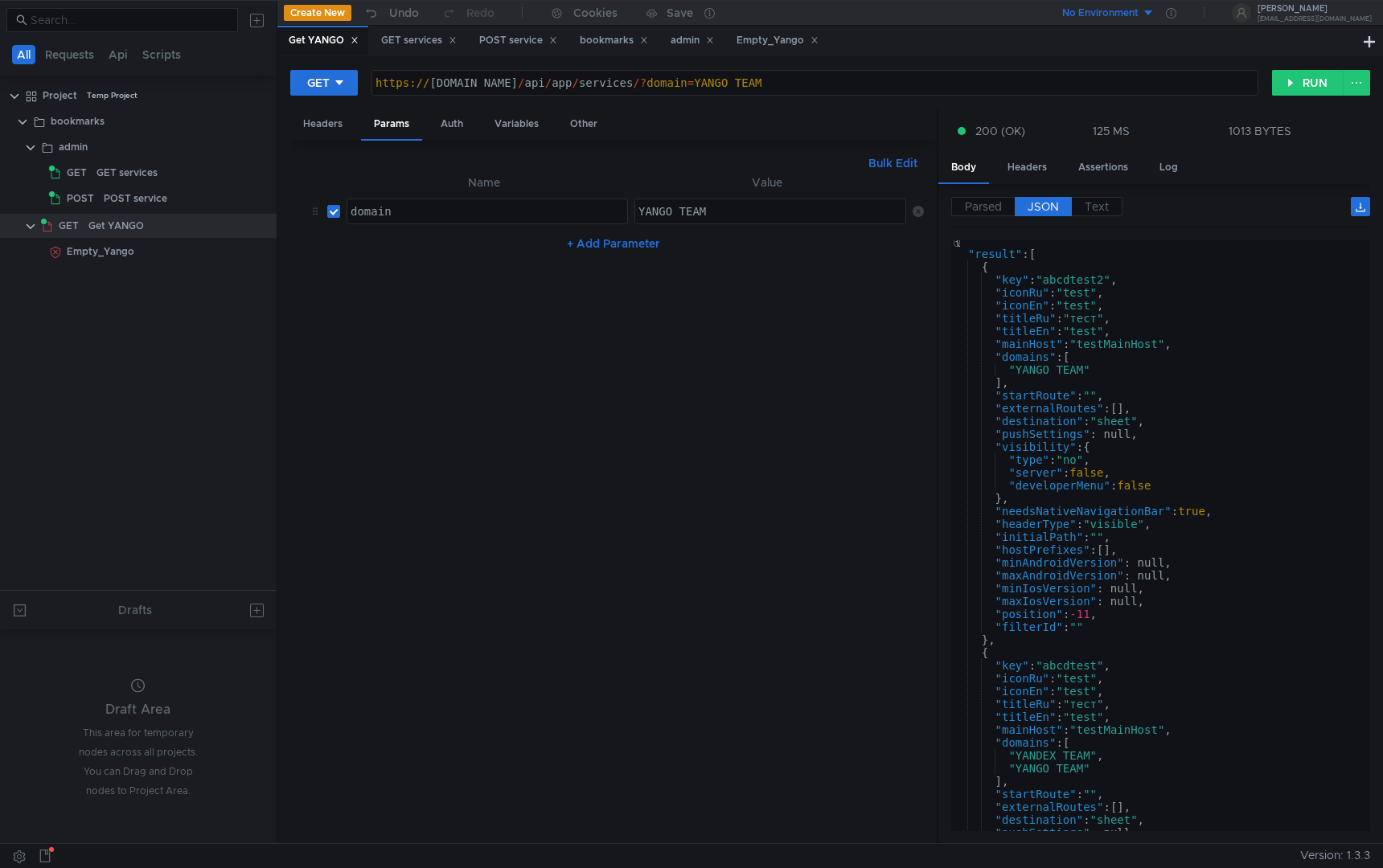
scroll to position [245, 0]
